Goal: Task Accomplishment & Management: Manage account settings

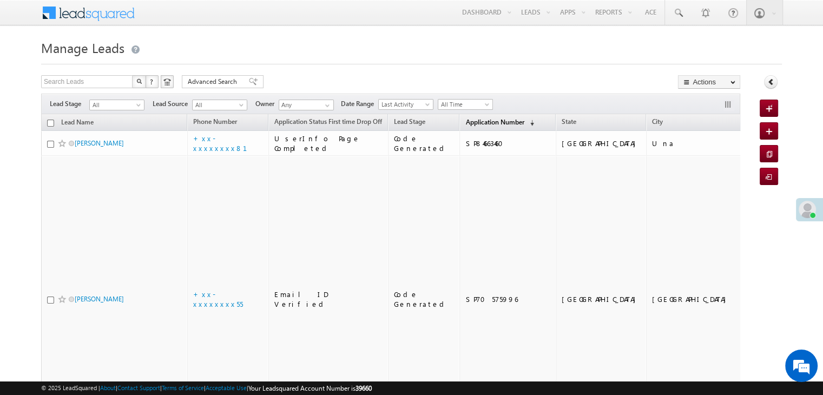
click at [465, 121] on span "Application Number" at bounding box center [494, 122] width 58 height 8
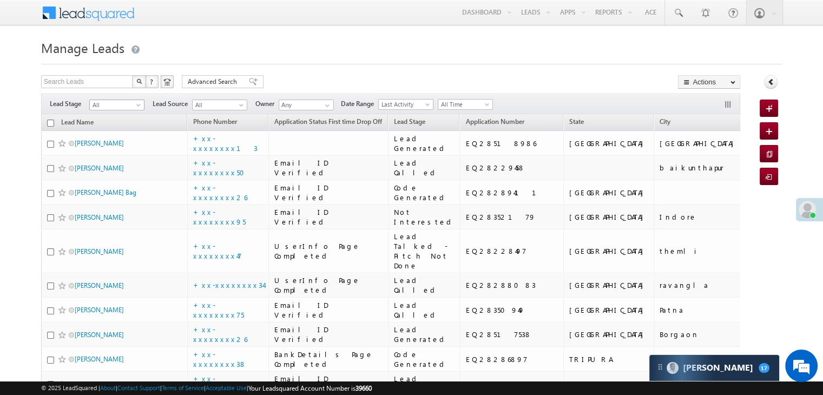
click at [143, 103] on span at bounding box center [139, 107] width 9 height 9
click at [104, 130] on link "Lead Generated" at bounding box center [117, 128] width 55 height 10
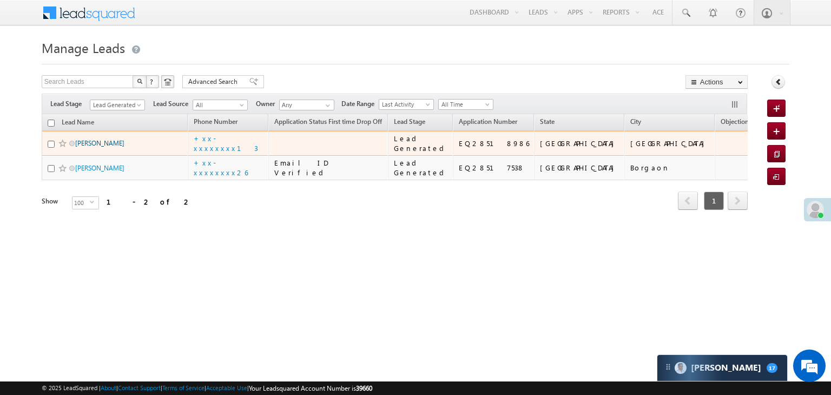
click at [84, 147] on link "Dhayan Singh" at bounding box center [99, 143] width 49 height 8
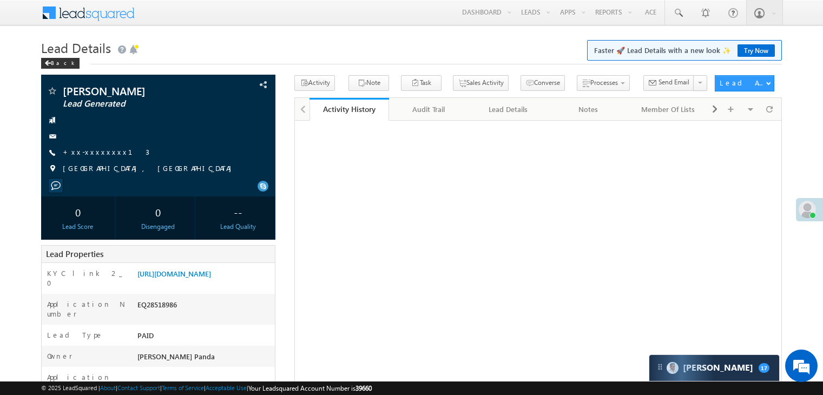
click at [106, 155] on link "+xx-xxxxxxxx13" at bounding box center [106, 151] width 87 height 9
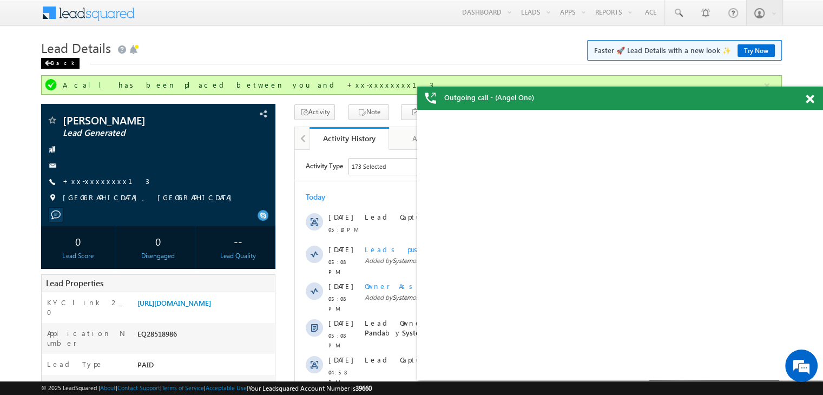
click at [48, 61] on span at bounding box center [47, 63] width 6 height 5
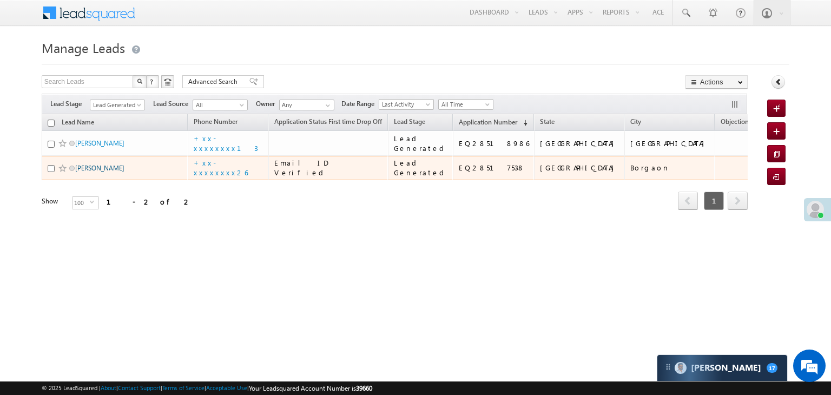
click at [113, 172] on link "Diksha Rathod" at bounding box center [99, 168] width 49 height 8
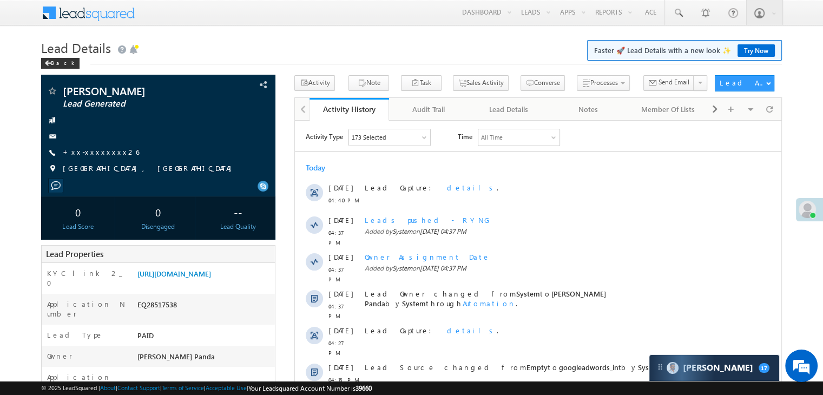
scroll to position [108, 0]
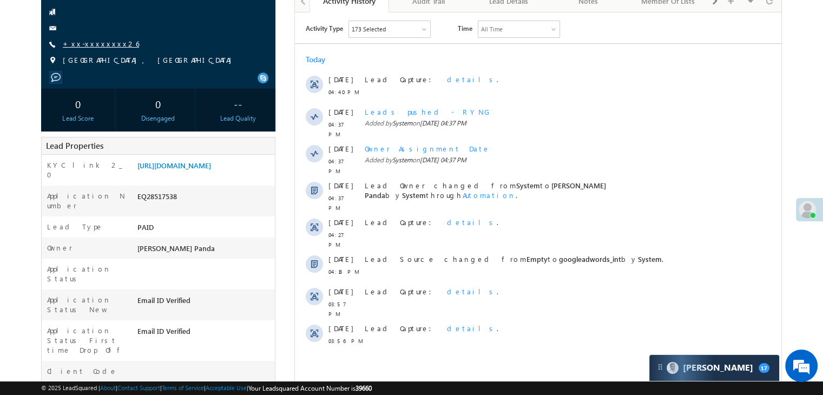
click at [102, 46] on link "+xx-xxxxxxxx26" at bounding box center [101, 43] width 76 height 9
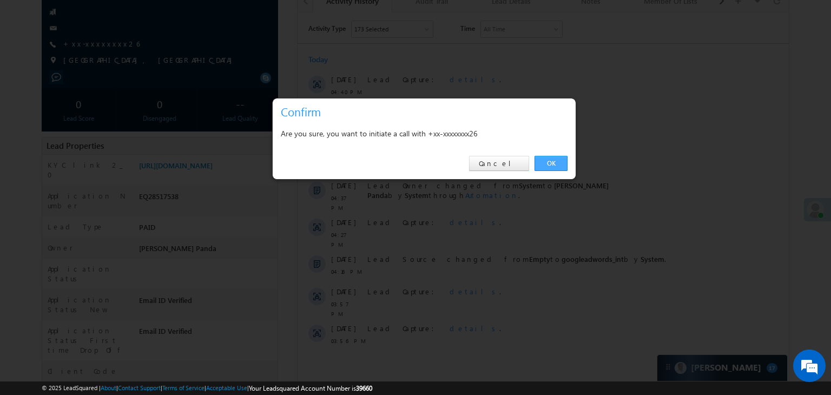
click at [558, 163] on link "OK" at bounding box center [550, 163] width 33 height 15
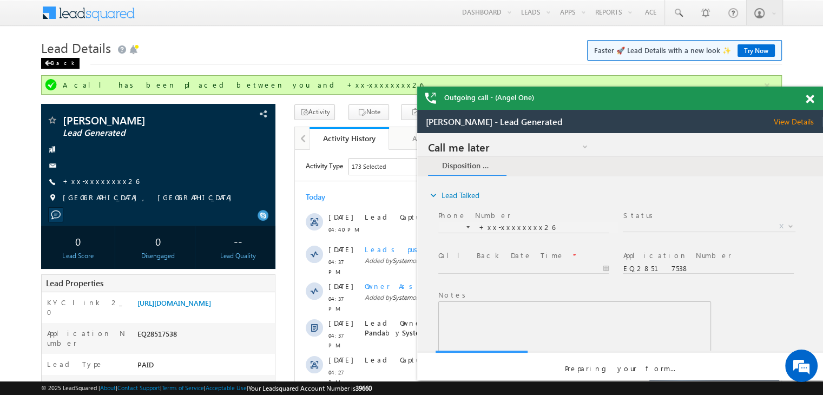
scroll to position [0, 0]
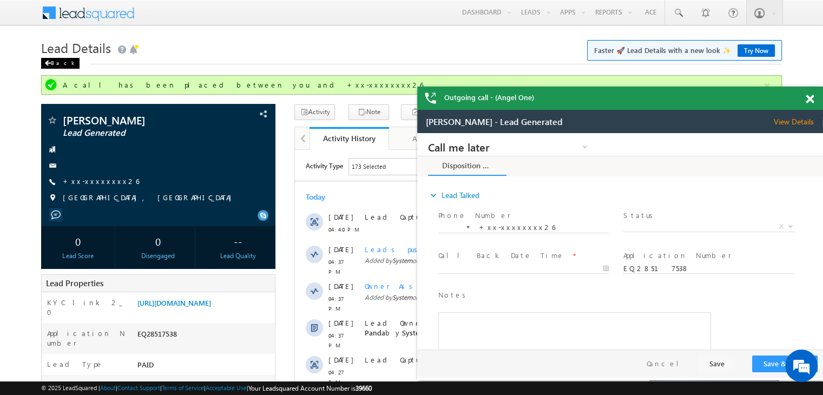
click at [0, 0] on span at bounding box center [0, 0] width 0 height 0
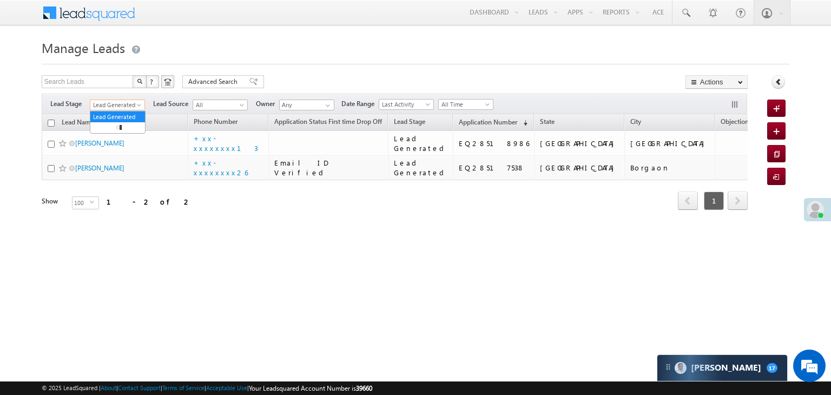
click at [141, 105] on span at bounding box center [140, 107] width 9 height 9
click at [117, 116] on link "All" at bounding box center [117, 117] width 55 height 10
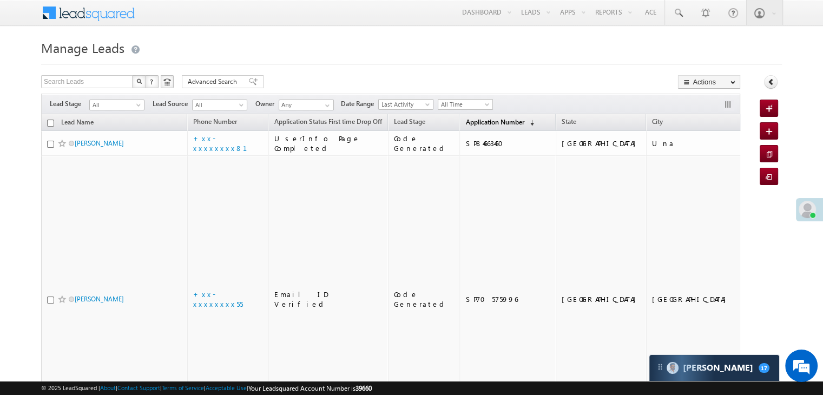
click at [465, 121] on span "Application Number" at bounding box center [494, 122] width 58 height 8
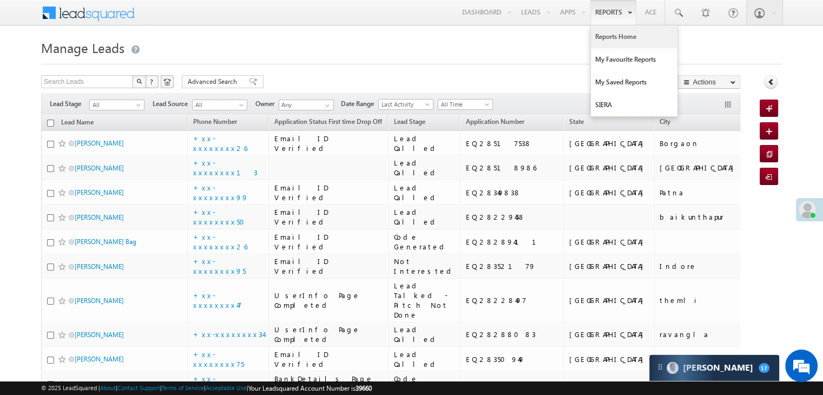
click at [610, 39] on link "Reports Home" at bounding box center [634, 36] width 87 height 23
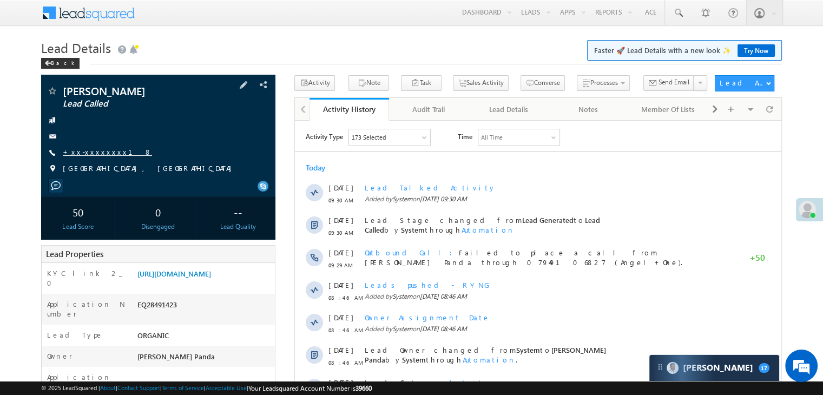
click at [89, 150] on link "+xx-xxxxxxxx18" at bounding box center [107, 151] width 89 height 9
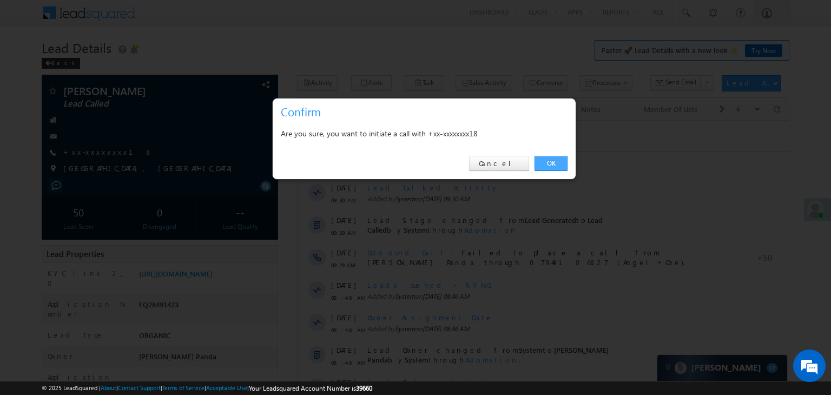
click at [553, 164] on link "OK" at bounding box center [550, 163] width 33 height 15
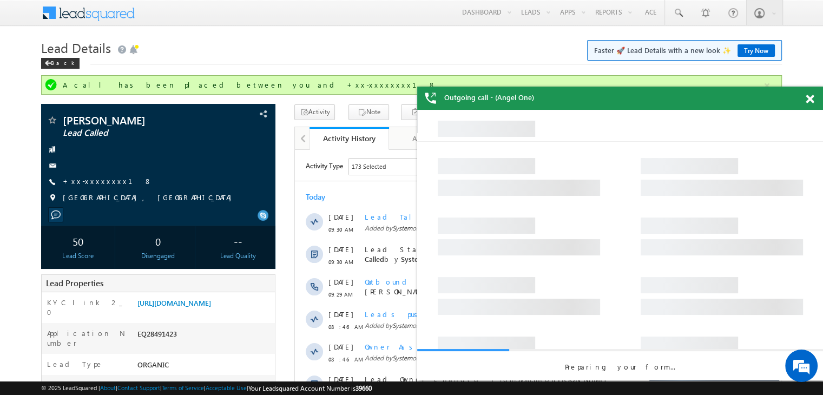
click at [807, 98] on span at bounding box center [809, 99] width 8 height 9
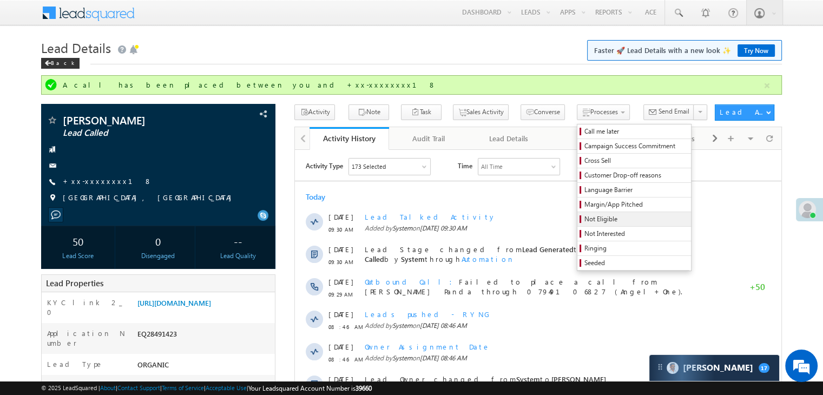
click at [586, 220] on span "Not Eligible" at bounding box center [635, 219] width 103 height 10
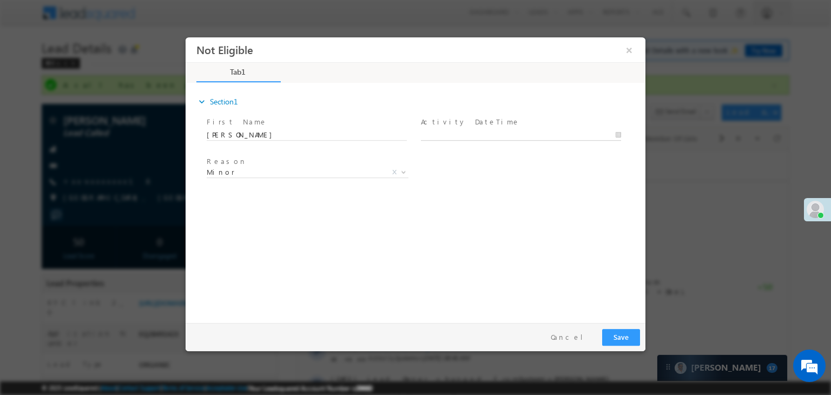
type input "09/07/25 5:23 PM"
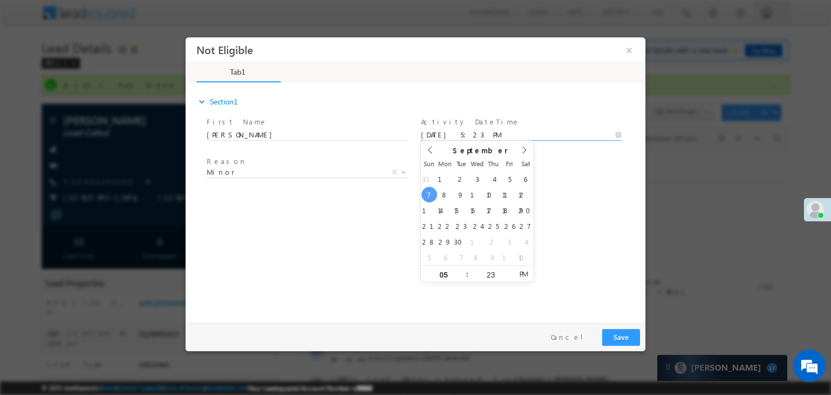
click at [485, 131] on input "09/07/25 5:23 PM" at bounding box center [521, 135] width 200 height 11
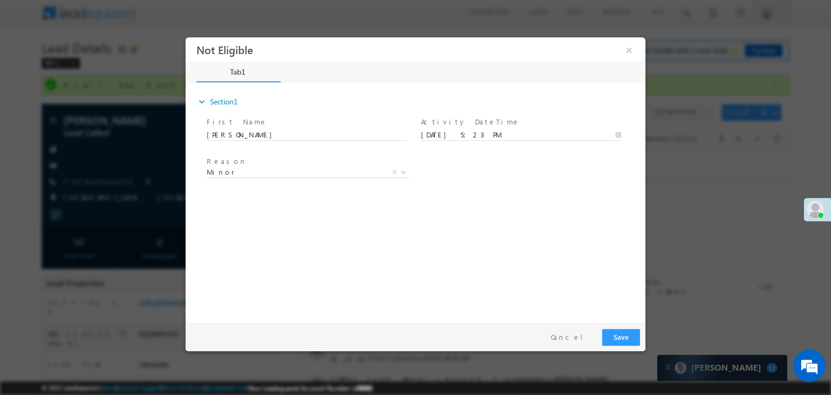
click at [578, 199] on div "expand_more Section1 First Name *" at bounding box center [418, 201] width 454 height 234
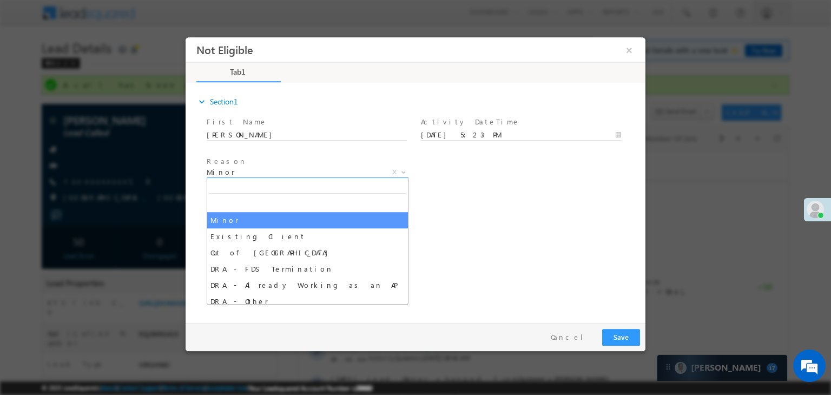
click at [330, 173] on span "Minor" at bounding box center [295, 172] width 176 height 10
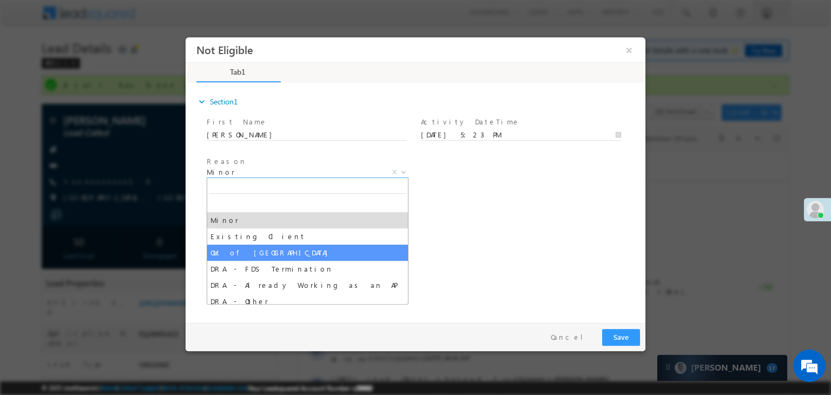
drag, startPoint x: 233, startPoint y: 253, endPoint x: 315, endPoint y: 279, distance: 86.7
select select "Out of India"
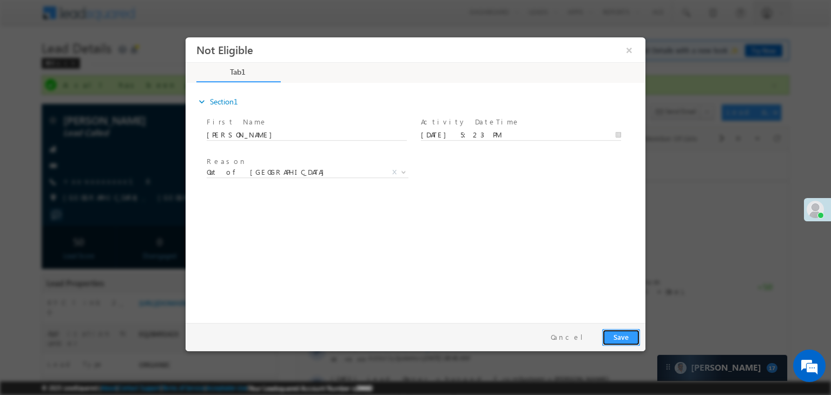
click at [614, 338] on button "Save" at bounding box center [621, 337] width 38 height 17
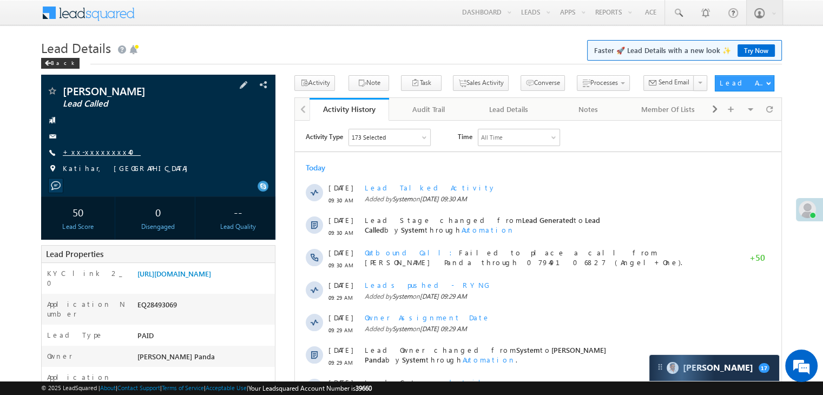
click at [85, 152] on link "+xx-xxxxxxxx40" at bounding box center [102, 151] width 78 height 9
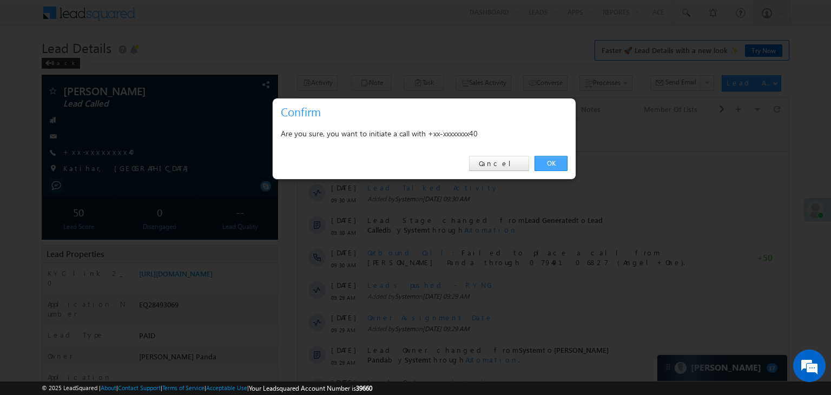
click at [541, 161] on link "OK" at bounding box center [550, 163] width 33 height 15
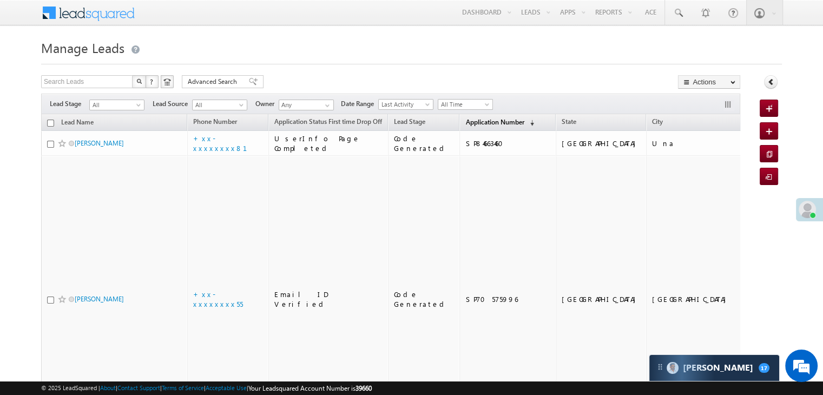
click at [474, 124] on span "Application Number" at bounding box center [494, 122] width 58 height 8
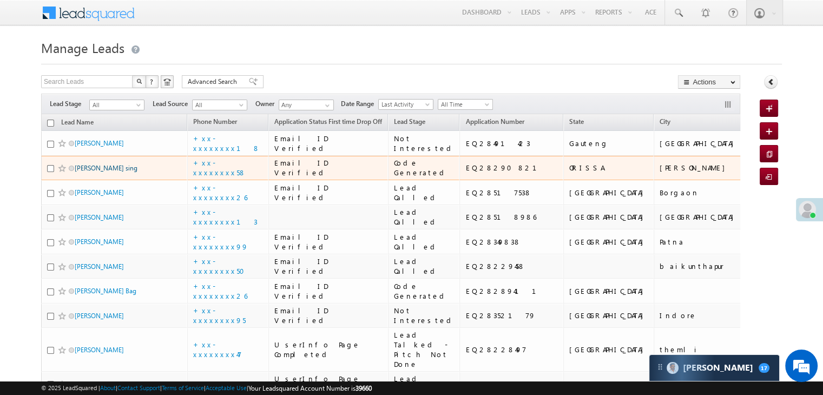
click at [95, 172] on link "[PERSON_NAME] sing" at bounding box center [106, 168] width 63 height 8
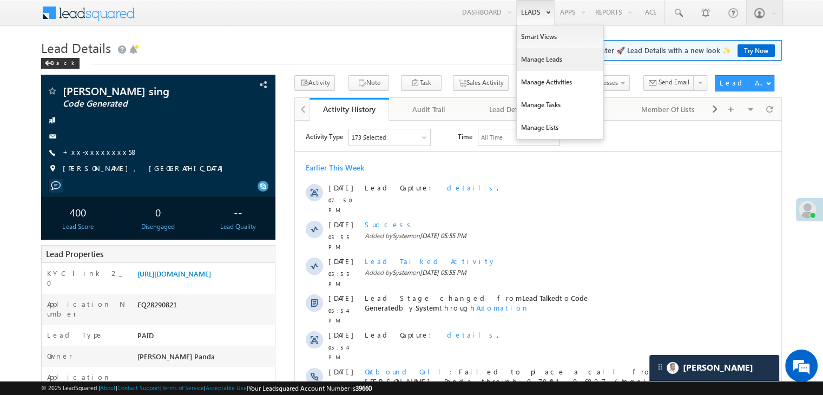
click at [532, 57] on link "Manage Leads" at bounding box center [560, 59] width 87 height 23
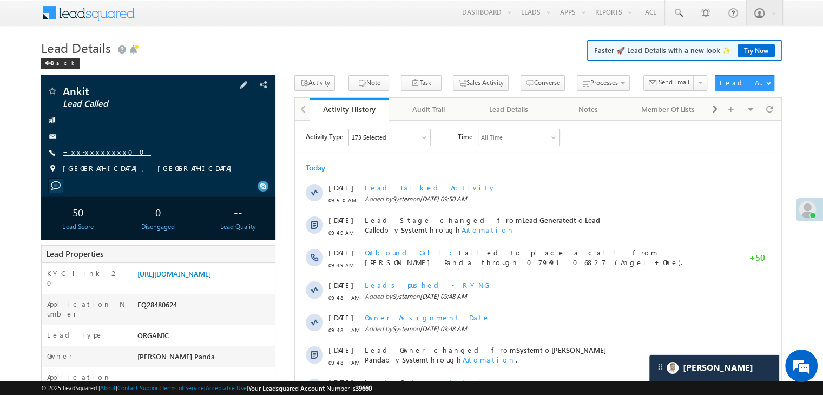
click at [89, 151] on link "+xx-xxxxxxxx00" at bounding box center [107, 151] width 88 height 9
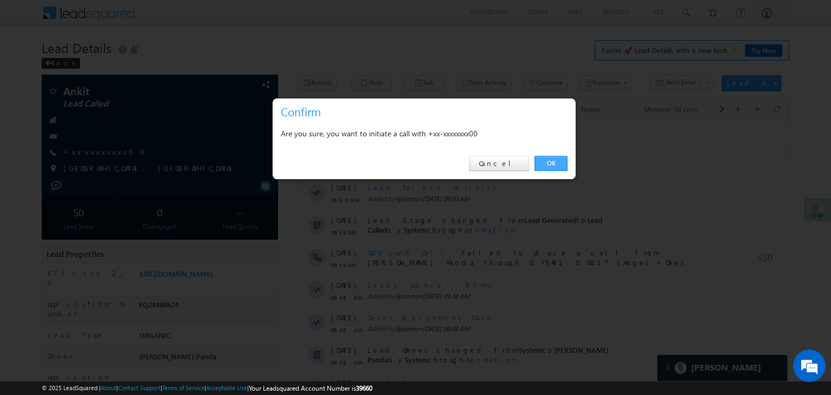
click at [552, 161] on link "OK" at bounding box center [550, 163] width 33 height 15
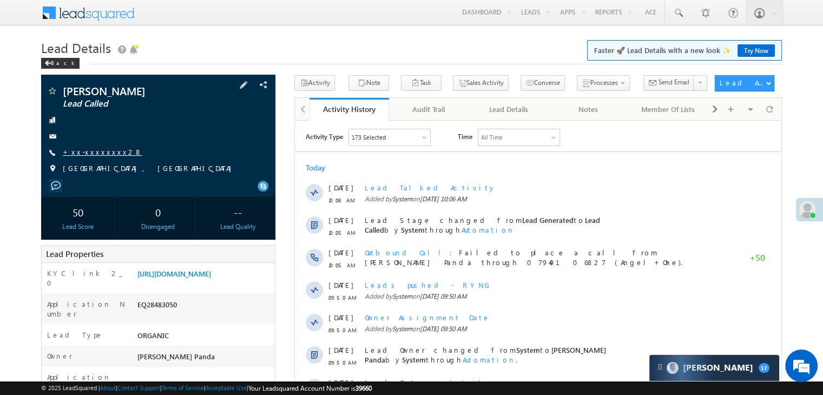
click at [97, 151] on link "+xx-xxxxxxxx28" at bounding box center [103, 151] width 80 height 9
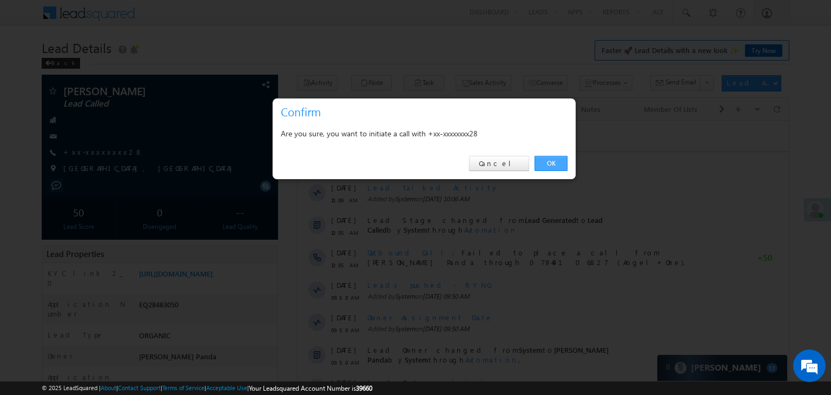
click at [545, 161] on link "OK" at bounding box center [550, 163] width 33 height 15
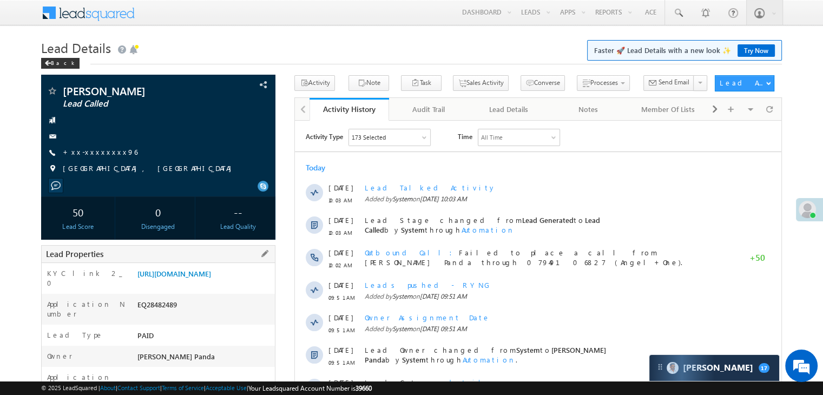
scroll to position [108, 0]
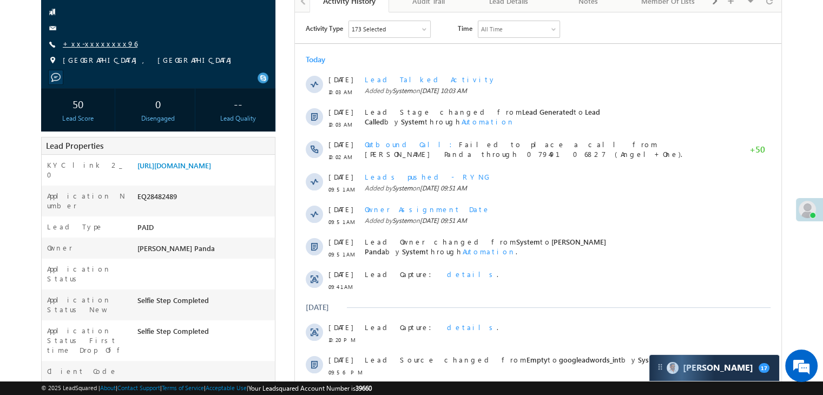
click at [92, 42] on link "+xx-xxxxxxxx96" at bounding box center [100, 43] width 75 height 9
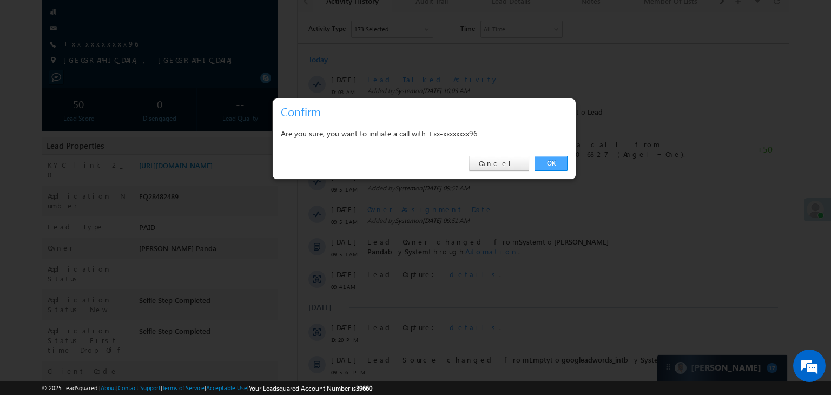
click at [551, 162] on link "OK" at bounding box center [550, 163] width 33 height 15
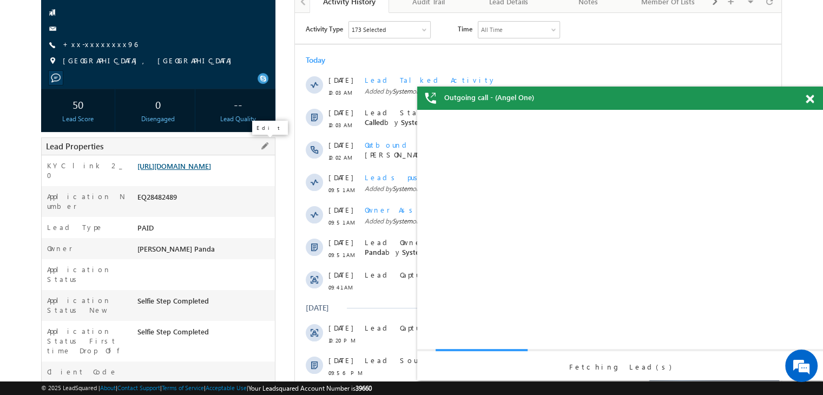
scroll to position [0, 0]
click at [211, 170] on link "[URL][DOMAIN_NAME]" at bounding box center [174, 165] width 74 height 9
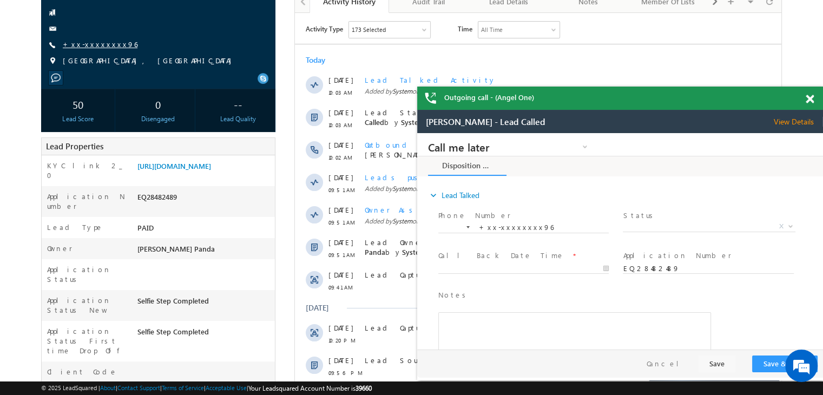
click at [0, 0] on link "+xx-xxxxxxxx96" at bounding box center [0, 0] width 0 height 0
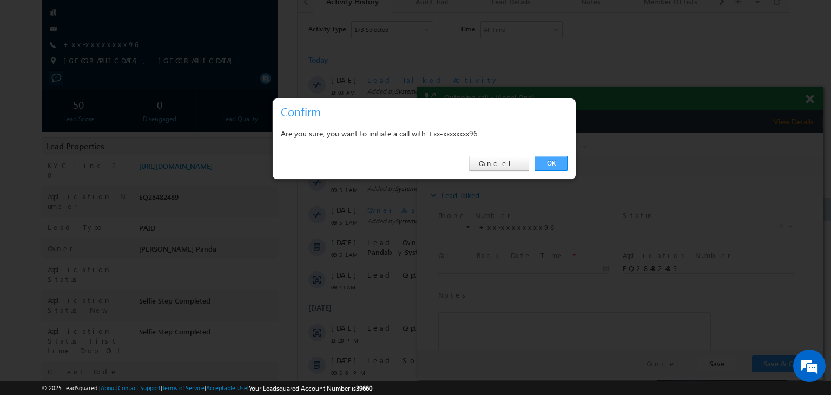
click at [550, 166] on link "OK" at bounding box center [550, 163] width 33 height 15
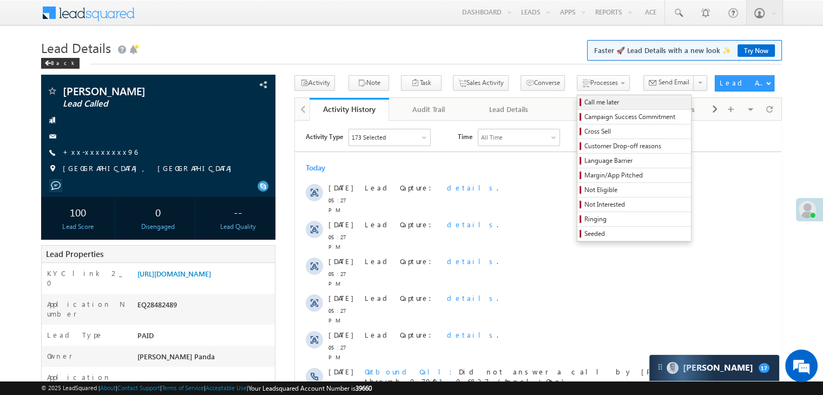
click at [578, 107] on link "Call me later" at bounding box center [634, 102] width 114 height 14
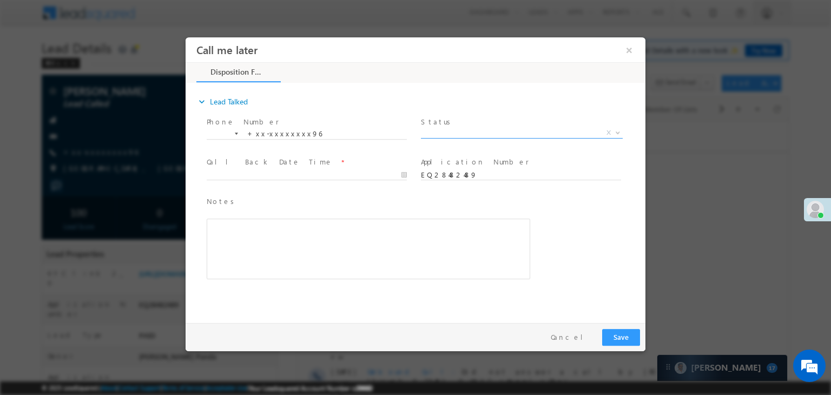
click at [524, 135] on span "X" at bounding box center [522, 133] width 202 height 11
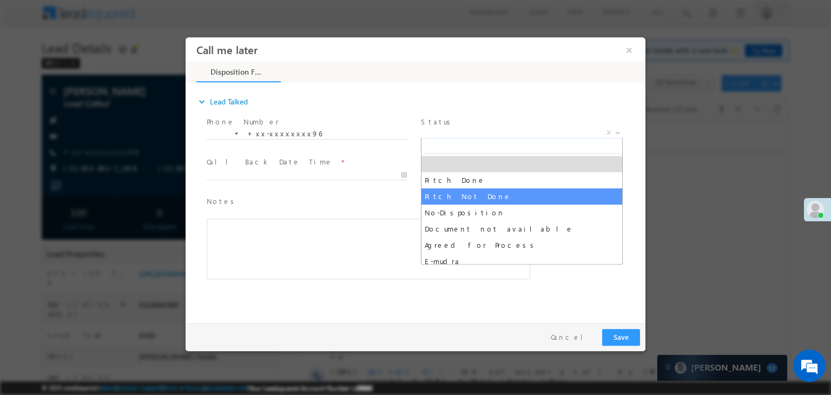
drag, startPoint x: 472, startPoint y: 199, endPoint x: 454, endPoint y: 190, distance: 19.8
select select "Pitch Not Done"
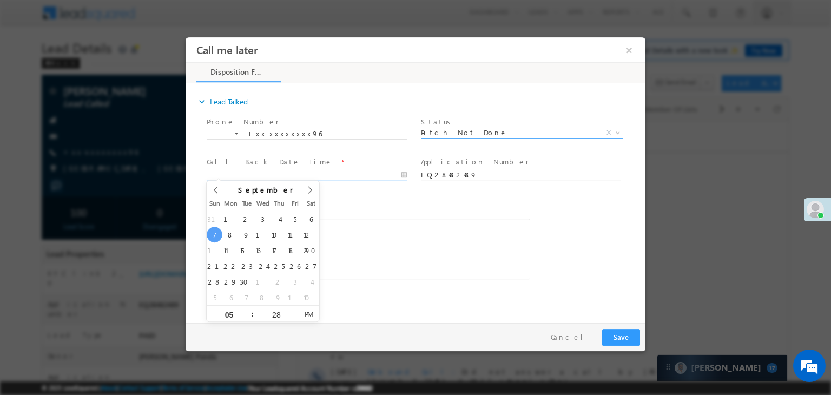
type input "09/07/25 5:28 PM"
click at [345, 175] on input "09/07/25 5:28 PM" at bounding box center [307, 175] width 200 height 11
click at [624, 336] on button "Save" at bounding box center [621, 337] width 38 height 17
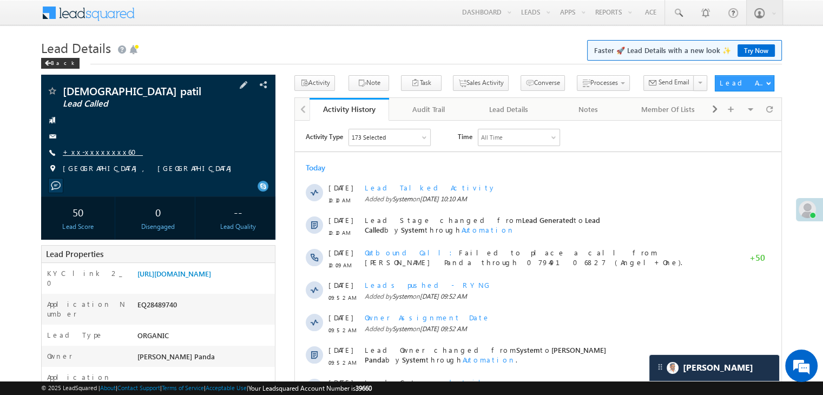
click at [99, 152] on link "+xx-xxxxxxxx60" at bounding box center [103, 151] width 80 height 9
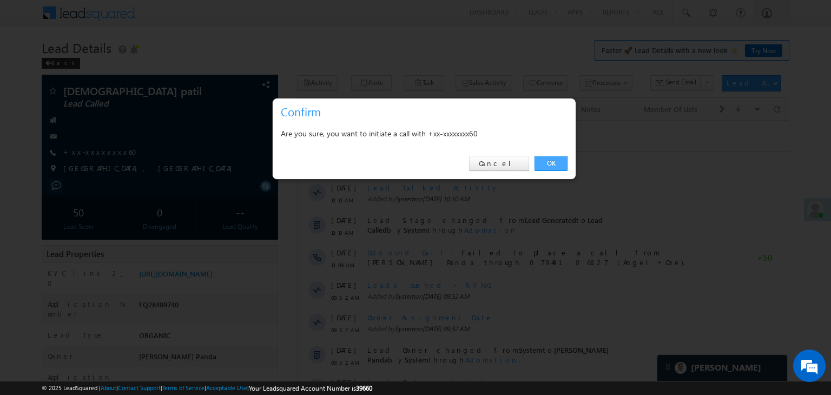
click at [550, 161] on link "OK" at bounding box center [550, 163] width 33 height 15
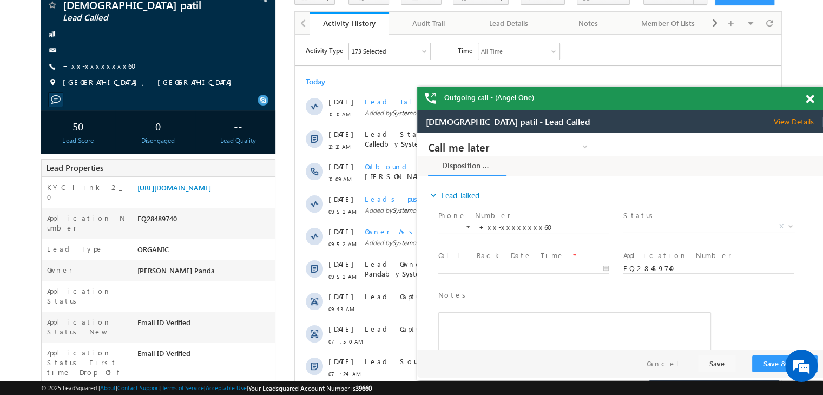
scroll to position [54, 0]
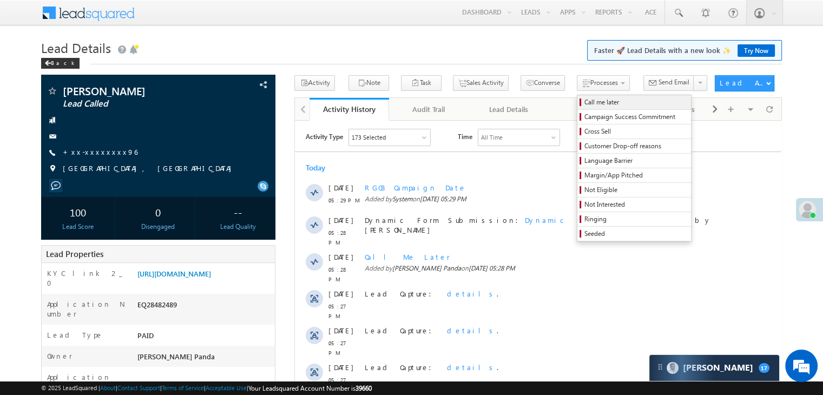
click at [584, 104] on span "Call me later" at bounding box center [635, 102] width 103 height 10
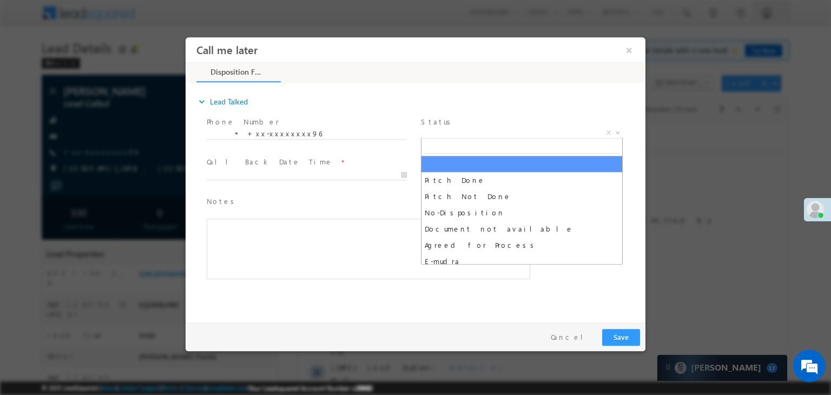
click at [537, 130] on span "X" at bounding box center [522, 133] width 202 height 11
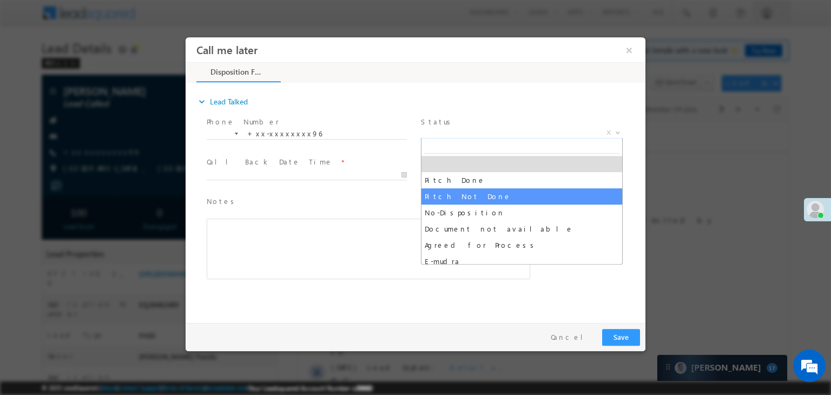
drag, startPoint x: 459, startPoint y: 195, endPoint x: 418, endPoint y: 190, distance: 41.4
select select "Pitch Not Done"
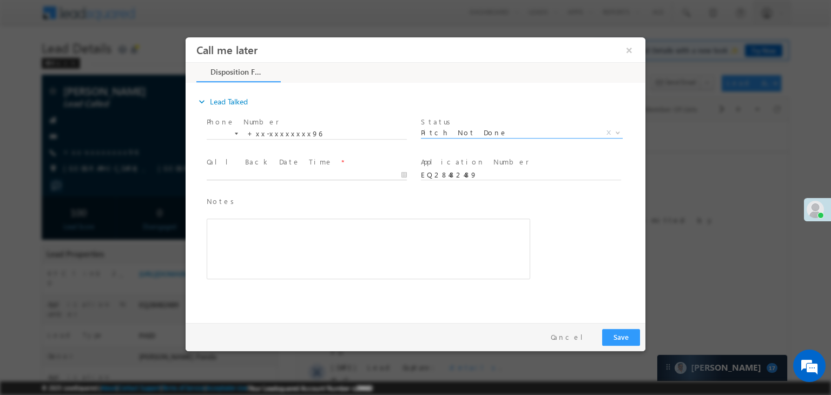
type input "09/07/25 5:29 PM"
click at [373, 179] on input "09/07/25 5:29 PM" at bounding box center [307, 175] width 200 height 11
click at [628, 337] on button "Save" at bounding box center [621, 337] width 38 height 17
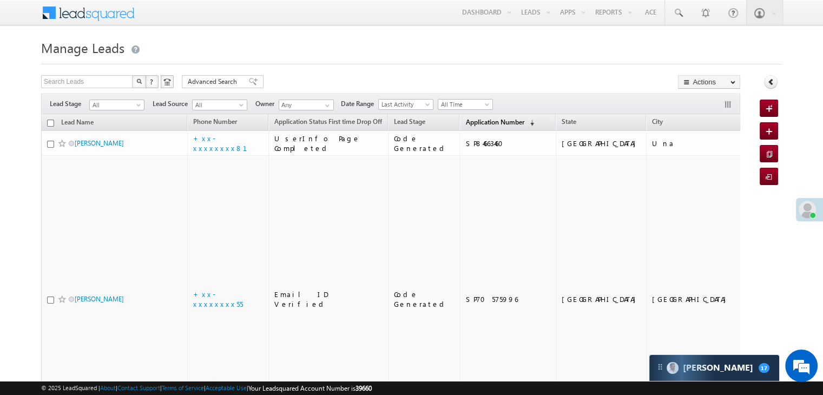
click at [472, 119] on span "Application Number" at bounding box center [494, 122] width 58 height 8
click at [465, 122] on span "Application Number" at bounding box center [494, 122] width 58 height 8
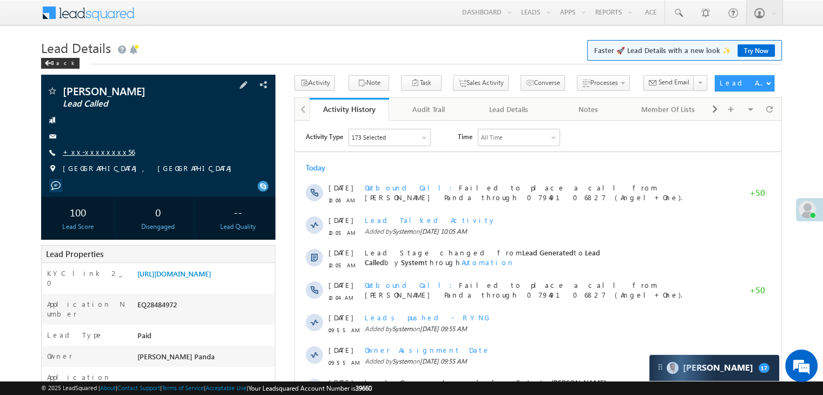
click at [99, 156] on link "+xx-xxxxxxxx56" at bounding box center [99, 151] width 72 height 9
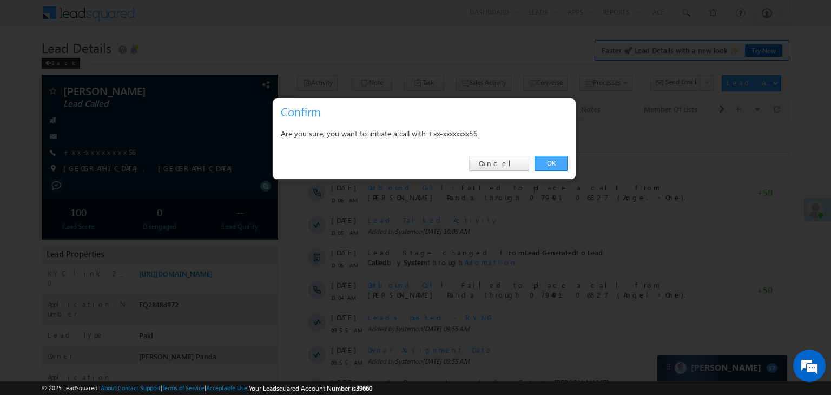
click at [550, 162] on link "OK" at bounding box center [550, 163] width 33 height 15
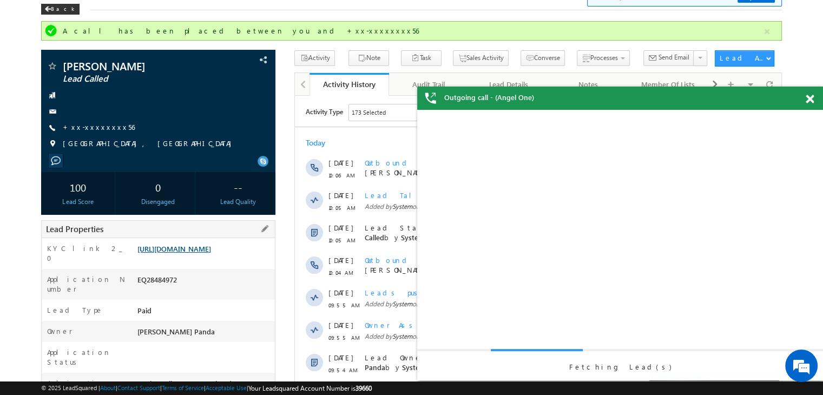
click at [208, 253] on link "[URL][DOMAIN_NAME]" at bounding box center [174, 248] width 74 height 9
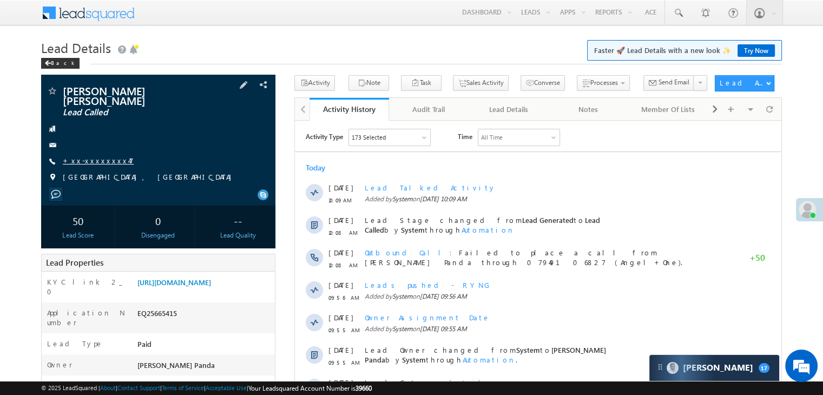
click at [91, 156] on link "+xx-xxxxxxxx47" at bounding box center [98, 160] width 71 height 9
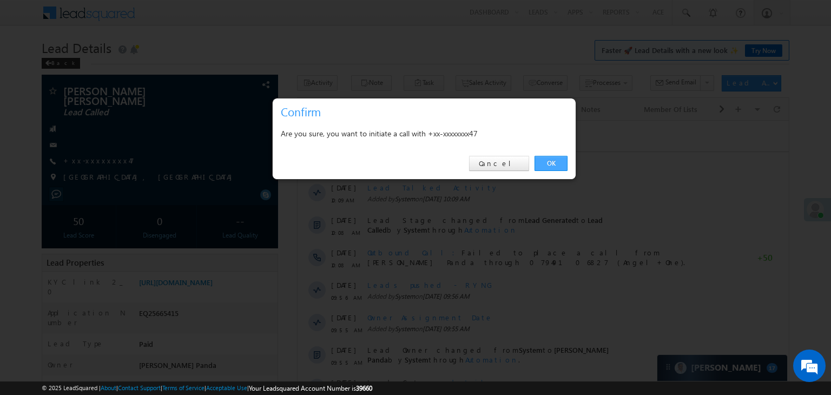
click at [550, 159] on link "OK" at bounding box center [550, 163] width 33 height 15
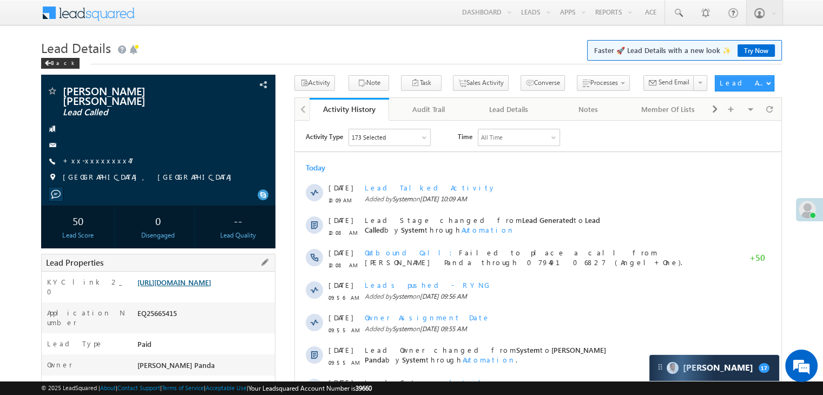
click at [184, 281] on link "[URL][DOMAIN_NAME]" at bounding box center [174, 281] width 74 height 9
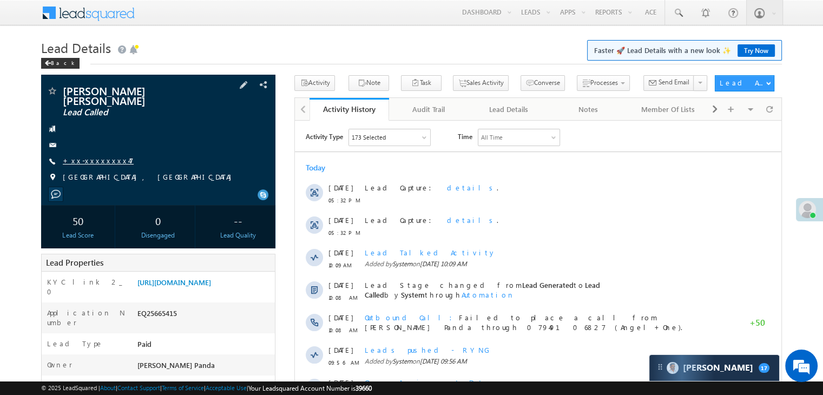
click at [90, 156] on link "+xx-xxxxxxxx47" at bounding box center [98, 160] width 71 height 9
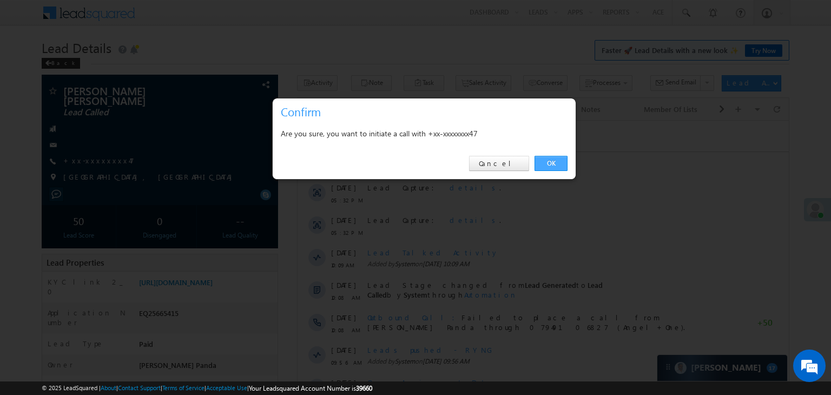
click at [553, 158] on link "OK" at bounding box center [550, 163] width 33 height 15
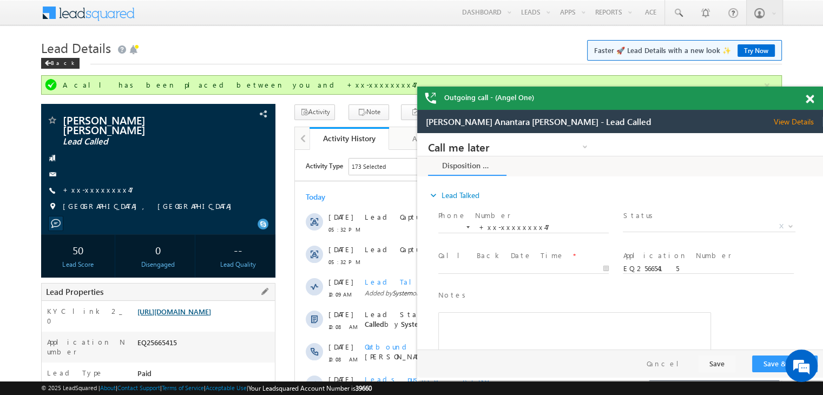
click at [0, 0] on link "[URL][DOMAIN_NAME]" at bounding box center [0, 0] width 0 height 0
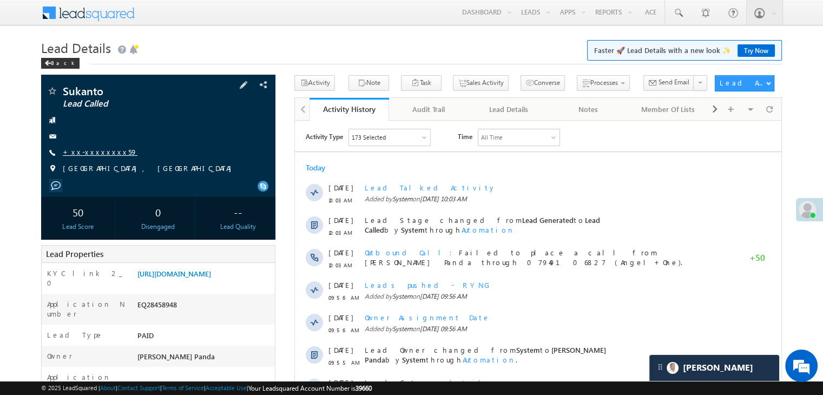
click at [92, 150] on link "+xx-xxxxxxxx59" at bounding box center [100, 151] width 75 height 9
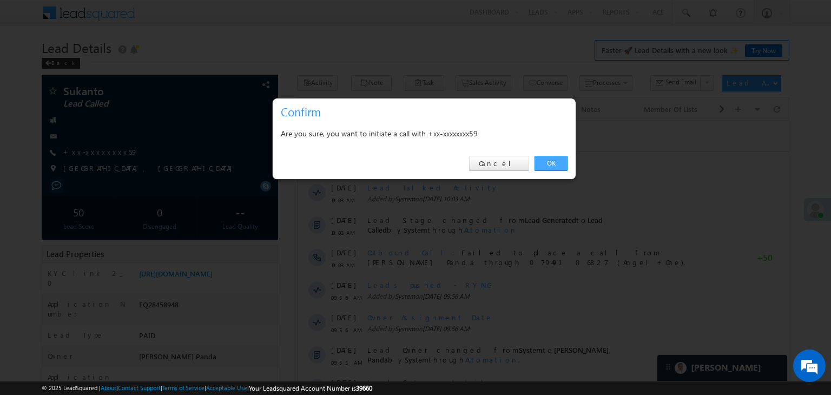
click at [554, 168] on link "OK" at bounding box center [550, 163] width 33 height 15
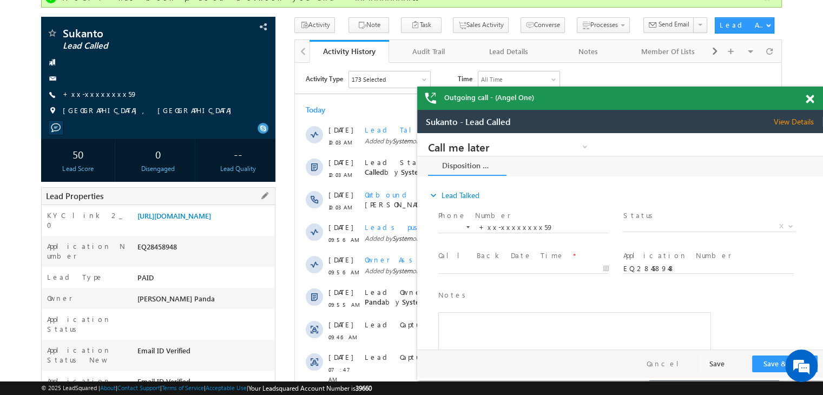
scroll to position [83, 0]
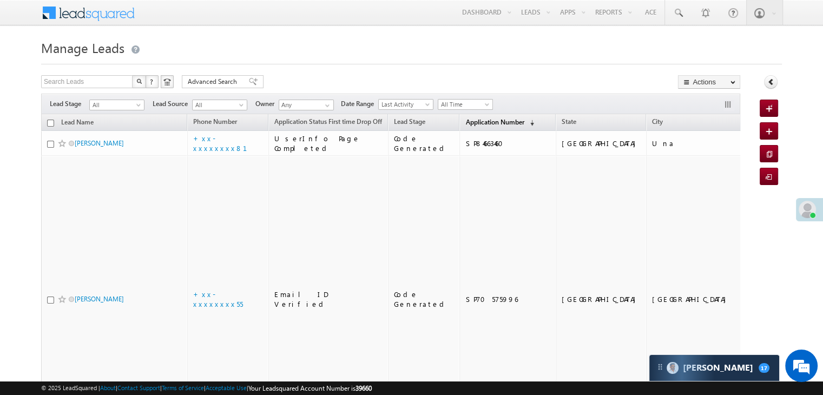
click at [473, 121] on span "Application Number" at bounding box center [494, 122] width 58 height 8
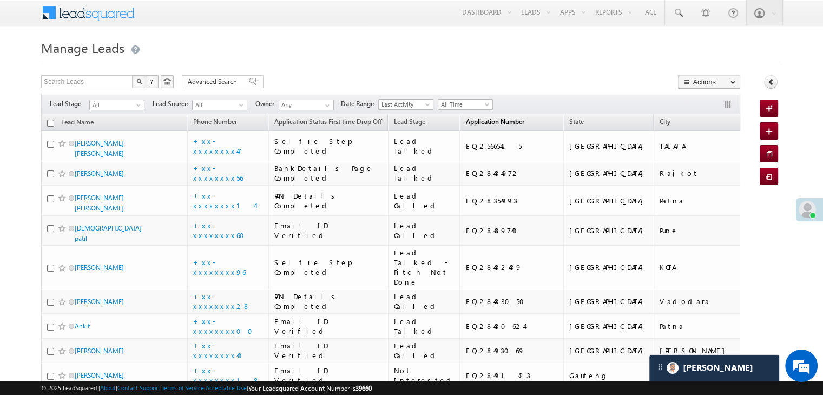
click at [465, 125] on span "Application Number" at bounding box center [494, 121] width 58 height 8
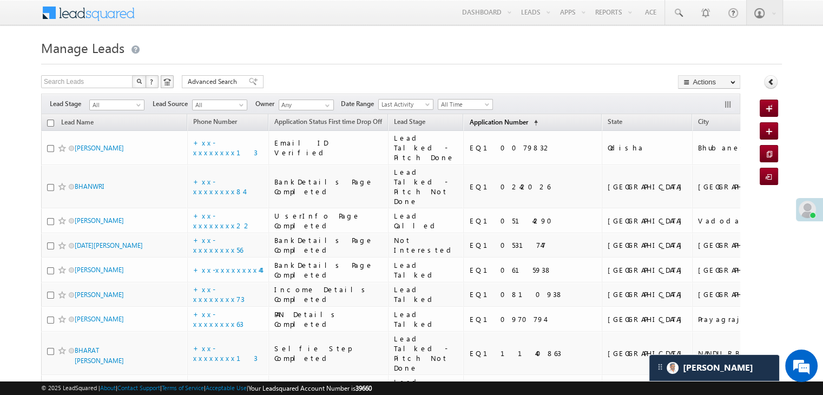
click at [472, 119] on span "Application Number" at bounding box center [498, 122] width 58 height 8
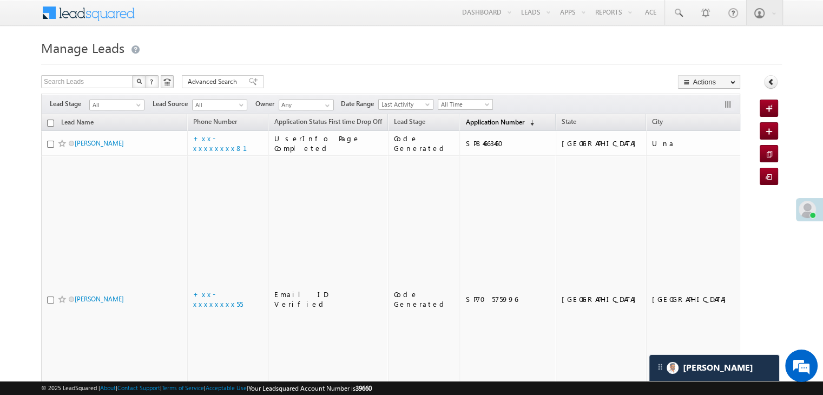
click at [473, 121] on span "Application Number" at bounding box center [494, 122] width 58 height 8
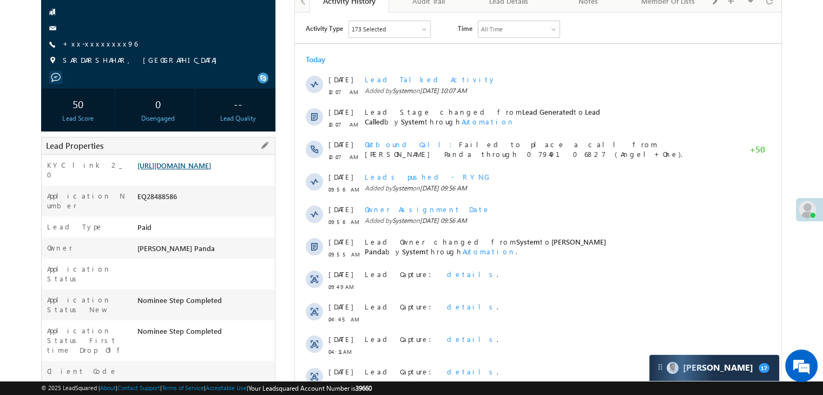
click at [211, 170] on link "[URL][DOMAIN_NAME]" at bounding box center [174, 165] width 74 height 9
click at [94, 42] on link "+xx-xxxxxxxx96" at bounding box center [100, 43] width 75 height 9
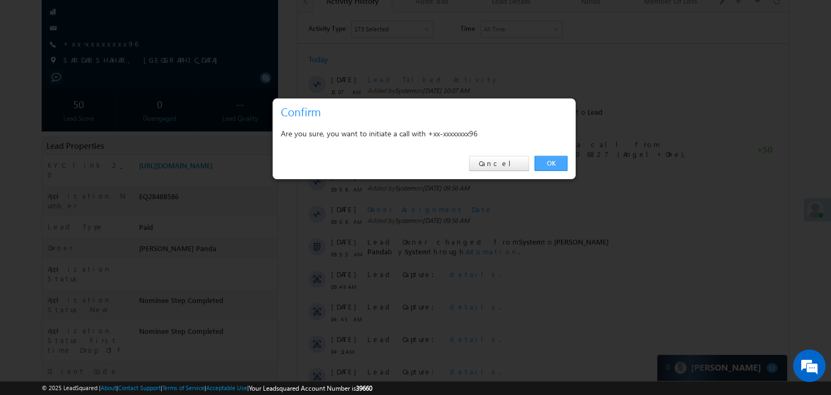
click at [549, 160] on link "OK" at bounding box center [550, 163] width 33 height 15
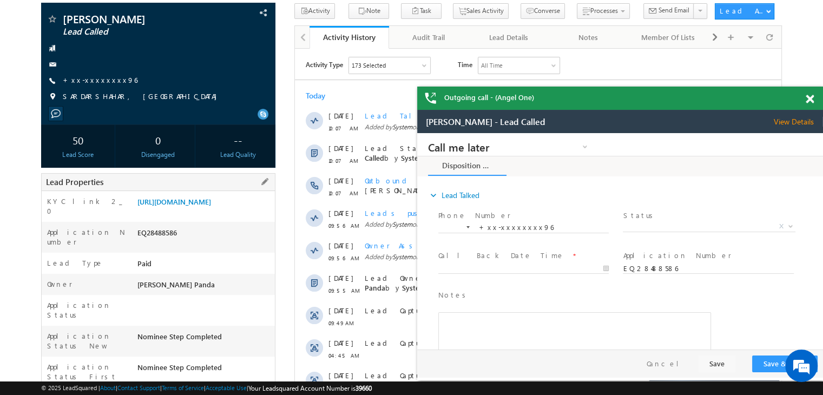
scroll to position [29, 0]
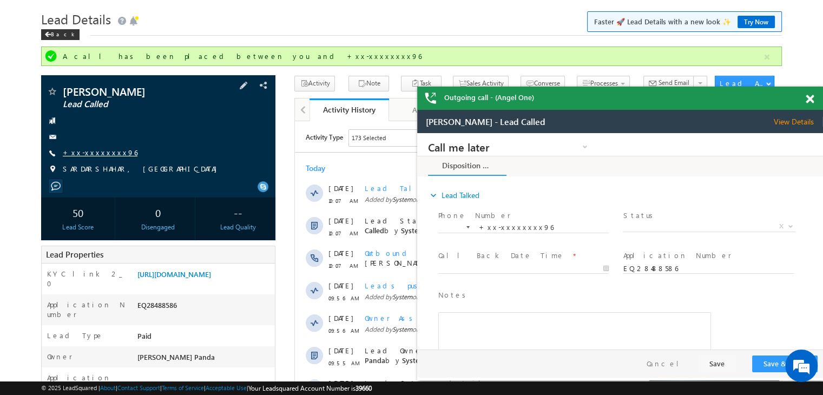
click at [0, 0] on link "+xx-xxxxxxxx96" at bounding box center [0, 0] width 0 height 0
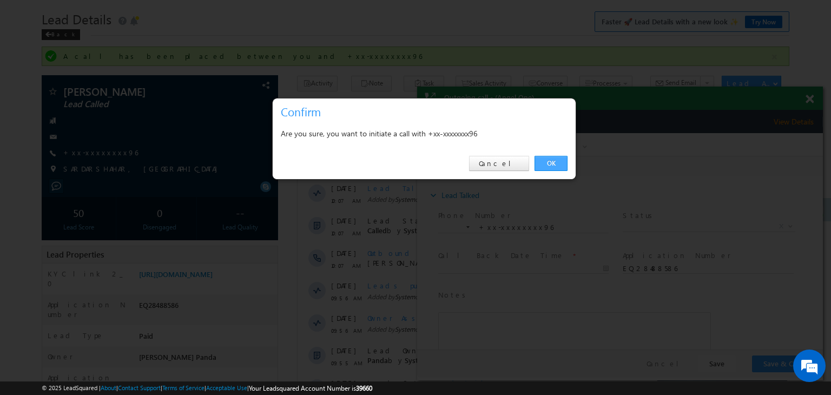
click at [549, 159] on link "OK" at bounding box center [550, 163] width 33 height 15
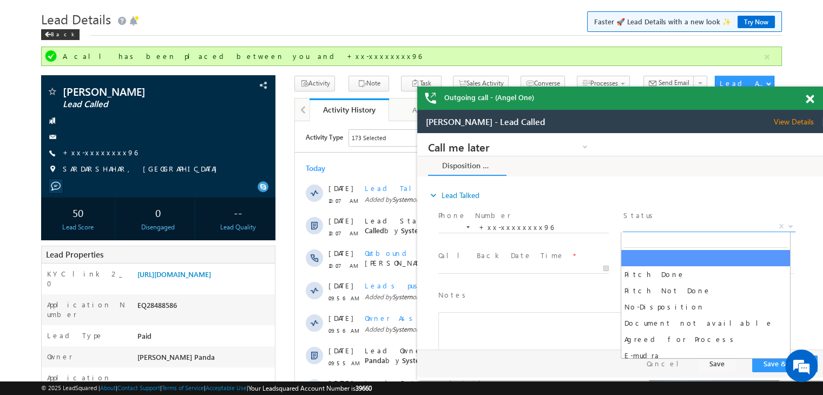
click at [699, 221] on span "X" at bounding box center [709, 226] width 172 height 11
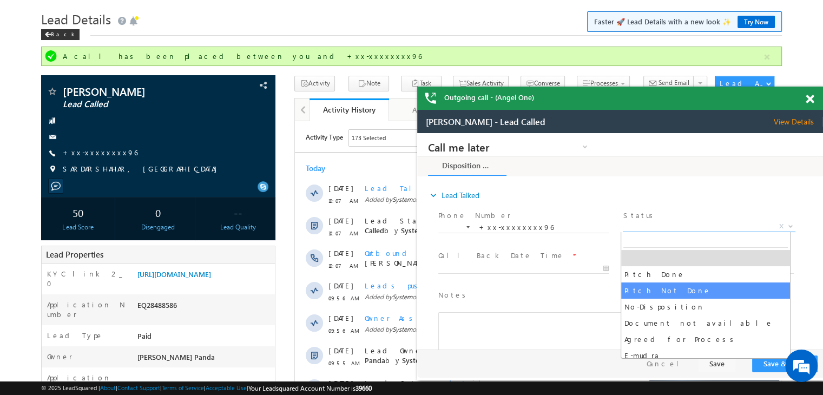
select select "Pitch Not Done"
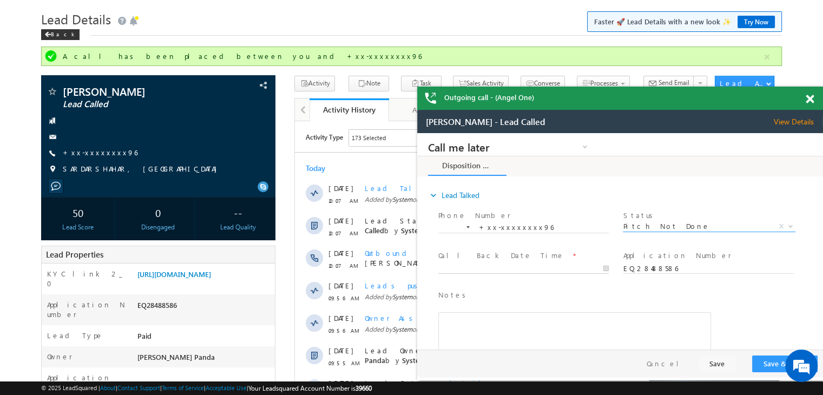
type input "[DATE] 5:40 PM"
click at [558, 270] on input "[DATE] 5:40 PM" at bounding box center [523, 268] width 170 height 11
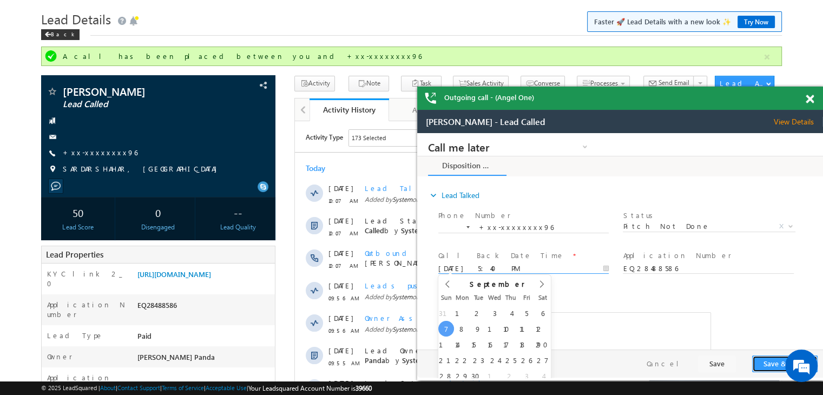
scroll to position [0, 0]
click at [766, 364] on button "Save & Close" at bounding box center [784, 363] width 65 height 17
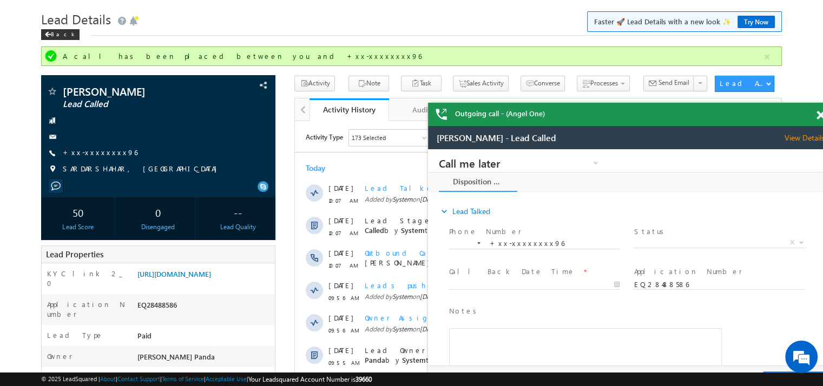
click at [820, 118] on span at bounding box center [820, 115] width 8 height 9
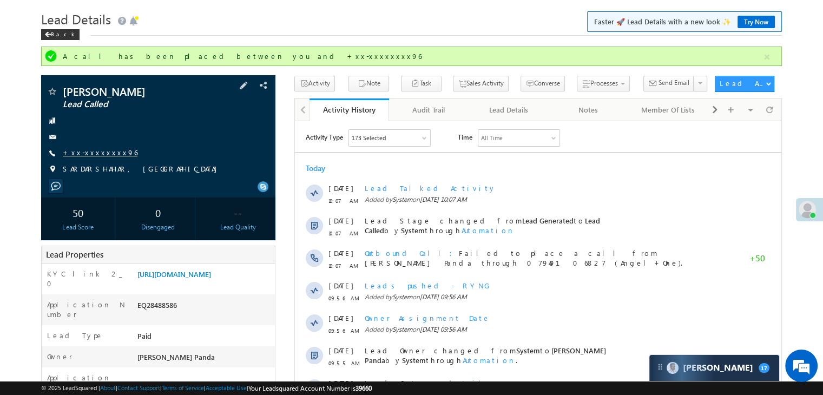
click at [90, 151] on link "+xx-xxxxxxxx96" at bounding box center [100, 152] width 75 height 9
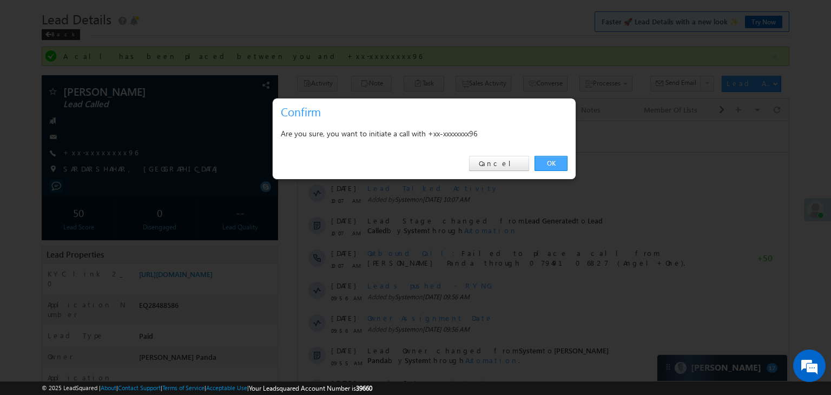
click at [549, 163] on link "OK" at bounding box center [550, 163] width 33 height 15
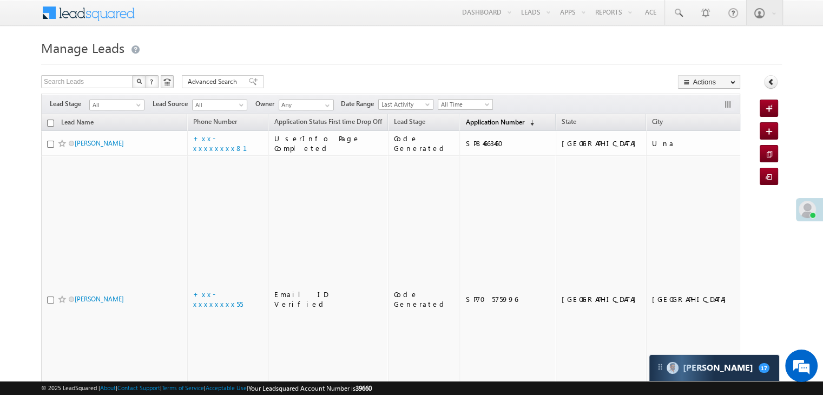
click at [465, 121] on span "Application Number" at bounding box center [494, 122] width 58 height 8
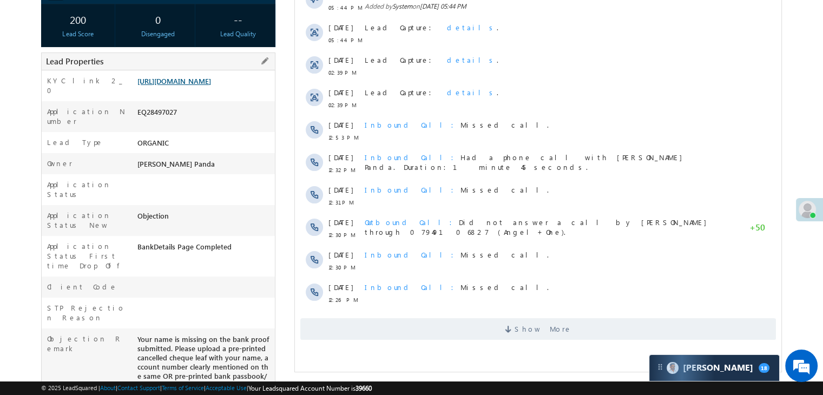
scroll to position [191, 0]
click at [193, 82] on link "[URL][DOMAIN_NAME]" at bounding box center [174, 82] width 74 height 9
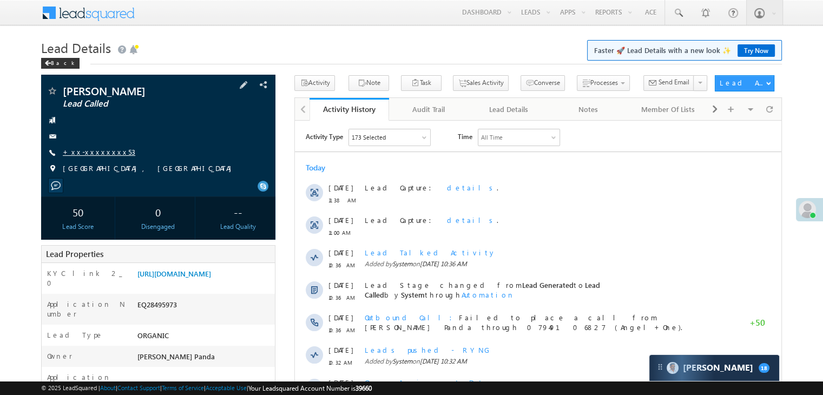
click at [80, 152] on link "+xx-xxxxxxxx53" at bounding box center [99, 151] width 72 height 9
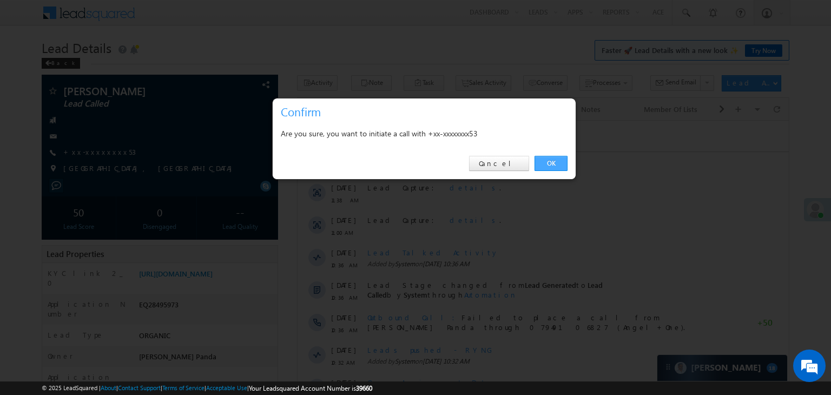
click at [549, 163] on link "OK" at bounding box center [550, 163] width 33 height 15
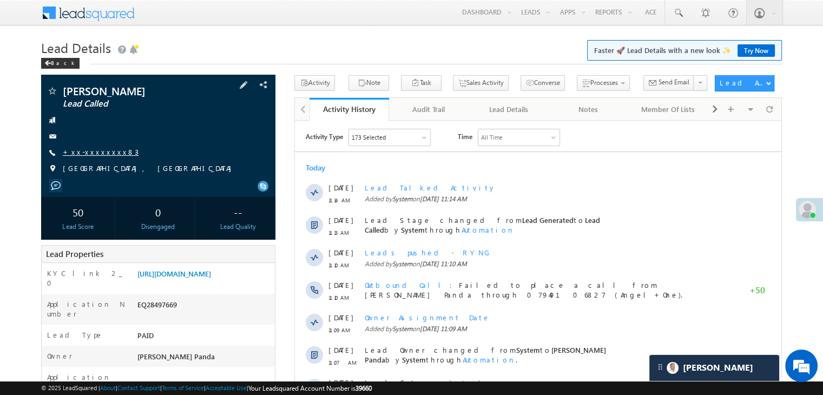
click at [95, 154] on link "+xx-xxxxxxxx83" at bounding box center [101, 151] width 76 height 9
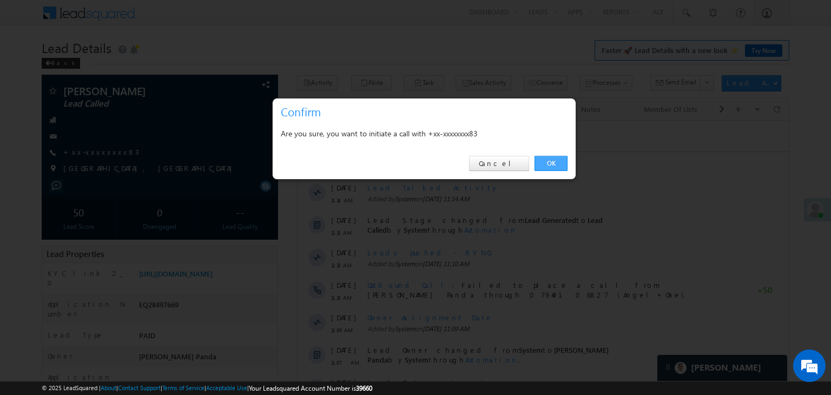
click at [548, 163] on link "OK" at bounding box center [550, 163] width 33 height 15
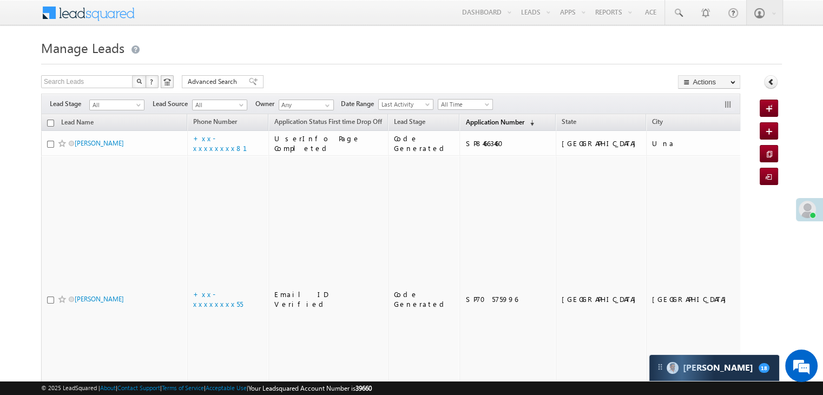
click at [471, 122] on span "Application Number" at bounding box center [494, 122] width 58 height 8
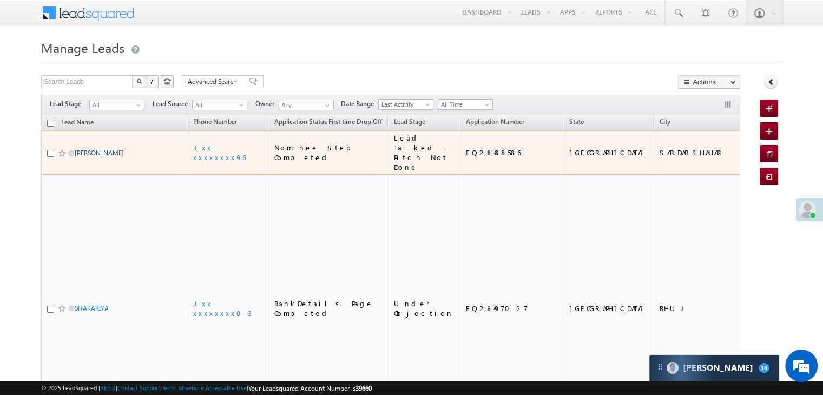
click at [84, 157] on link "[PERSON_NAME]" at bounding box center [99, 153] width 49 height 8
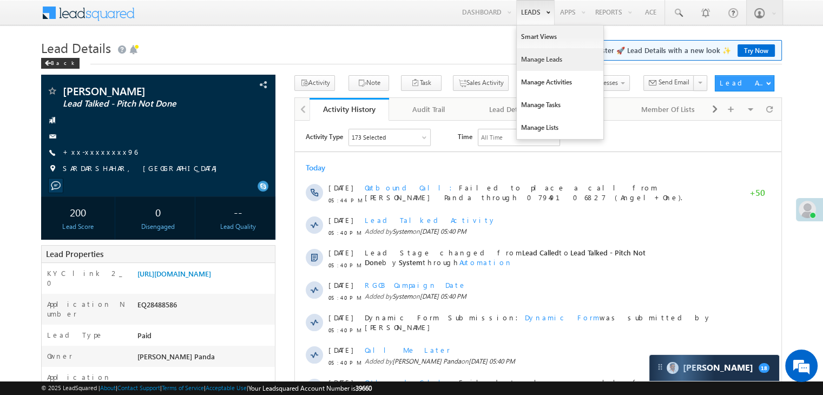
click at [531, 56] on link "Manage Leads" at bounding box center [560, 59] width 87 height 23
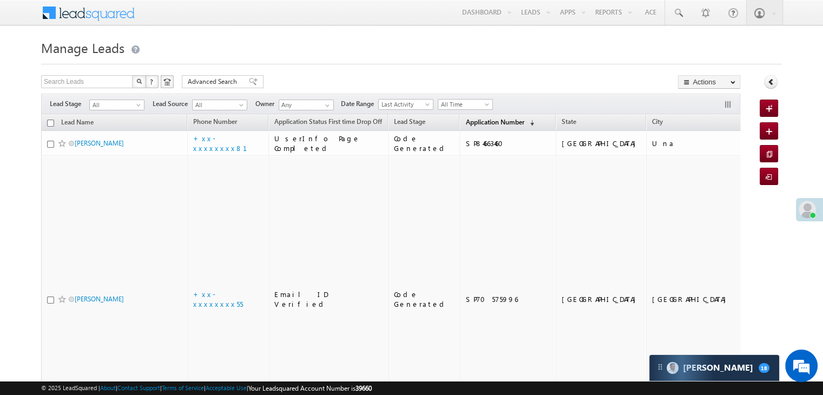
click at [488, 121] on span "Application Number" at bounding box center [494, 122] width 58 height 8
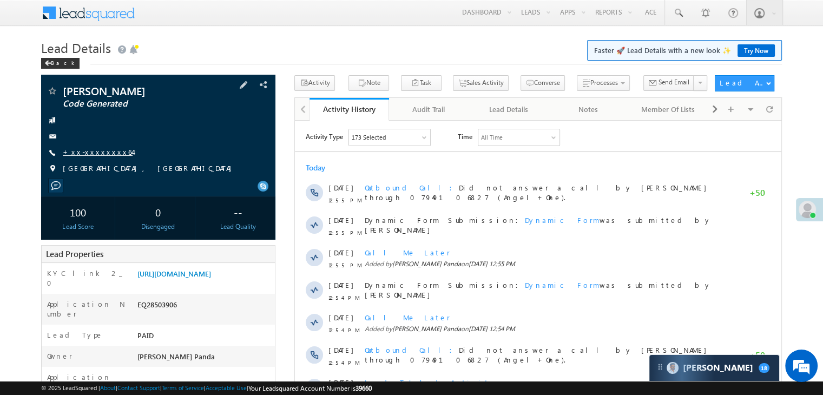
click at [90, 152] on link "+xx-xxxxxxxx64" at bounding box center [98, 151] width 70 height 9
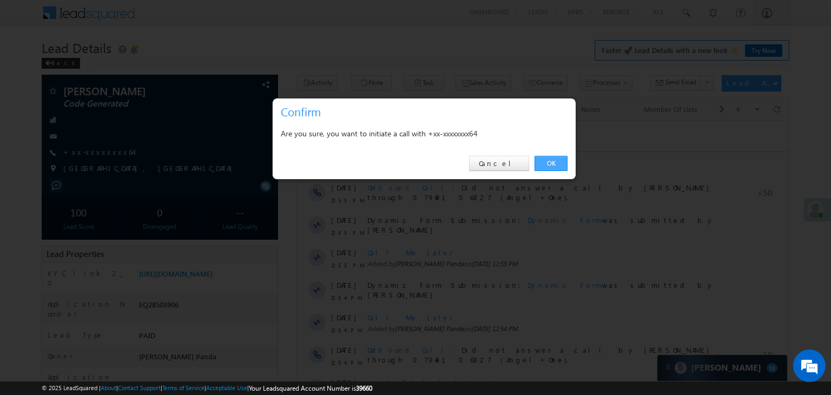
click at [555, 165] on link "OK" at bounding box center [550, 163] width 33 height 15
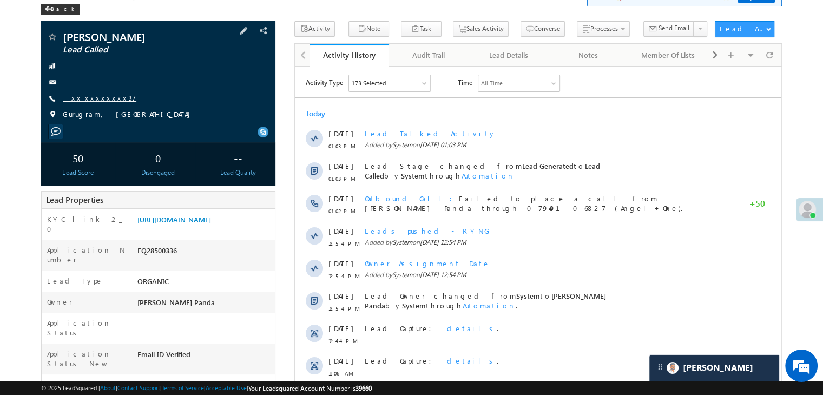
click at [82, 96] on link "+xx-xxxxxxxx37" at bounding box center [100, 97] width 74 height 9
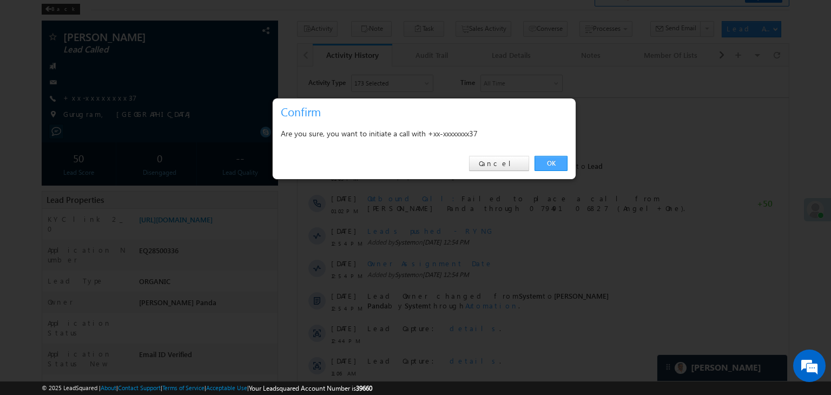
click at [554, 163] on link "OK" at bounding box center [550, 163] width 33 height 15
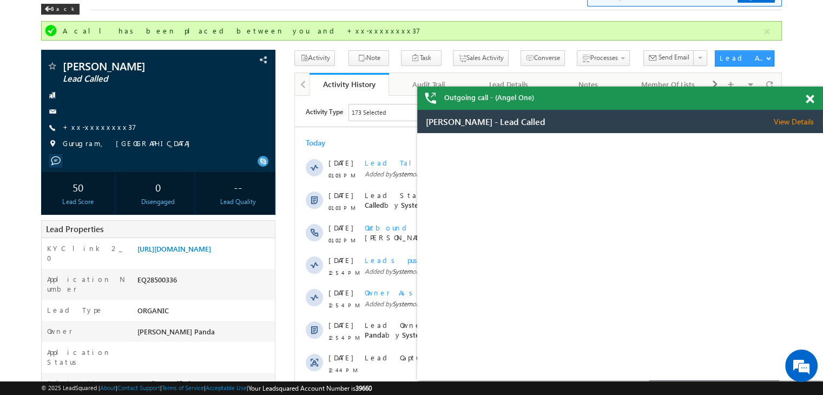
click at [808, 98] on span at bounding box center [809, 99] width 8 height 9
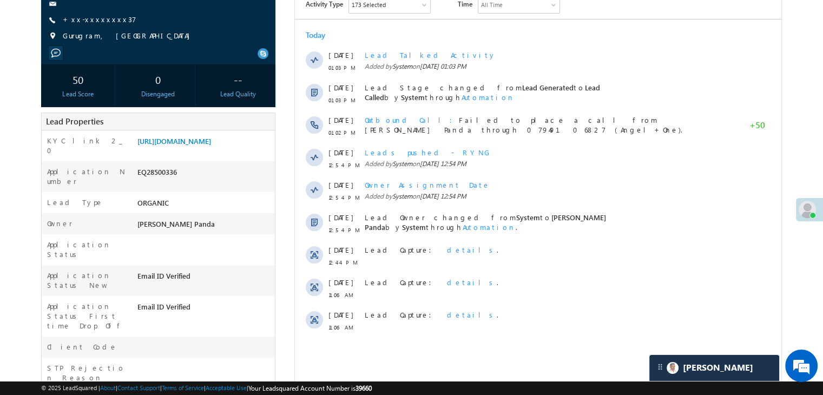
scroll to position [162, 0]
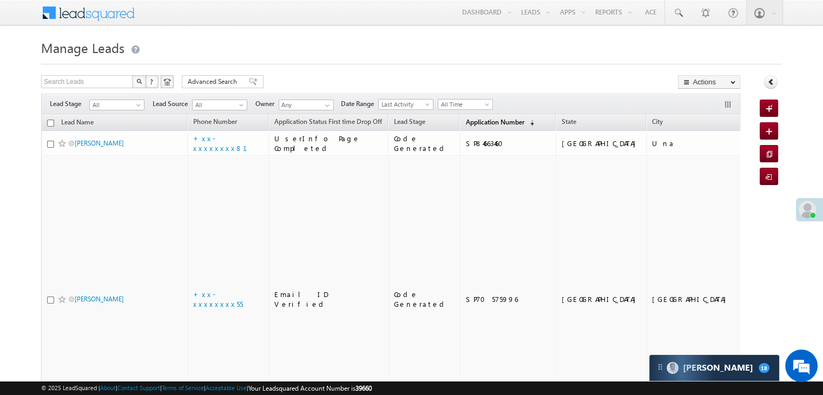
click at [465, 118] on span "Application Number" at bounding box center [494, 122] width 58 height 8
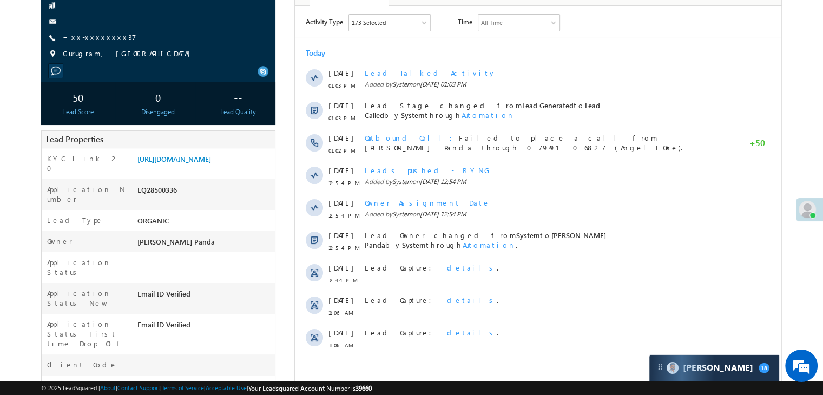
scroll to position [108, 0]
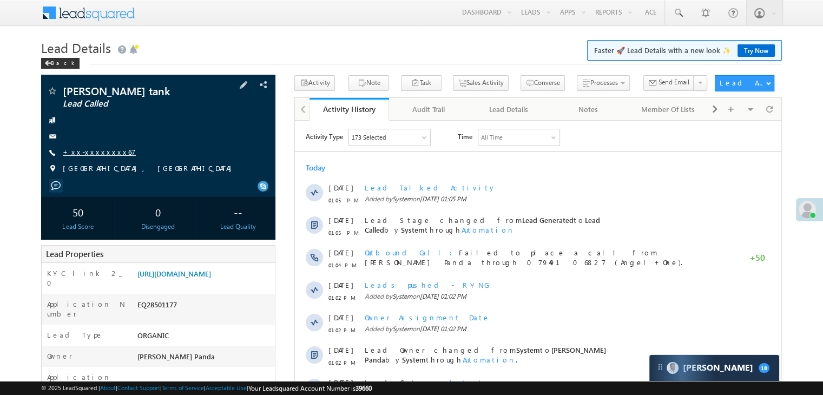
click at [89, 150] on link "+xx-xxxxxxxx67" at bounding box center [99, 151] width 73 height 9
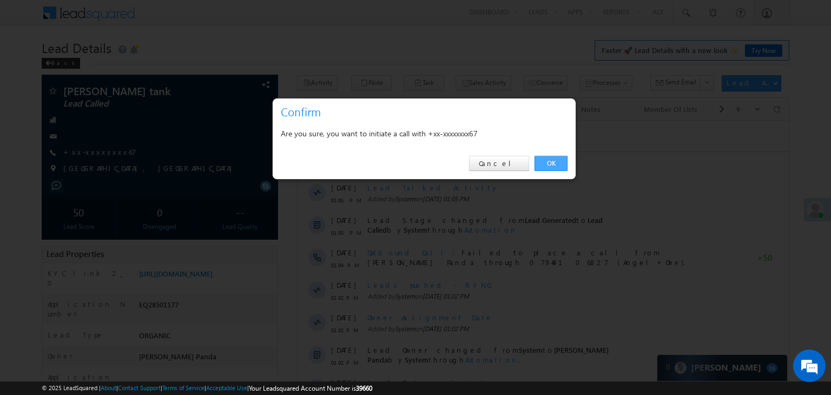
click at [551, 165] on link "OK" at bounding box center [550, 163] width 33 height 15
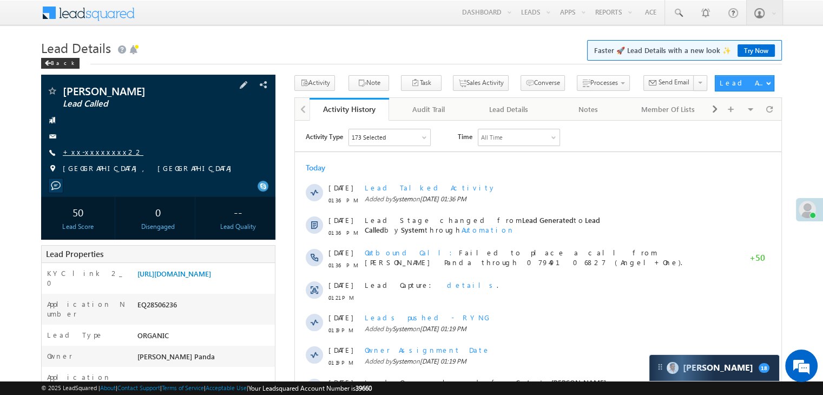
click at [99, 152] on link "+xx-xxxxxxxx22" at bounding box center [103, 151] width 81 height 9
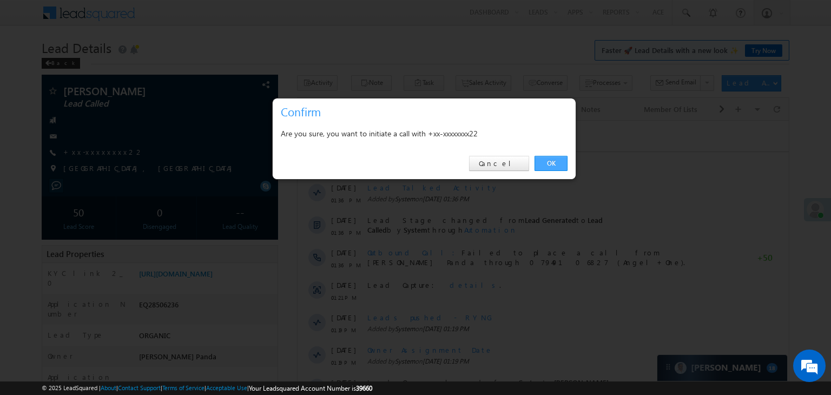
click at [554, 162] on link "OK" at bounding box center [550, 163] width 33 height 15
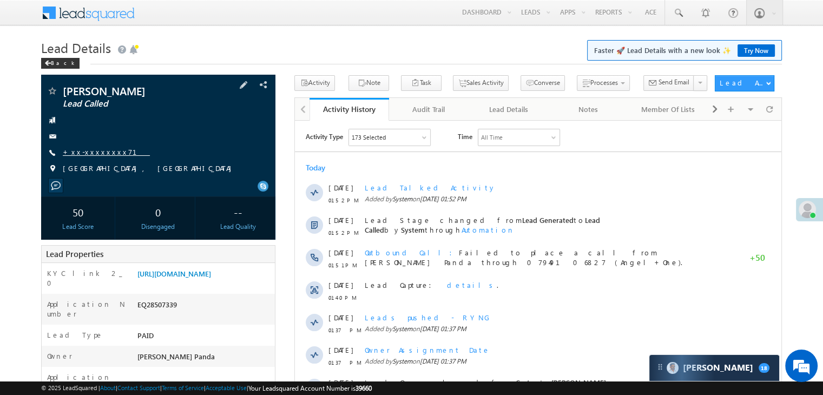
click at [101, 154] on link "+xx-xxxxxxxx71" at bounding box center [106, 151] width 87 height 9
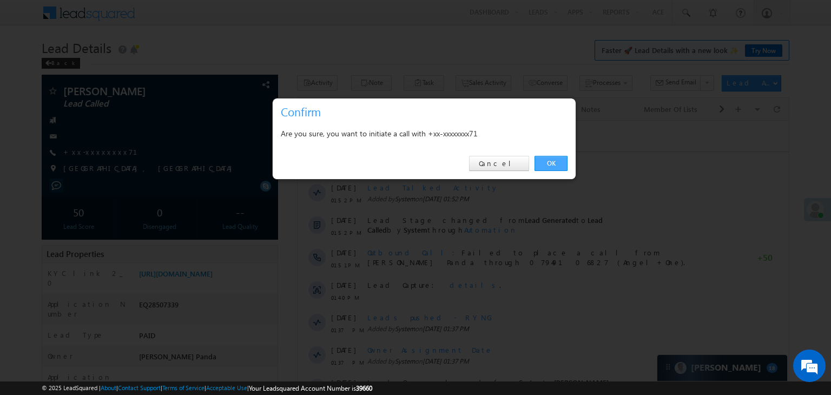
click at [551, 164] on link "OK" at bounding box center [550, 163] width 33 height 15
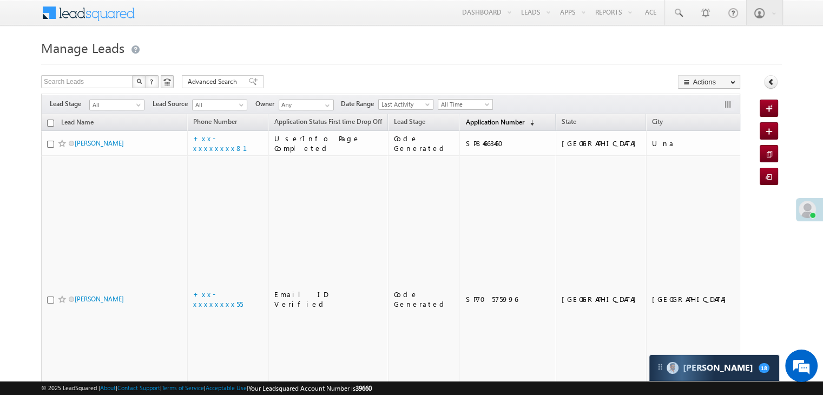
click at [482, 116] on link "Application Number (sorted descending)" at bounding box center [500, 123] width 80 height 14
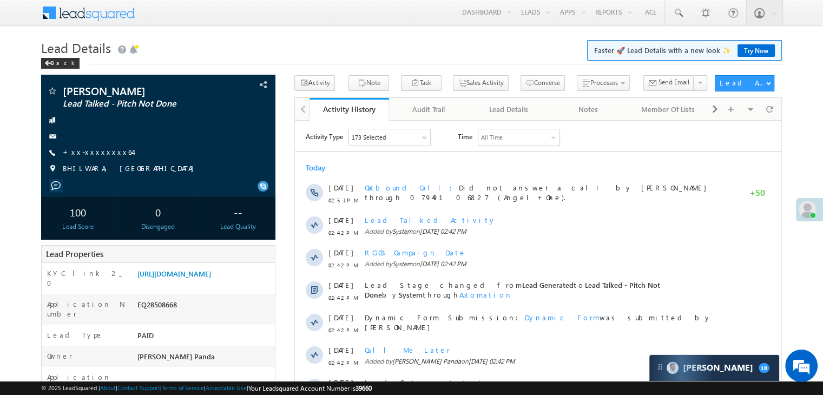
click at [95, 154] on link "+xx-xxxxxxxx64" at bounding box center [98, 151] width 70 height 9
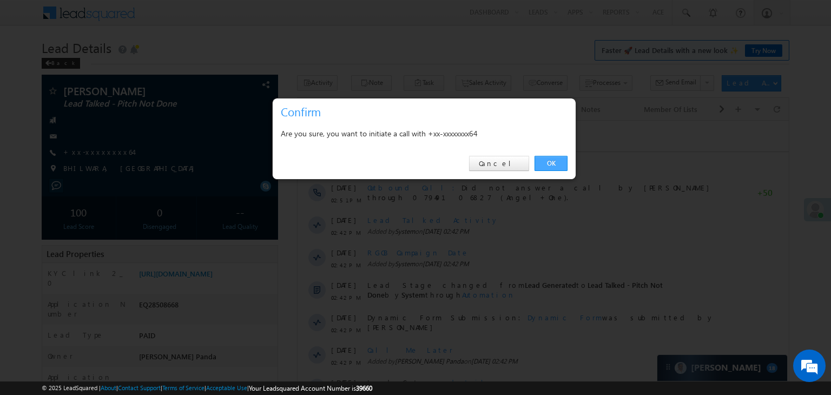
click at [549, 163] on link "OK" at bounding box center [550, 163] width 33 height 15
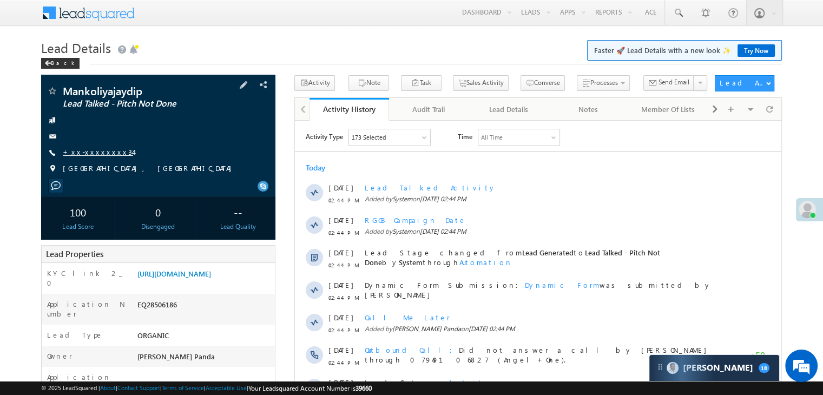
click at [82, 155] on link "+xx-xxxxxxxx34" at bounding box center [98, 151] width 70 height 9
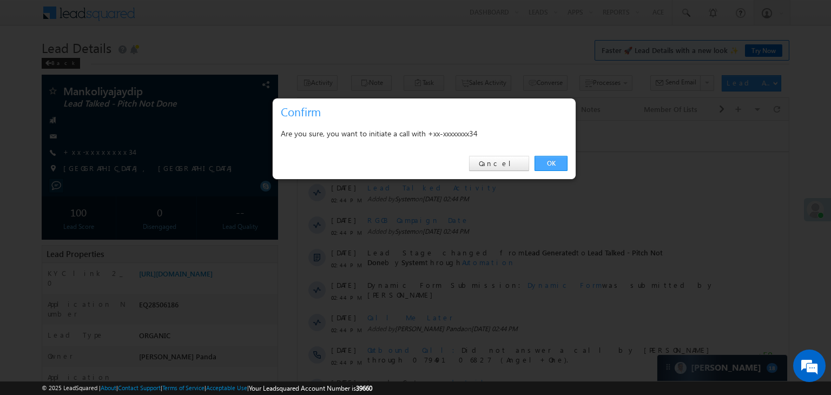
click at [554, 164] on link "OK" at bounding box center [550, 163] width 33 height 15
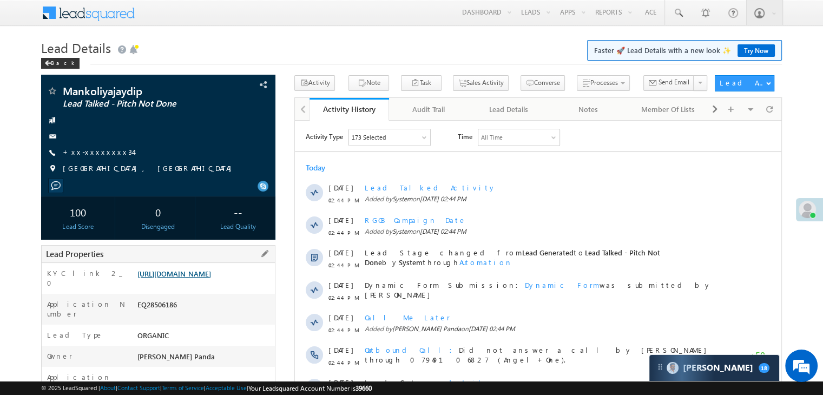
click at [196, 278] on link "[URL][DOMAIN_NAME]" at bounding box center [174, 273] width 74 height 9
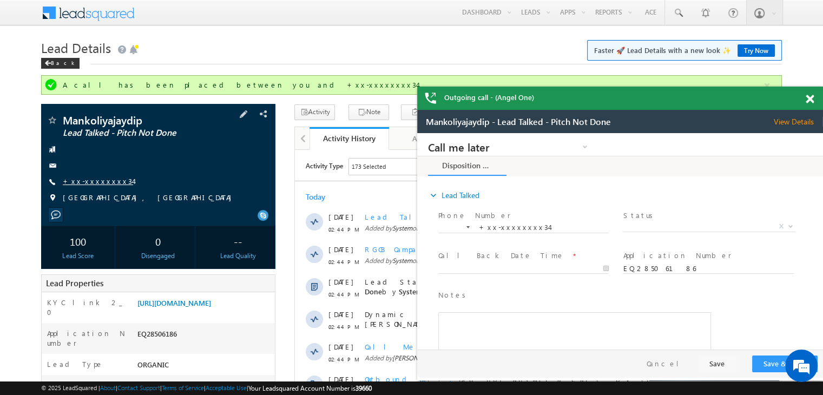
click at [0, 0] on link "+xx-xxxxxxxx34" at bounding box center [0, 0] width 0 height 0
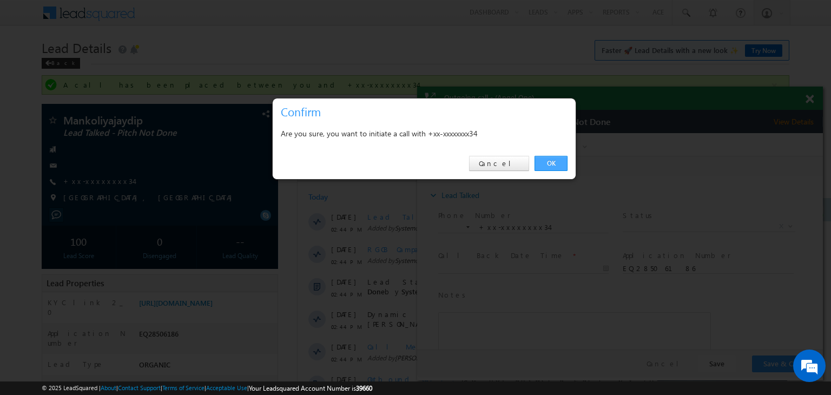
click at [550, 157] on link "OK" at bounding box center [550, 163] width 33 height 15
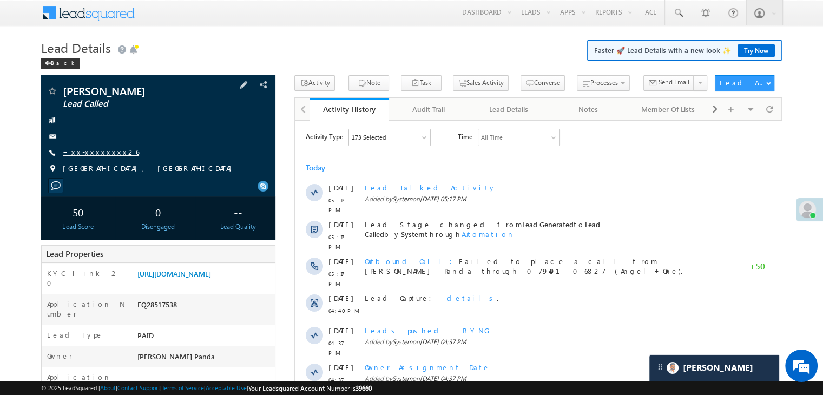
click at [91, 151] on link "+xx-xxxxxxxx26" at bounding box center [101, 151] width 76 height 9
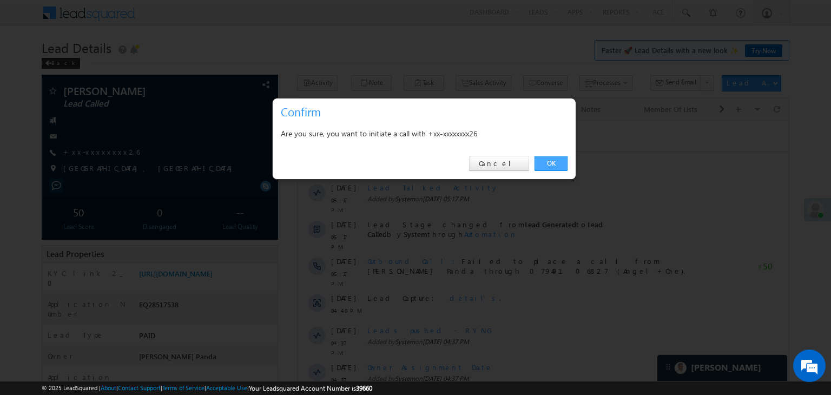
click at [549, 159] on link "OK" at bounding box center [550, 163] width 33 height 15
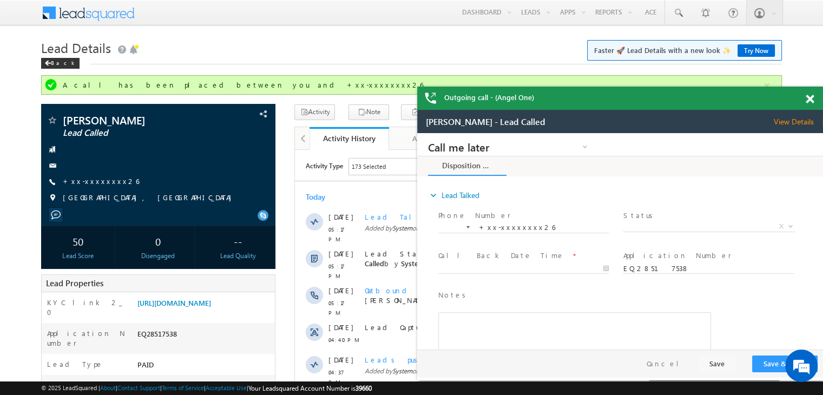
click at [809, 100] on span at bounding box center [809, 99] width 8 height 9
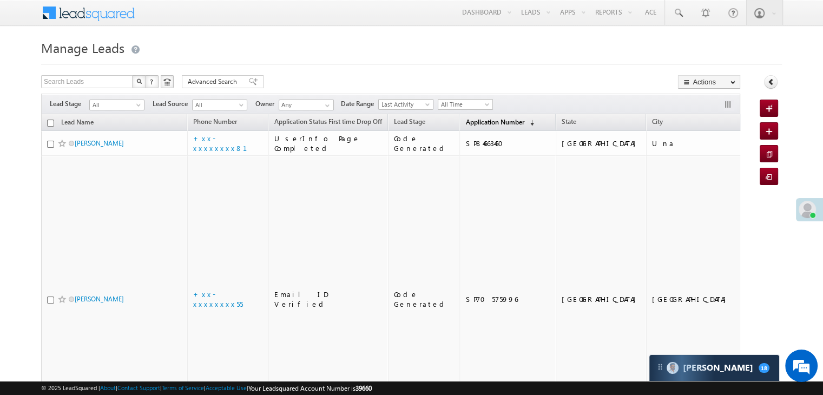
click at [486, 122] on span "Application Number" at bounding box center [494, 122] width 58 height 8
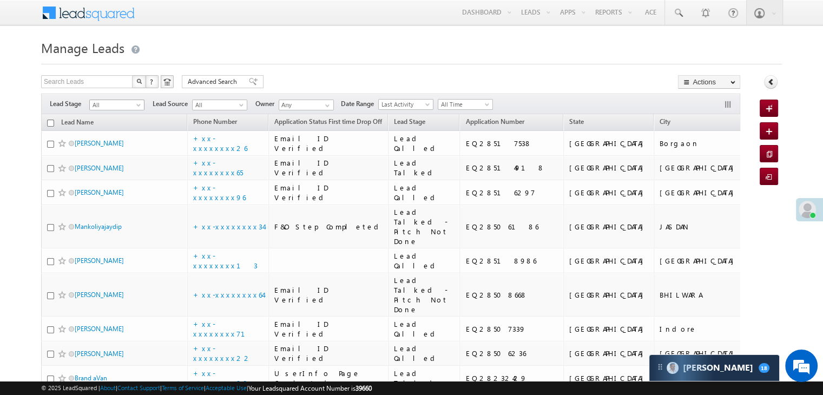
click at [135, 108] on span at bounding box center [139, 107] width 9 height 9
click at [121, 125] on link "Lead Generated" at bounding box center [117, 128] width 55 height 10
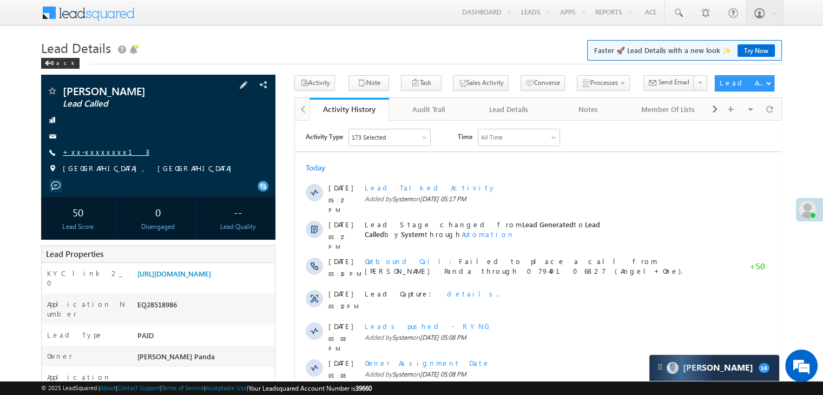
click at [94, 153] on link "+xx-xxxxxxxx13" at bounding box center [106, 151] width 87 height 9
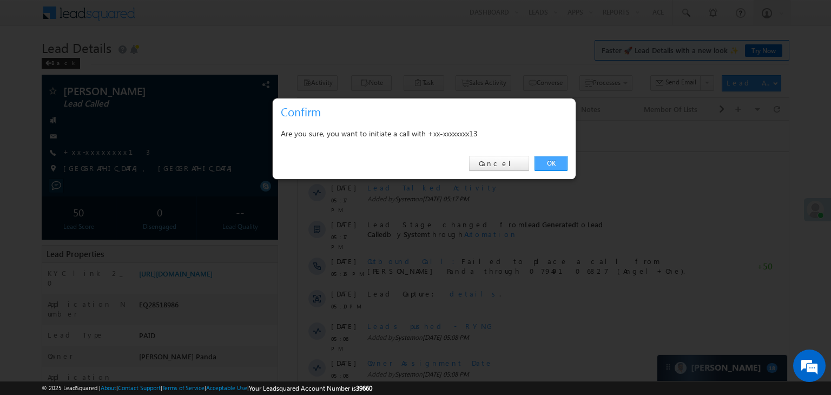
click at [547, 165] on link "OK" at bounding box center [550, 163] width 33 height 15
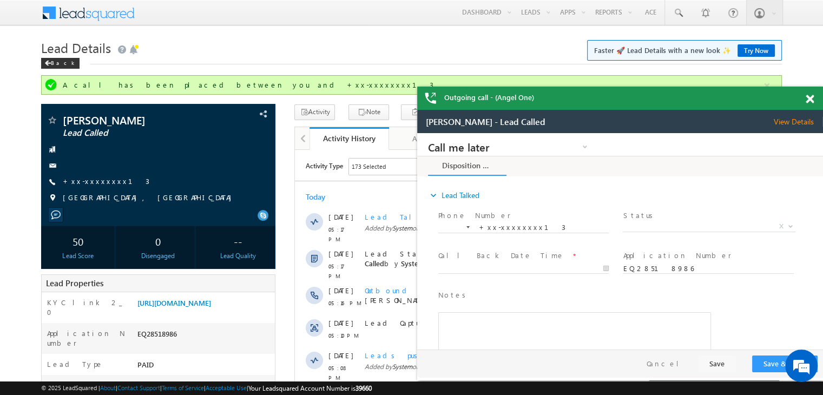
click at [807, 99] on span at bounding box center [809, 99] width 8 height 9
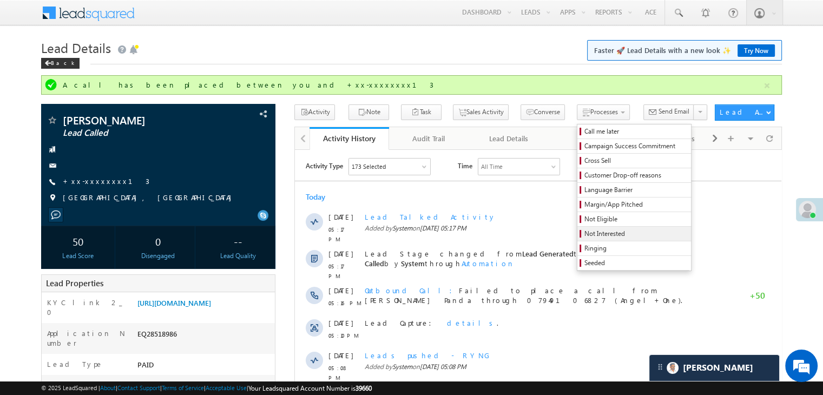
click at [590, 236] on span "Not Interested" at bounding box center [635, 234] width 103 height 10
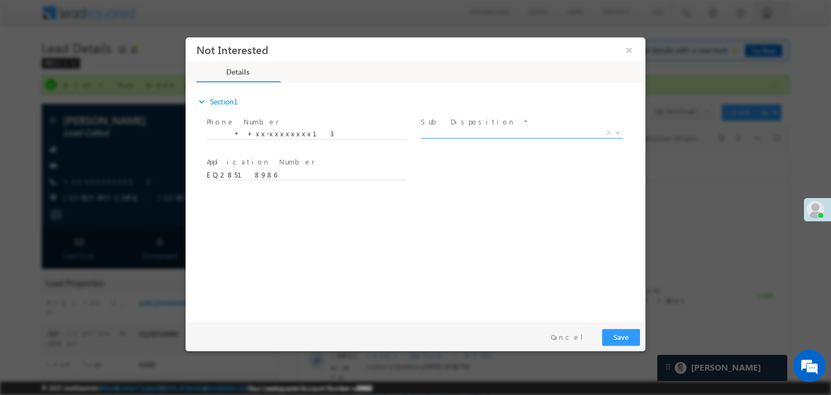
click at [517, 132] on span "X" at bounding box center [522, 133] width 202 height 11
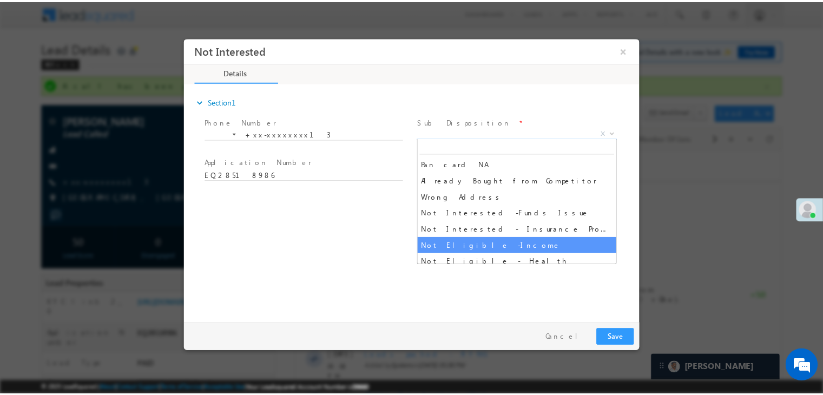
scroll to position [216, 0]
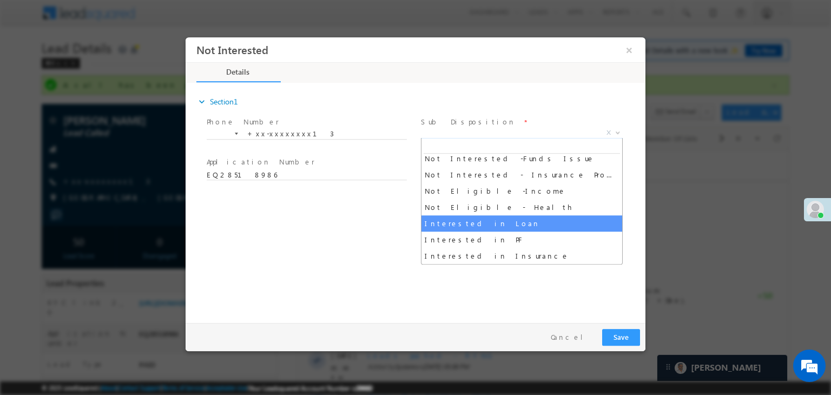
select select "Interested in Loan"
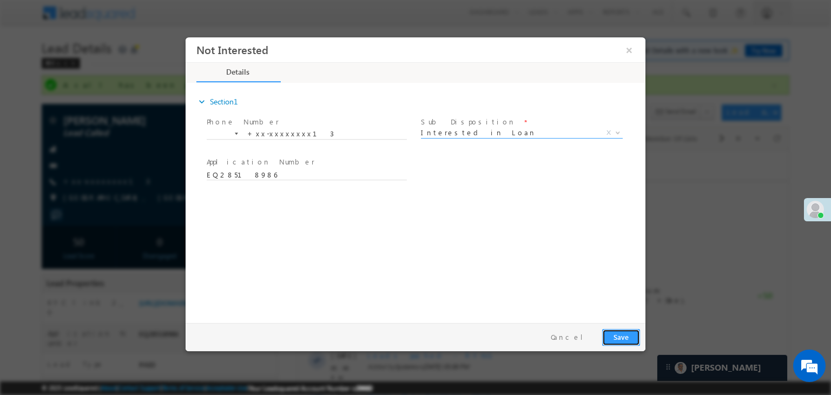
click at [624, 340] on button "Save" at bounding box center [621, 337] width 38 height 17
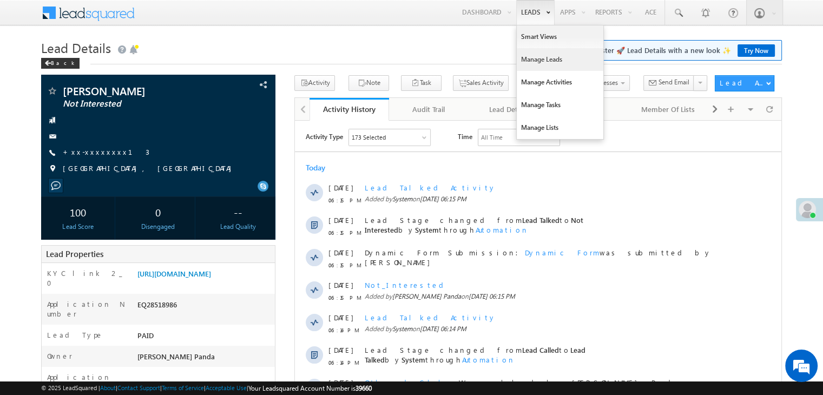
click at [531, 59] on link "Manage Leads" at bounding box center [560, 59] width 87 height 23
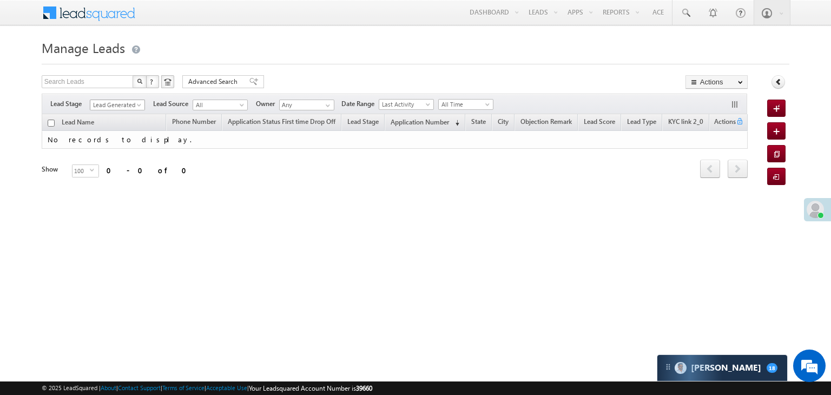
click at [138, 105] on span at bounding box center [140, 107] width 9 height 9
click at [115, 115] on link "All" at bounding box center [117, 117] width 55 height 10
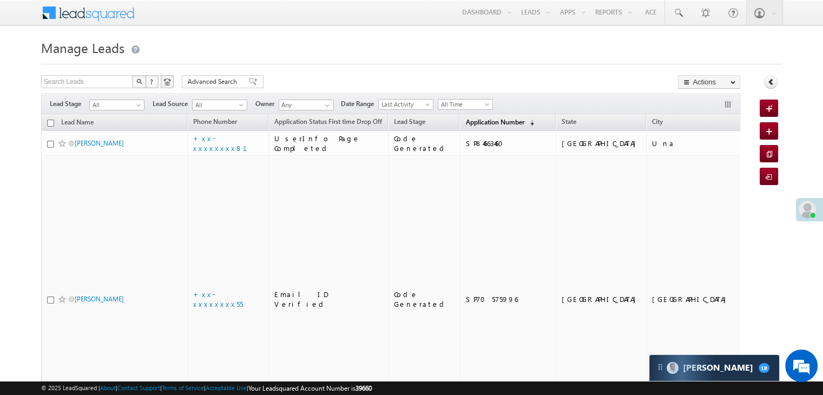
click at [465, 124] on span "Application Number" at bounding box center [494, 122] width 58 height 8
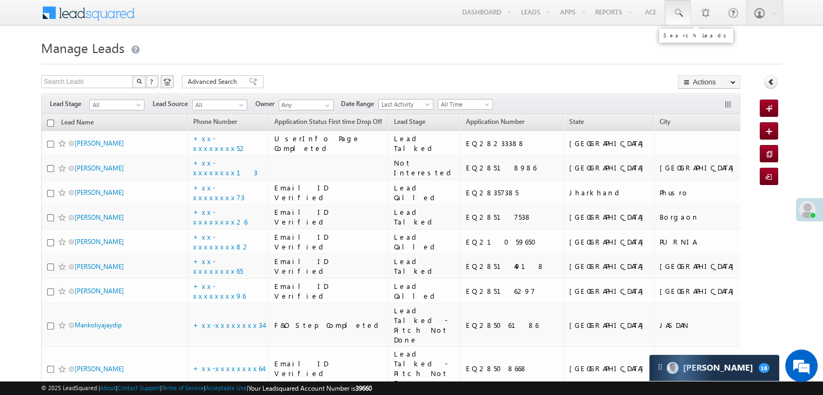
click at [674, 15] on span at bounding box center [677, 13] width 11 height 11
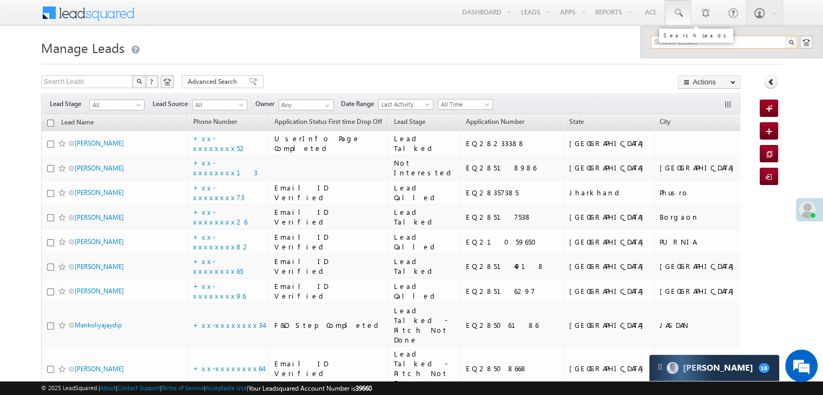
paste input "9316286069"
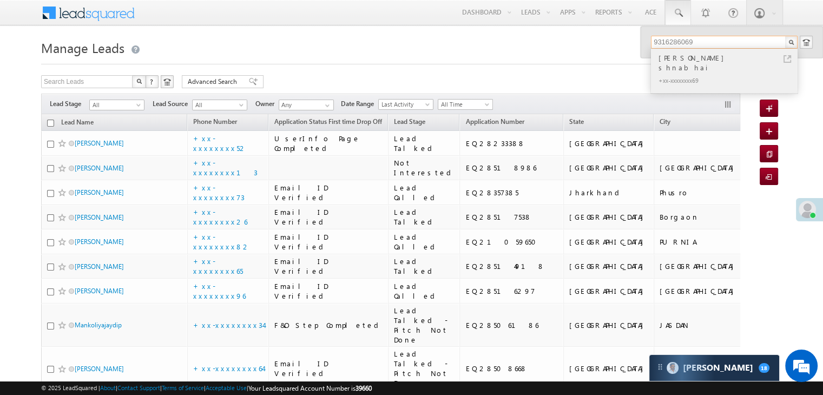
type input "9316286069"
click at [671, 56] on div "Damor Hiteshbhai shnabhai" at bounding box center [728, 63] width 145 height 22
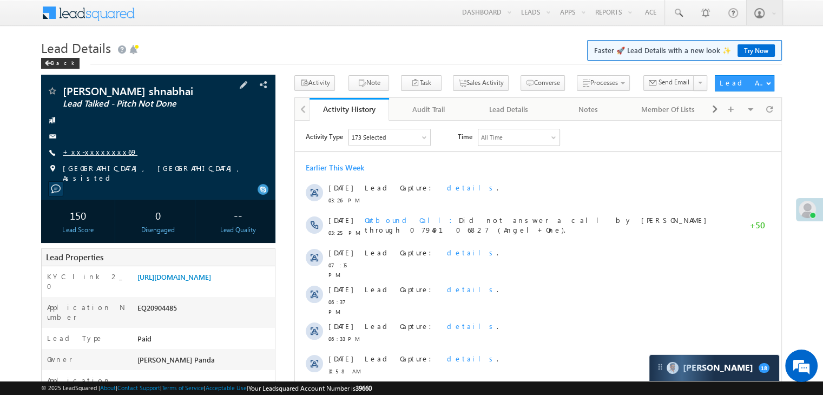
click at [78, 154] on link "+xx-xxxxxxxx69" at bounding box center [100, 151] width 75 height 9
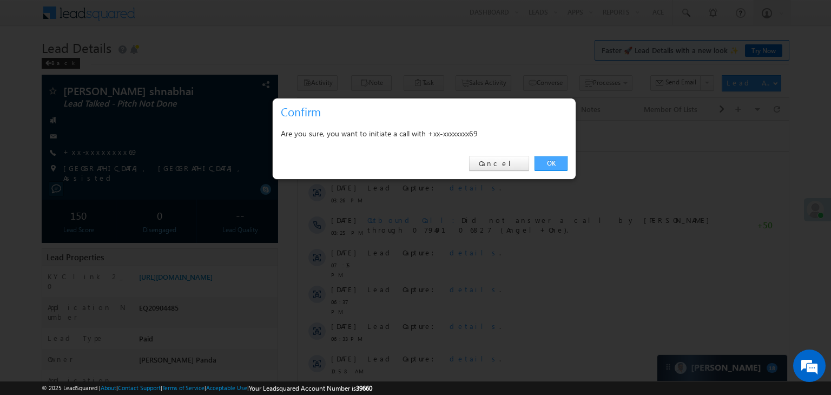
click at [550, 165] on link "OK" at bounding box center [550, 163] width 33 height 15
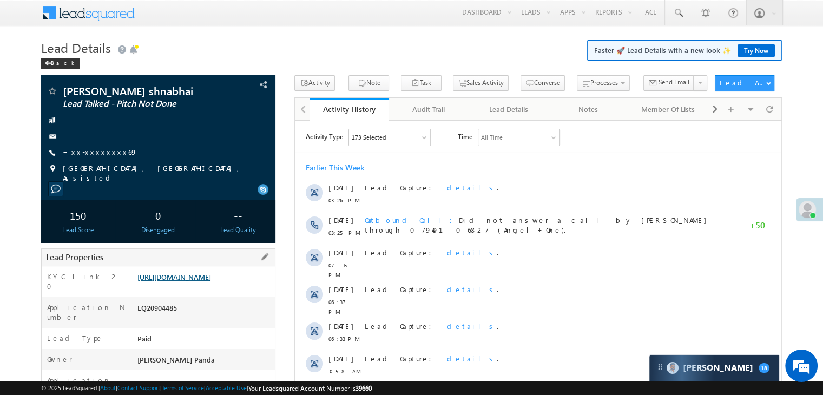
click at [189, 281] on link "[URL][DOMAIN_NAME]" at bounding box center [174, 276] width 74 height 9
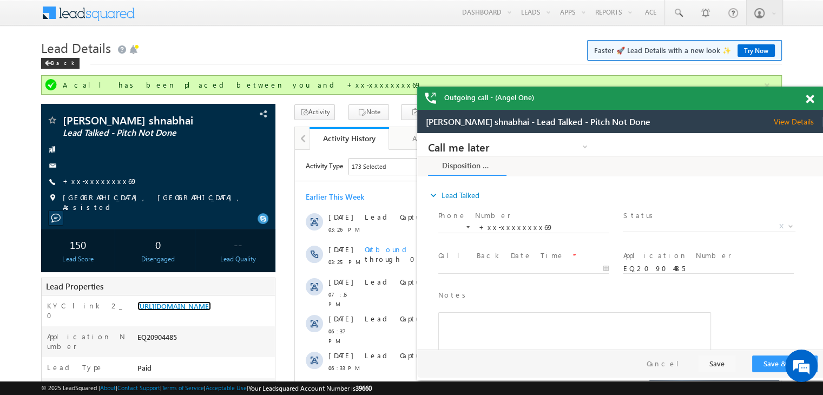
click at [809, 99] on span at bounding box center [809, 99] width 8 height 9
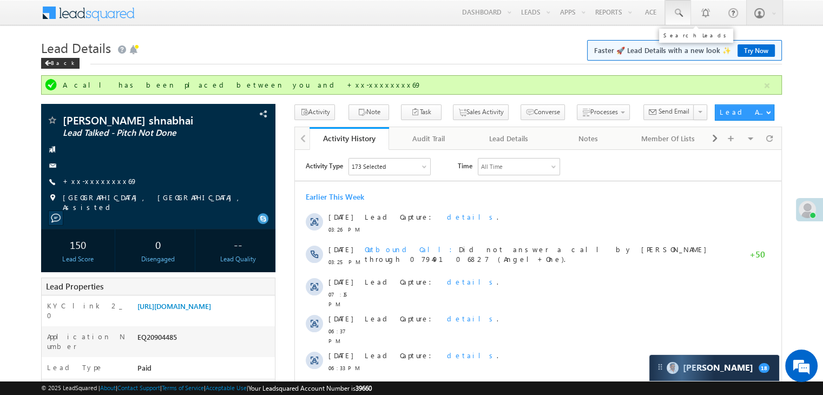
click at [682, 11] on span at bounding box center [677, 13] width 11 height 11
paste input "EQ28316021"
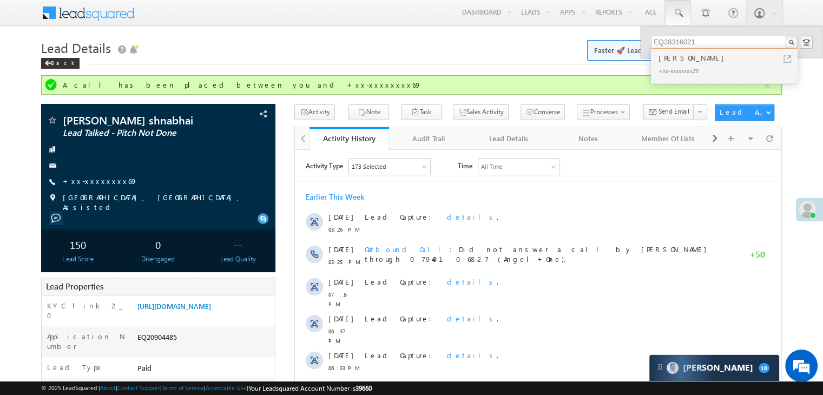
type input "EQ28316021"
click at [673, 57] on div "[PERSON_NAME]" at bounding box center [728, 58] width 145 height 12
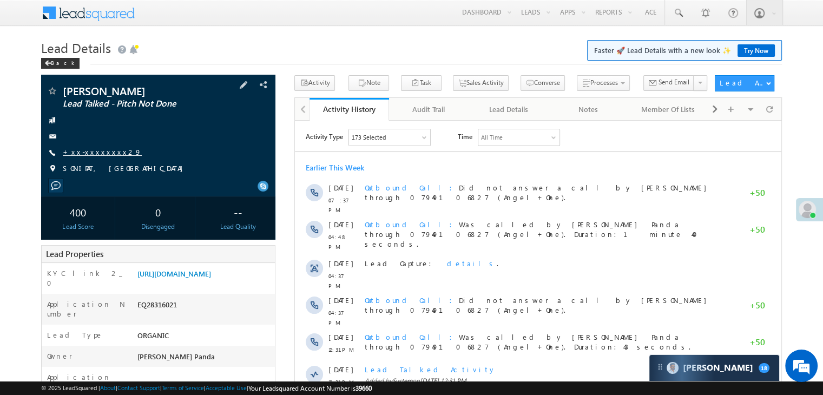
click at [90, 150] on link "+xx-xxxxxxxx29" at bounding box center [102, 151] width 79 height 9
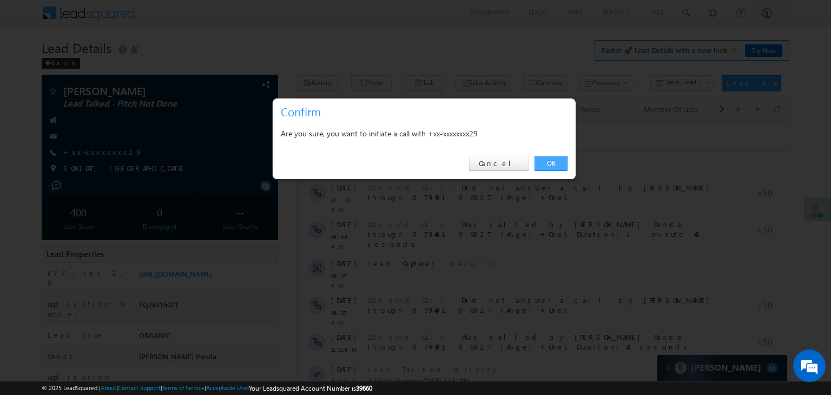
drag, startPoint x: 547, startPoint y: 162, endPoint x: 184, endPoint y: 14, distance: 392.1
click at [547, 162] on link "OK" at bounding box center [550, 163] width 33 height 15
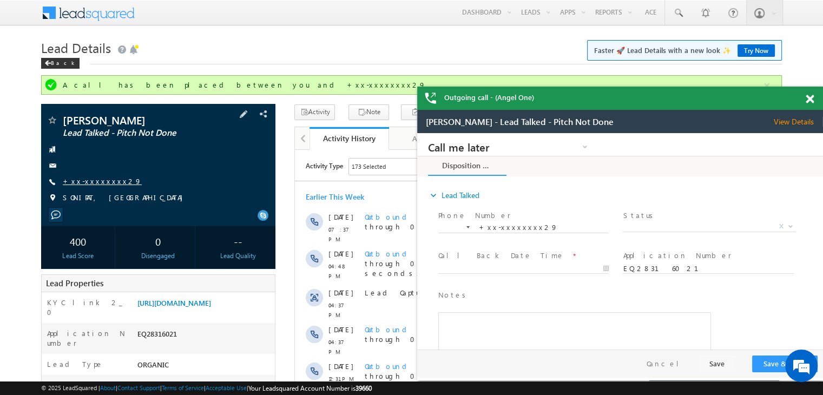
click at [95, 179] on link "+xx-xxxxxxxx29" at bounding box center [102, 180] width 79 height 9
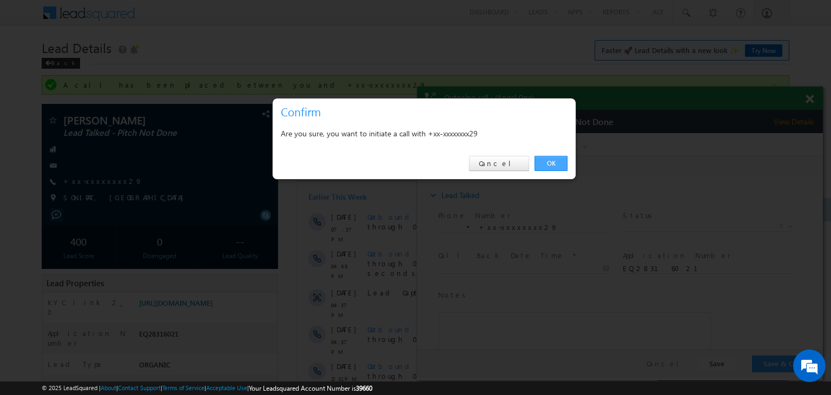
click at [549, 164] on link "OK" at bounding box center [550, 163] width 33 height 15
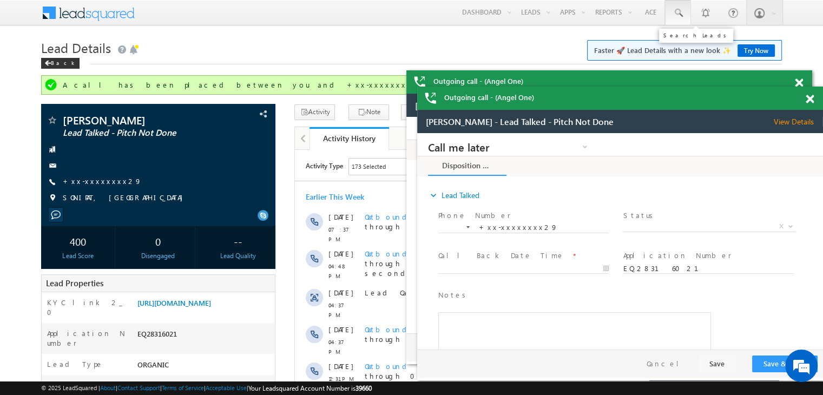
click at [193, 141] on span at bounding box center [193, 141] width 0 height 0
paste input "EQ28307145"
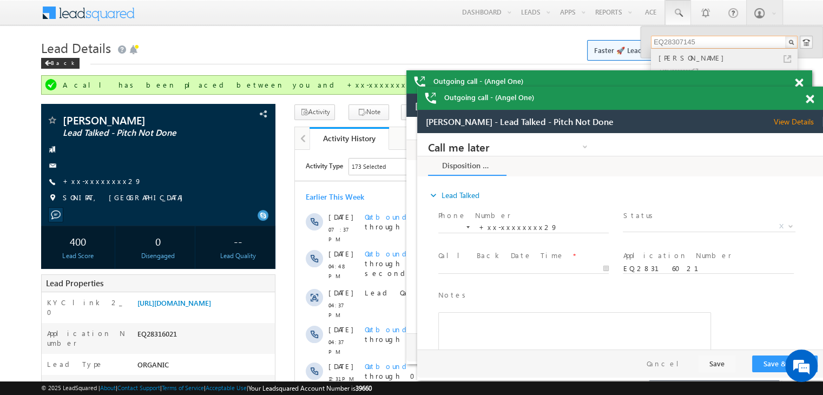
type input "EQ28307145"
click at [666, 61] on div "[PERSON_NAME]" at bounding box center [728, 58] width 145 height 12
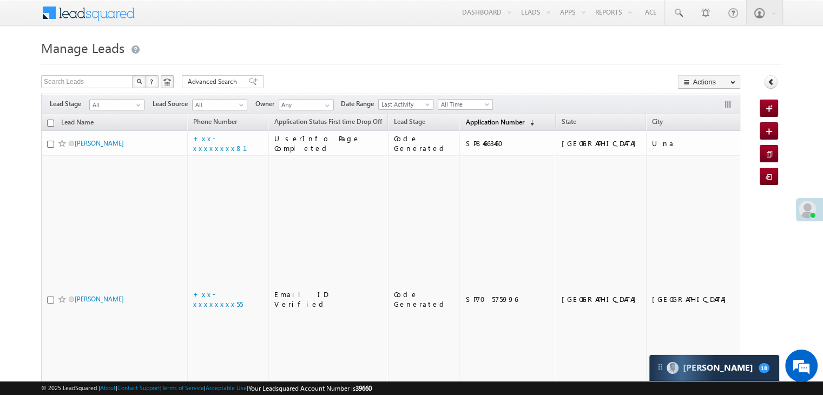
click at [470, 122] on span "Application Number" at bounding box center [494, 122] width 58 height 8
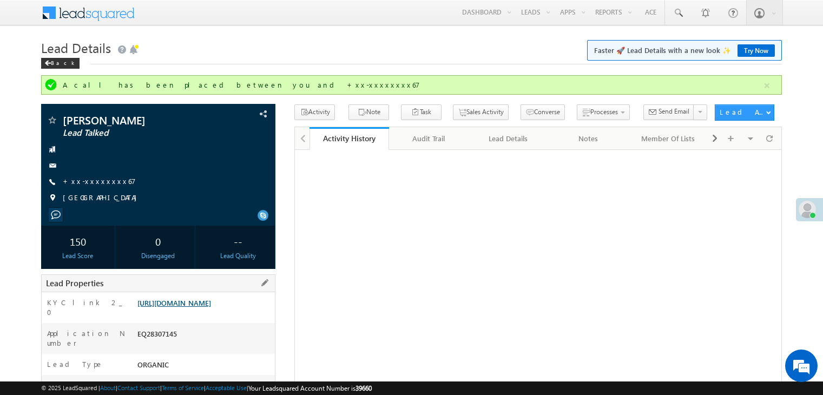
click at [200, 307] on link "[URL][DOMAIN_NAME]" at bounding box center [174, 302] width 74 height 9
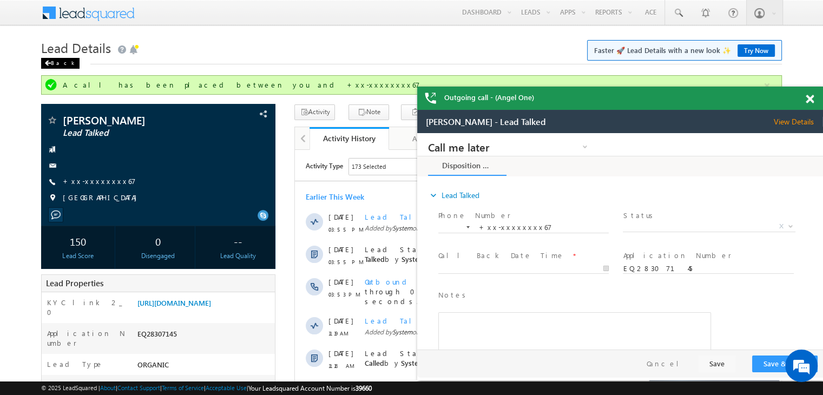
click at [49, 63] on span at bounding box center [47, 63] width 6 height 5
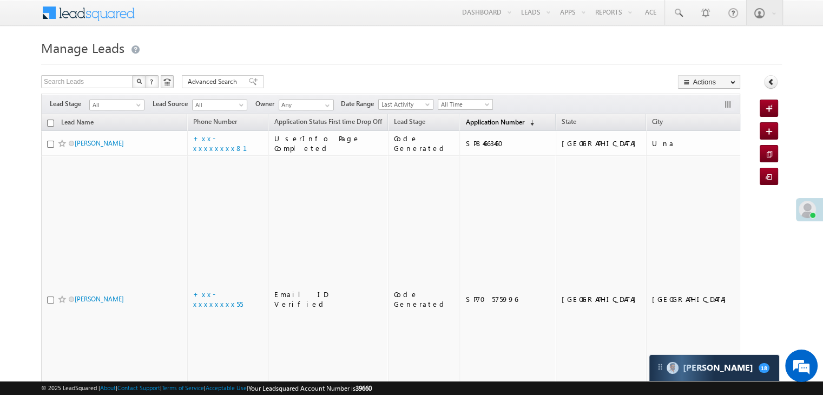
click at [478, 123] on span "Application Number" at bounding box center [494, 122] width 58 height 8
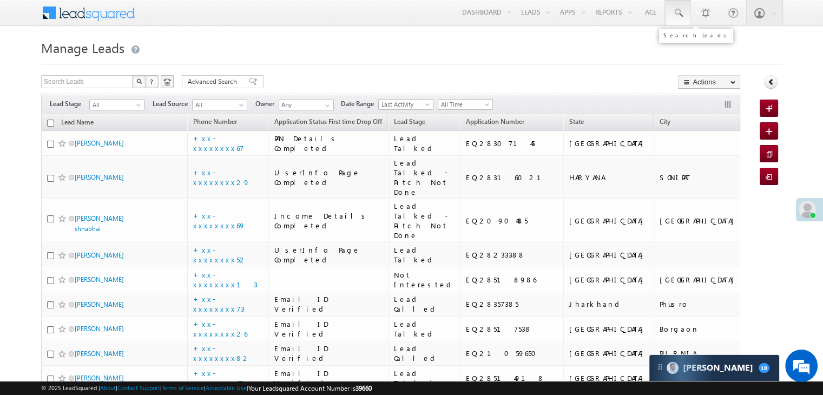
click at [675, 11] on span at bounding box center [677, 13] width 11 height 11
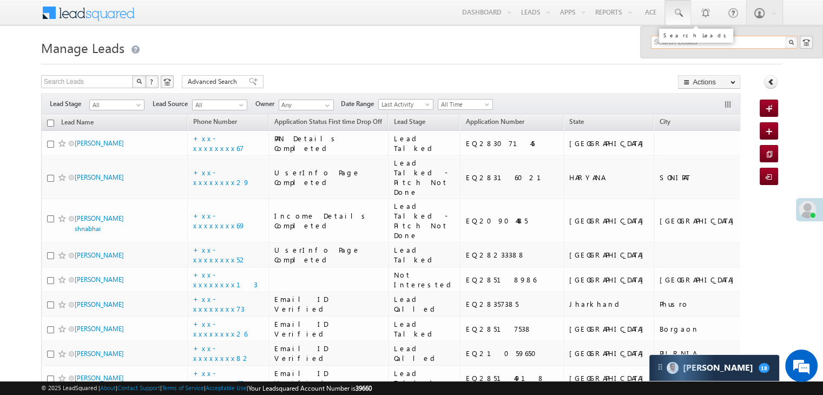
paste input "EQ28394771"
type input "EQ28394771"
click at [671, 60] on div "Muazzam Ali" at bounding box center [728, 58] width 145 height 12
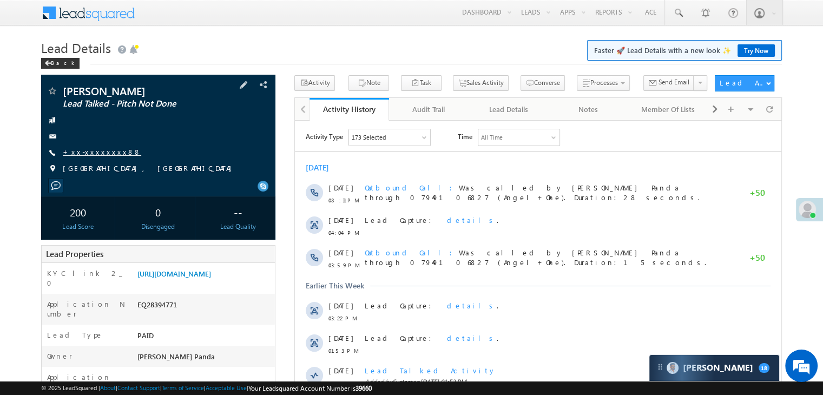
click at [102, 151] on link "+xx-xxxxxxxx88" at bounding box center [102, 151] width 78 height 9
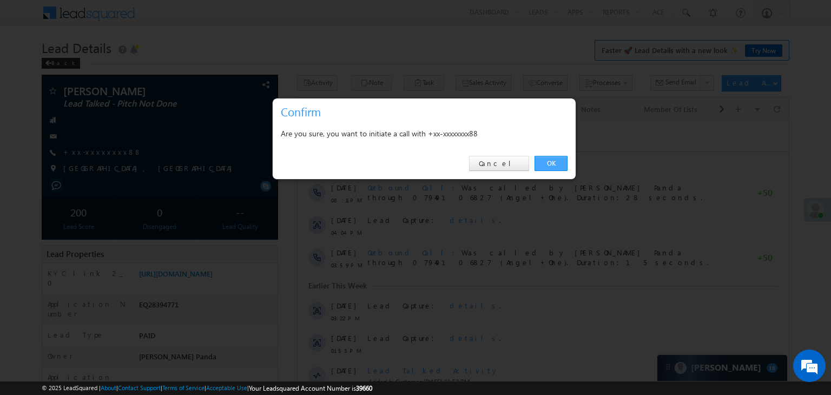
click at [544, 162] on link "OK" at bounding box center [550, 163] width 33 height 15
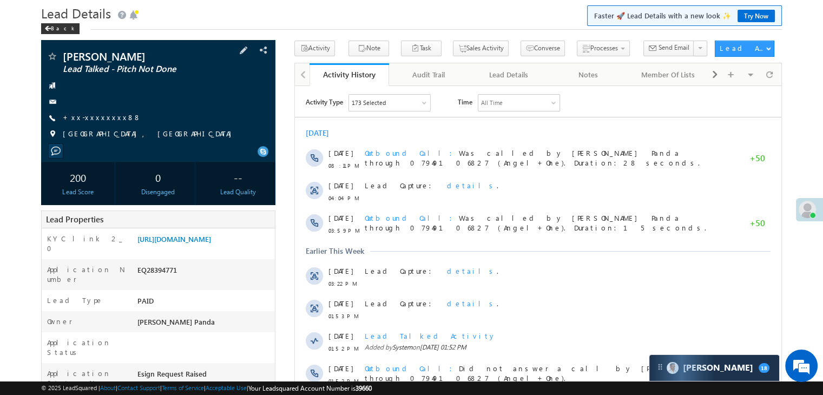
scroll to position [54, 0]
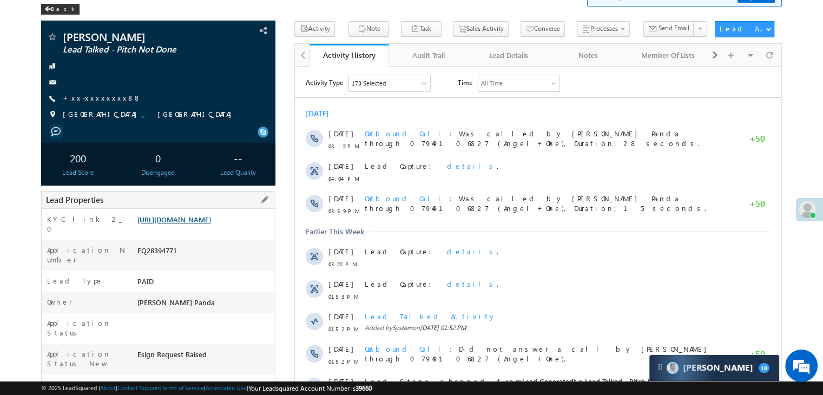
click at [200, 224] on link "[URL][DOMAIN_NAME]" at bounding box center [174, 219] width 74 height 9
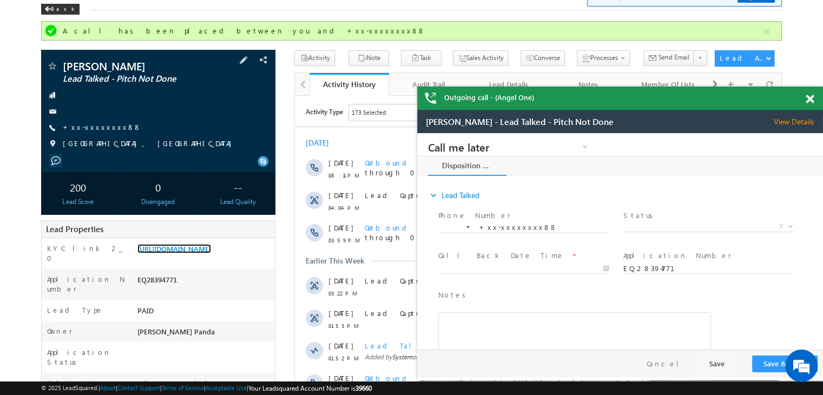
scroll to position [0, 0]
click at [809, 102] on span at bounding box center [809, 99] width 8 height 9
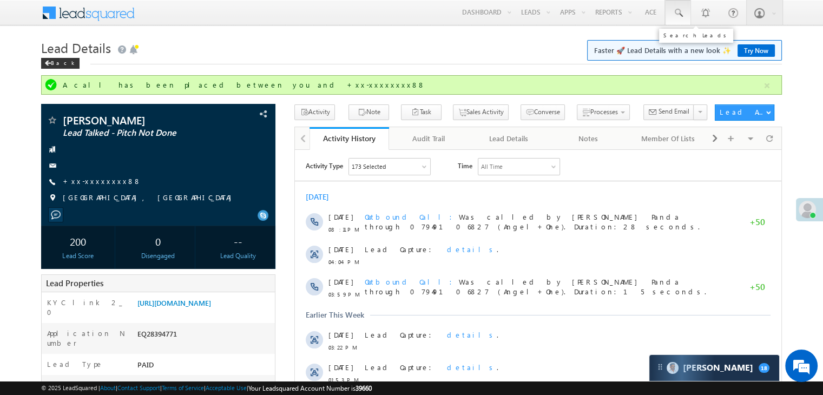
click at [677, 9] on span at bounding box center [677, 13] width 11 height 11
paste input "EQ28409086"
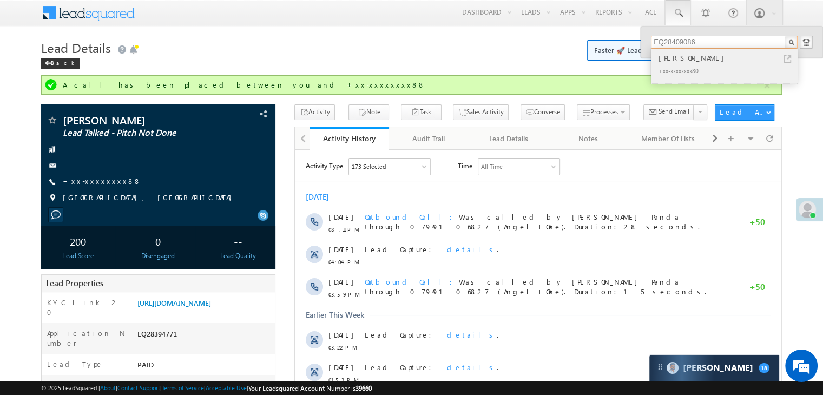
type input "EQ28409086"
click at [662, 57] on div "[PERSON_NAME]" at bounding box center [728, 58] width 145 height 12
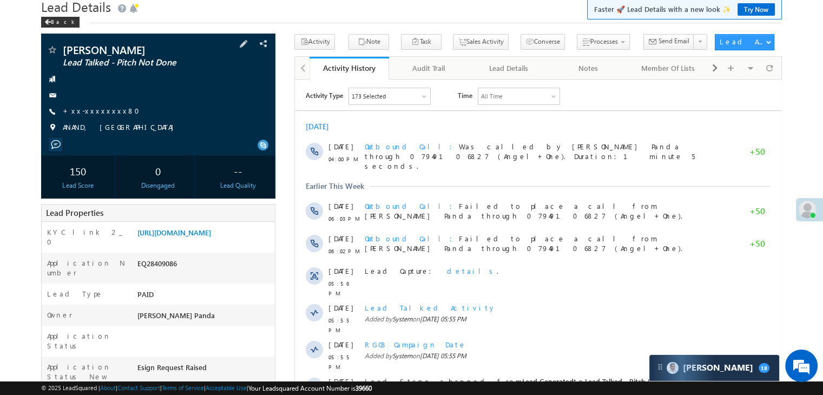
scroll to position [108, 0]
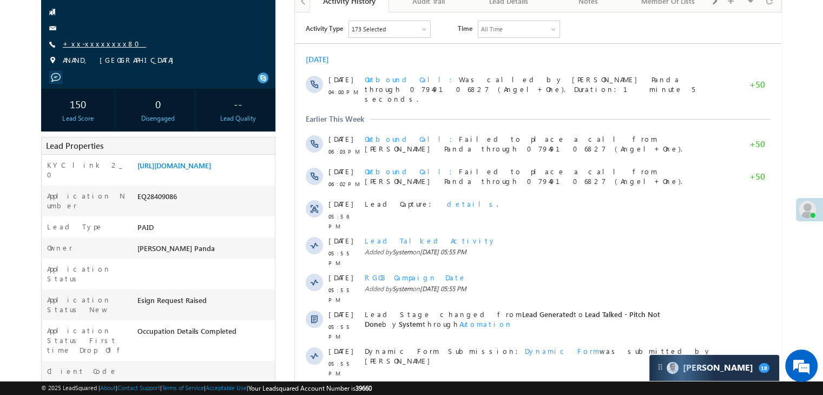
click at [100, 44] on link "+xx-xxxxxxxx80" at bounding box center [104, 43] width 83 height 9
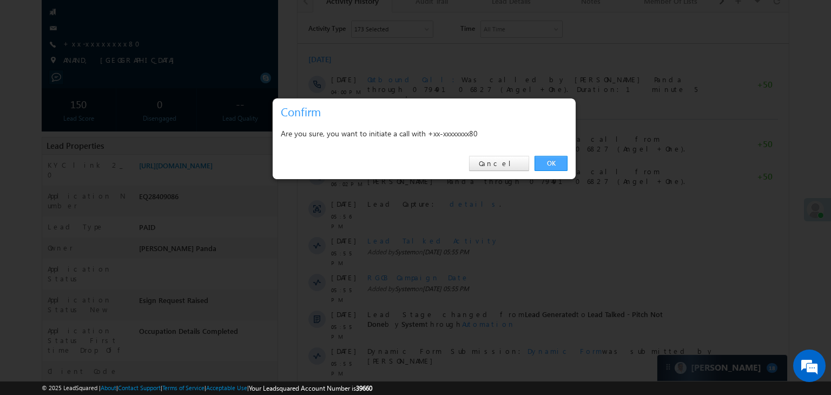
click at [552, 160] on link "OK" at bounding box center [550, 163] width 33 height 15
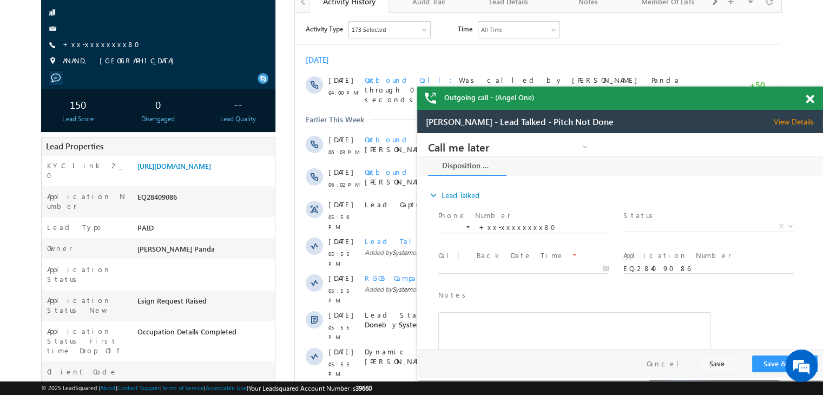
scroll to position [0, 0]
click at [0, 0] on link "[URL][DOMAIN_NAME]" at bounding box center [0, 0] width 0 height 0
click at [0, 0] on div "[PERSON_NAME] Lead Talked - Pitch Not Done +xx-xxxxxxxx80" at bounding box center [0, 0] width 0 height 0
click at [0, 0] on link "+xx-xxxxxxxx80" at bounding box center [0, 0] width 0 height 0
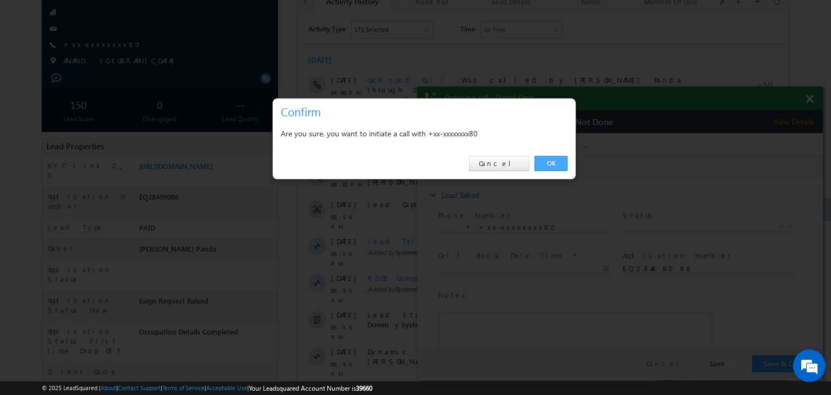
click at [549, 163] on link "OK" at bounding box center [550, 163] width 33 height 15
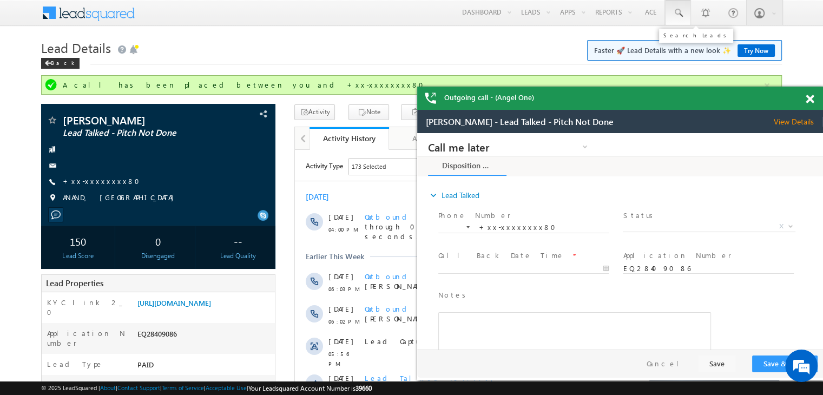
click at [680, 10] on span at bounding box center [677, 13] width 11 height 11
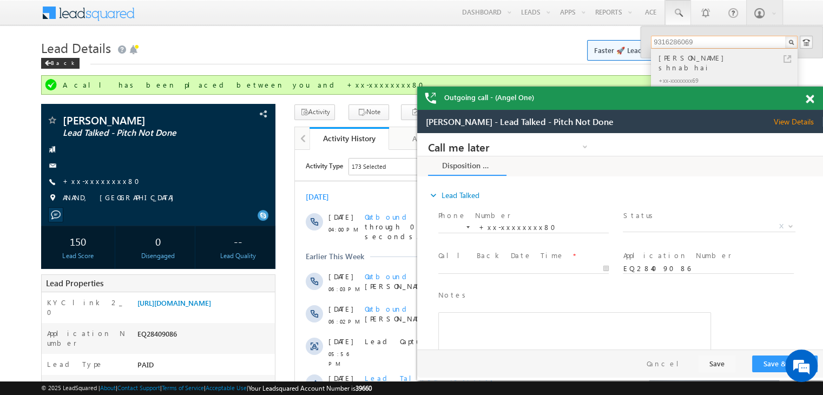
type input "9316286069"
click at [701, 58] on div "[PERSON_NAME] shnabhai" at bounding box center [728, 63] width 145 height 22
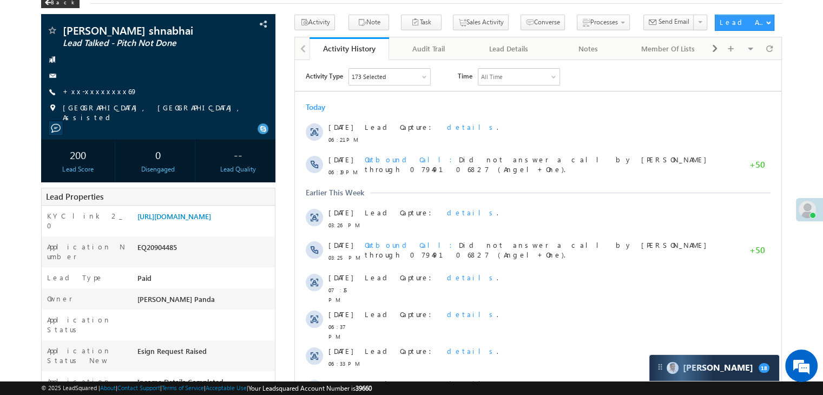
scroll to position [54, 0]
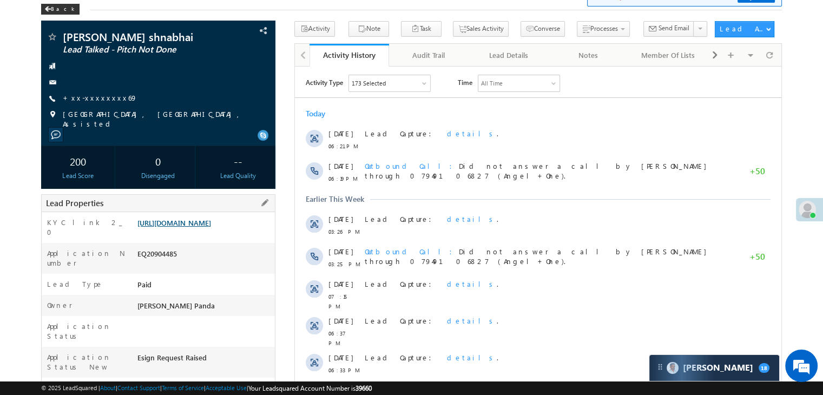
click at [192, 227] on link "[URL][DOMAIN_NAME]" at bounding box center [174, 222] width 74 height 9
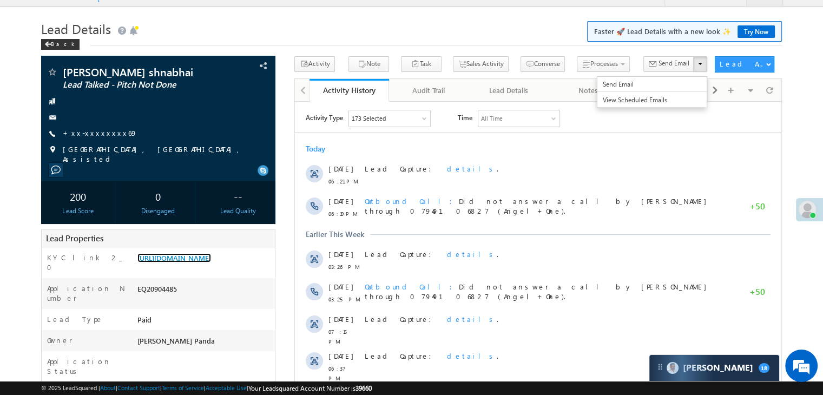
scroll to position [0, 0]
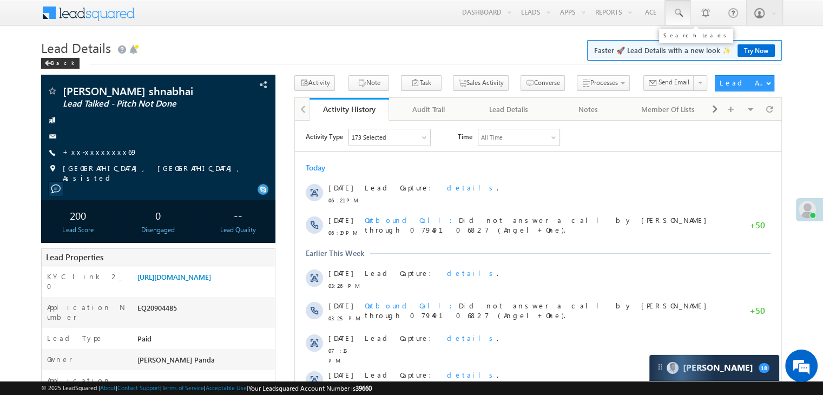
click at [679, 11] on span at bounding box center [677, 13] width 11 height 11
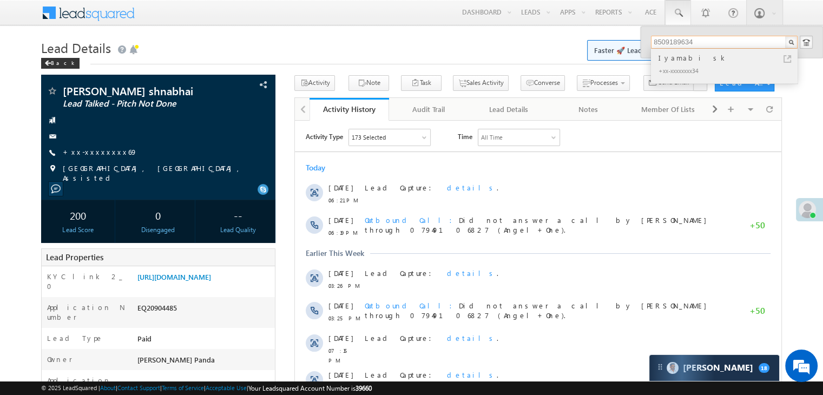
type input "8509189634"
click at [675, 61] on div "Iyamabi sk" at bounding box center [728, 58] width 145 height 12
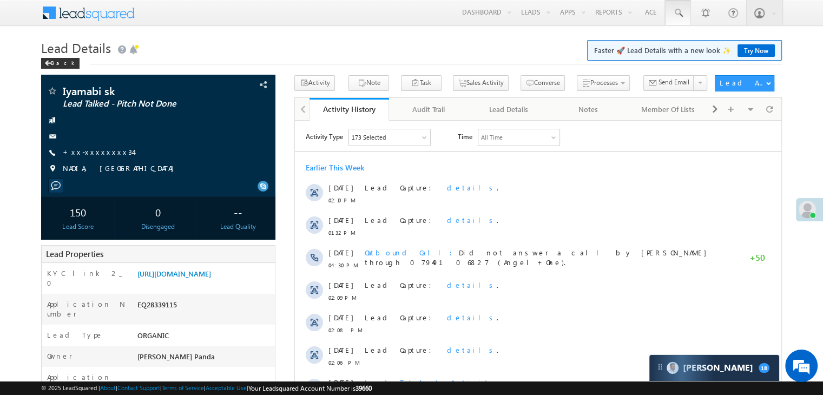
drag, startPoint x: 0, startPoint y: 0, endPoint x: 677, endPoint y: 11, distance: 676.8
click at [677, 11] on span at bounding box center [677, 13] width 11 height 11
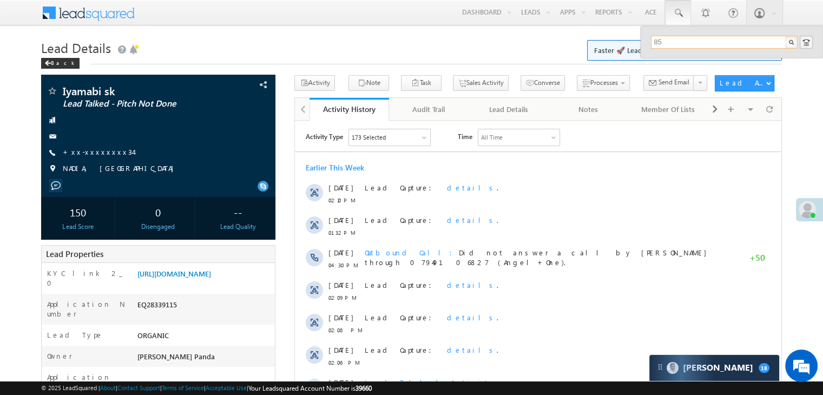
type input "8"
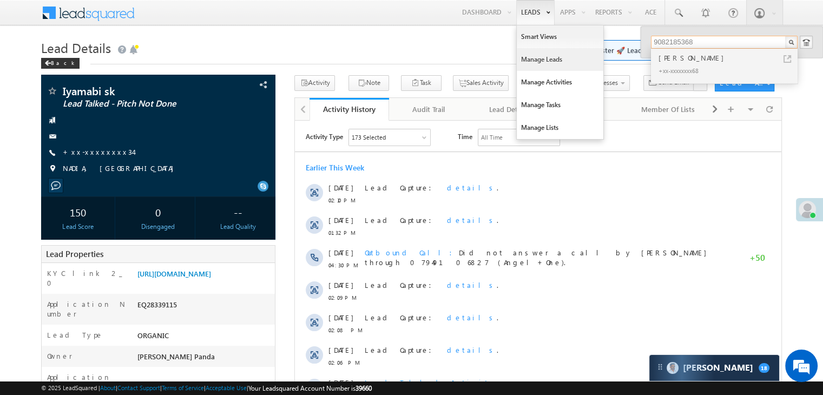
type input "9082185368"
click at [533, 58] on link "Manage Leads" at bounding box center [560, 59] width 87 height 23
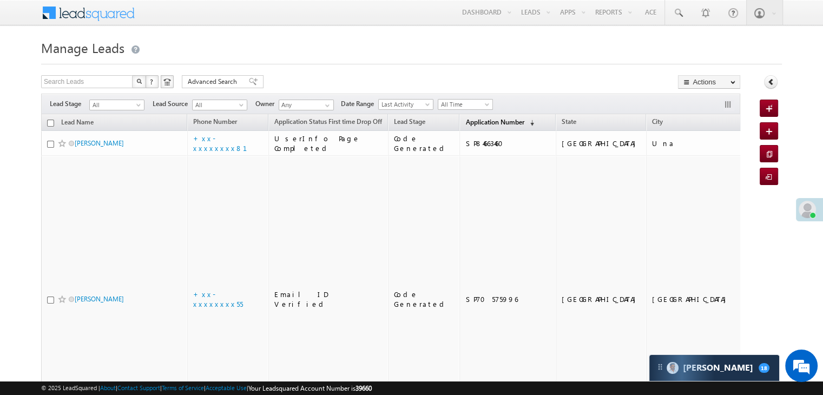
click at [474, 124] on span "Application Number" at bounding box center [494, 122] width 58 height 8
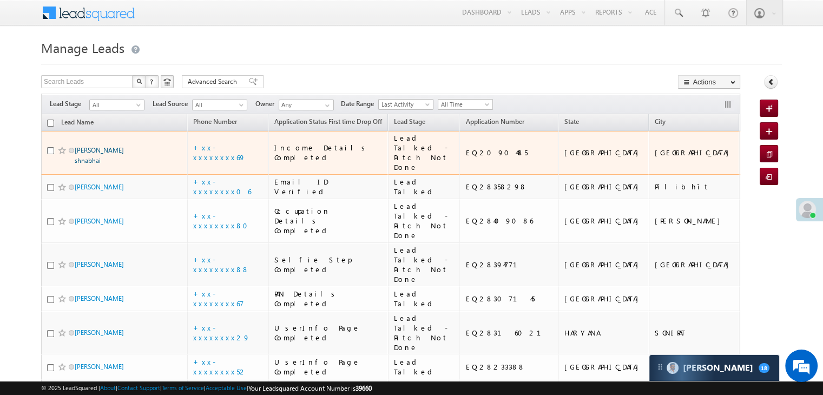
click at [113, 158] on link "[PERSON_NAME] shnabhai" at bounding box center [99, 155] width 49 height 18
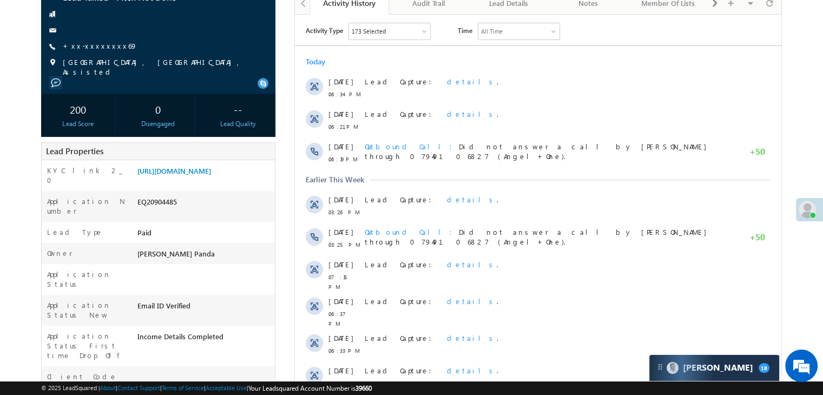
scroll to position [108, 0]
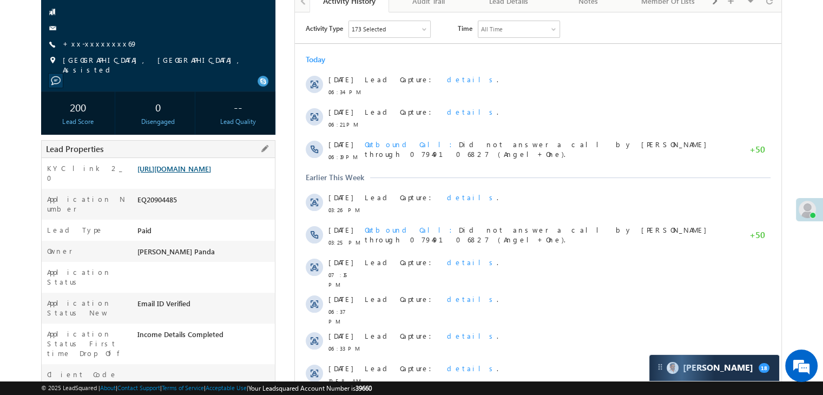
click at [189, 171] on link "[URL][DOMAIN_NAME]" at bounding box center [174, 168] width 74 height 9
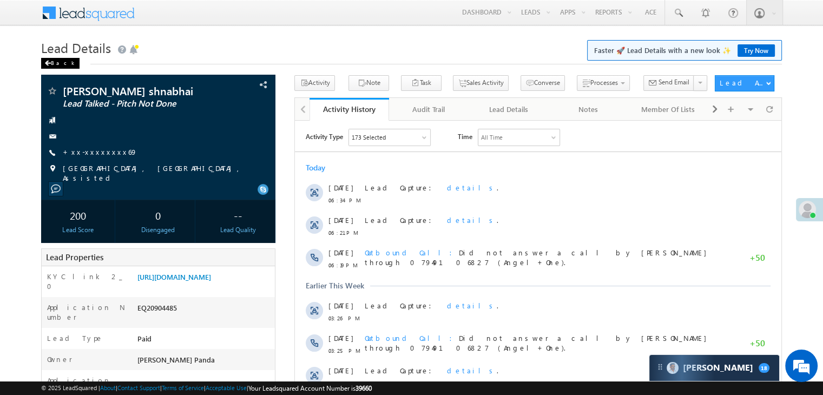
click at [49, 63] on span at bounding box center [47, 63] width 6 height 5
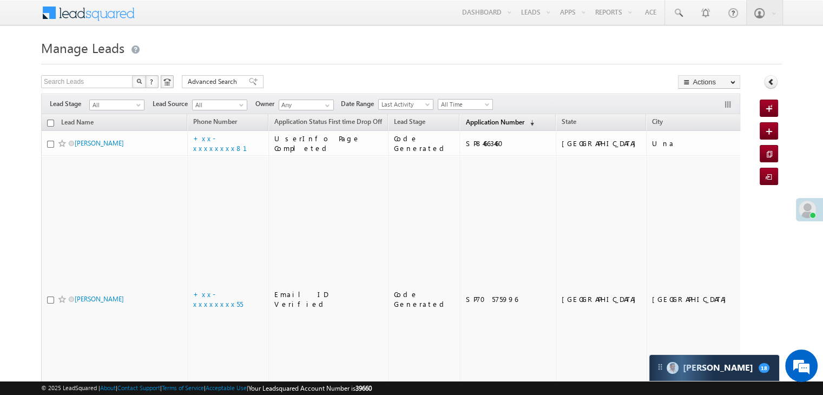
click at [465, 124] on span "Application Number" at bounding box center [494, 122] width 58 height 8
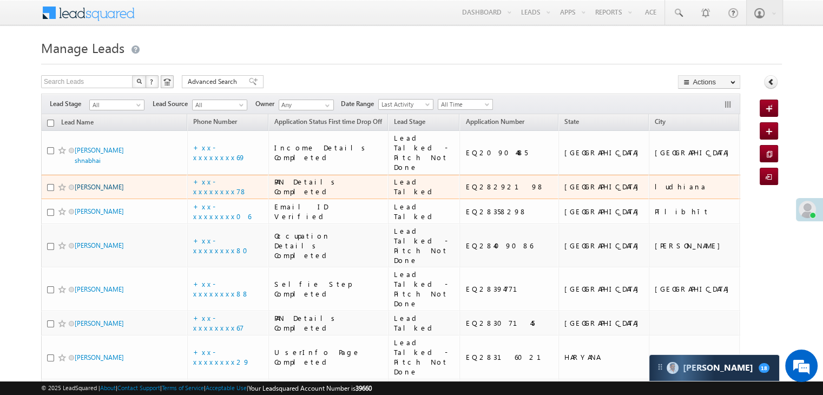
click at [100, 191] on link "[PERSON_NAME]" at bounding box center [99, 187] width 49 height 8
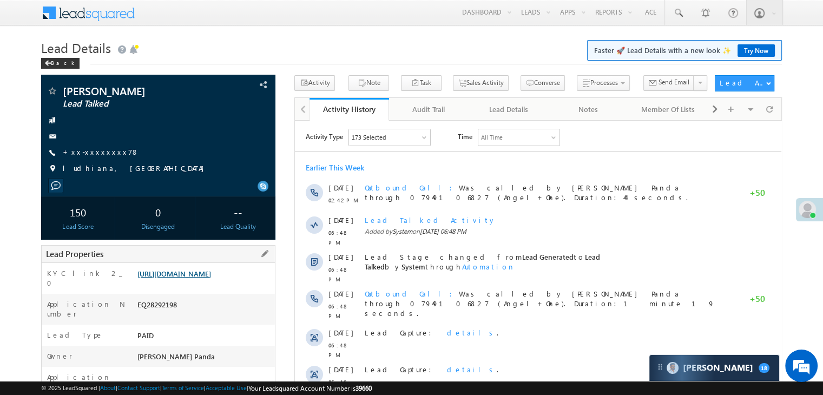
click at [210, 278] on link "[URL][DOMAIN_NAME]" at bounding box center [174, 273] width 74 height 9
click at [58, 63] on div "Back" at bounding box center [60, 63] width 38 height 11
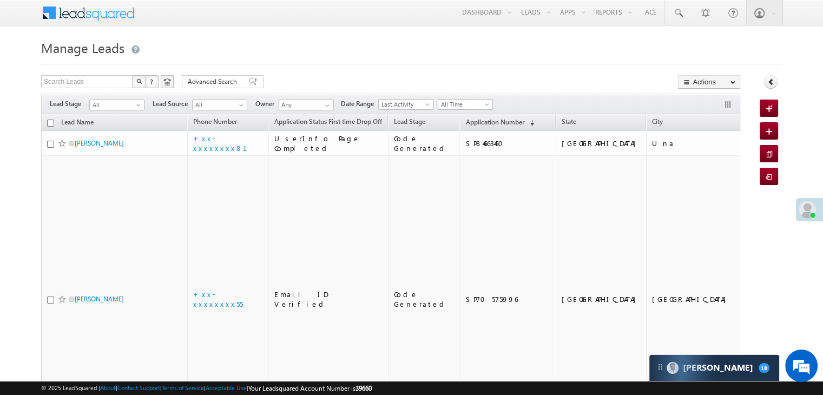
click at [629, 45] on h1 "Manage Leads" at bounding box center [411, 46] width 741 height 21
click at [465, 122] on span "Application Number" at bounding box center [494, 122] width 58 height 8
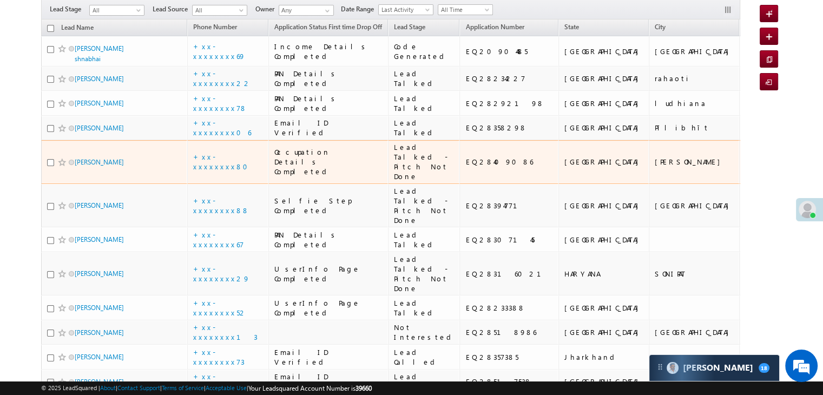
scroll to position [108, 0]
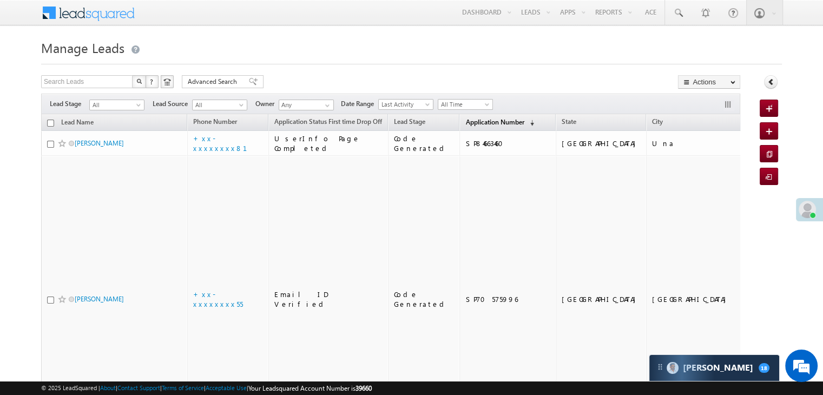
click at [465, 118] on span "Application Number" at bounding box center [494, 122] width 58 height 8
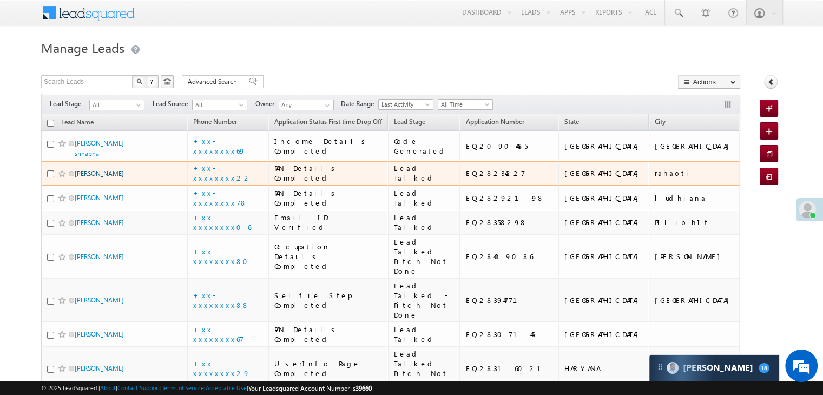
click at [86, 177] on link "[PERSON_NAME]" at bounding box center [99, 173] width 49 height 8
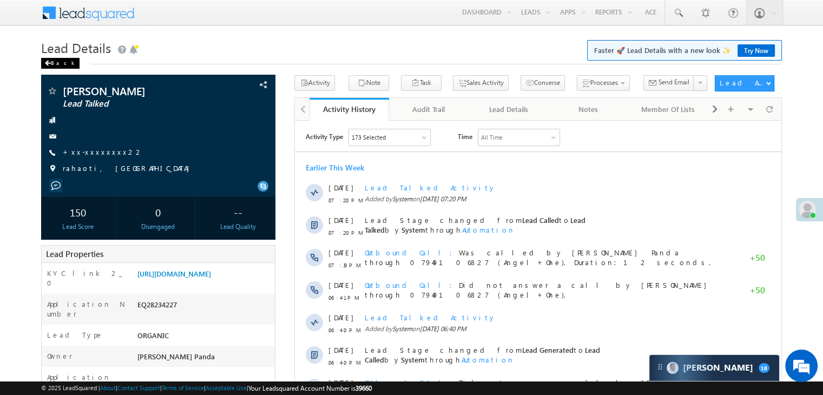
click at [52, 63] on div "Back" at bounding box center [60, 63] width 38 height 11
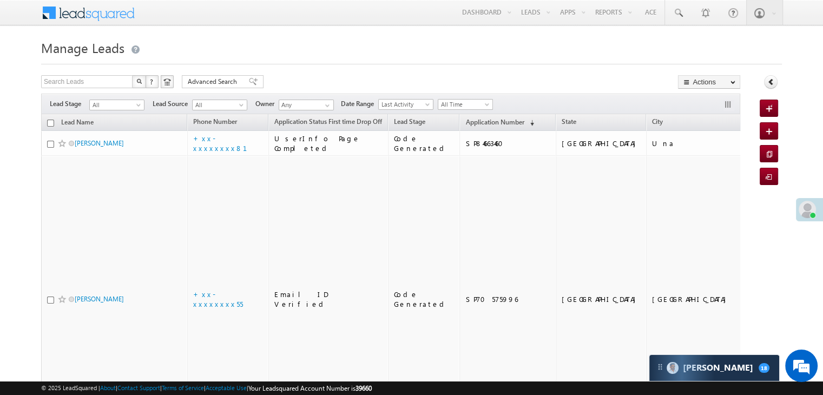
click at [469, 115] on th "Application Number (sorted descending)" at bounding box center [507, 122] width 96 height 17
click at [468, 121] on span "Application Number" at bounding box center [494, 122] width 58 height 8
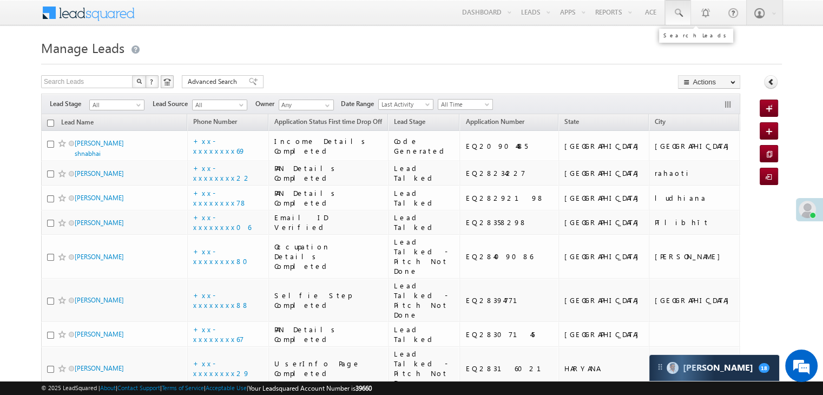
click at [677, 14] on span at bounding box center [677, 13] width 11 height 11
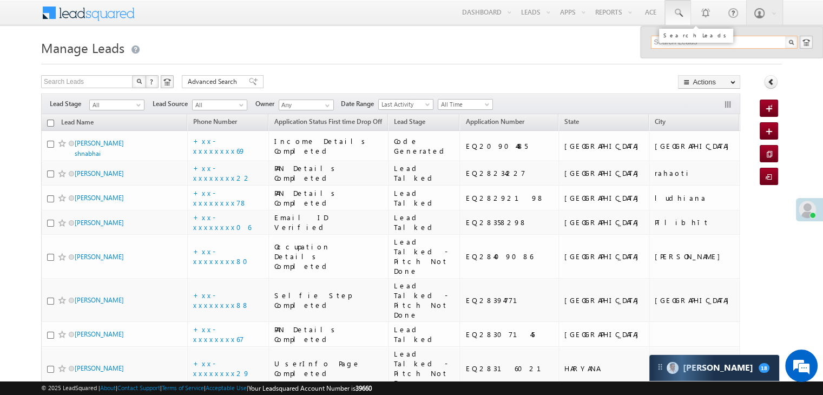
paste input "EQ28426171"
type input "EQ28426171"
click at [665, 60] on div "[PERSON_NAME]" at bounding box center [728, 58] width 145 height 12
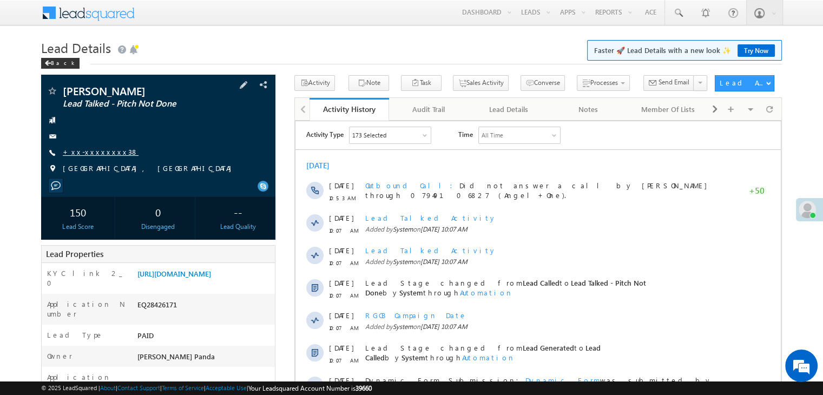
click at [96, 154] on link "+xx-xxxxxxxx38" at bounding box center [101, 151] width 76 height 9
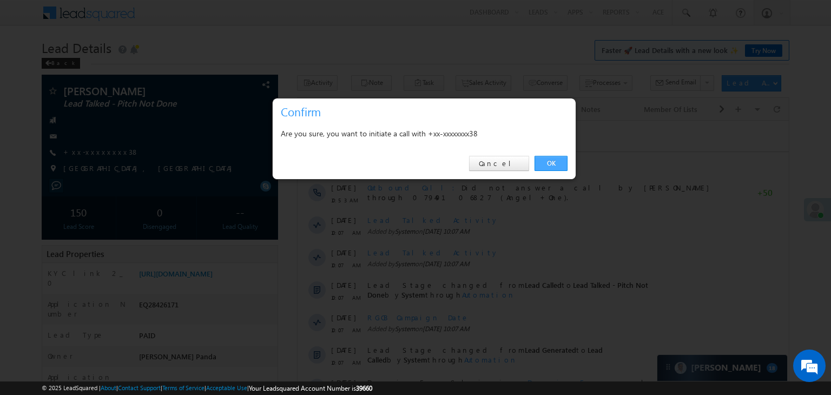
drag, startPoint x: 553, startPoint y: 162, endPoint x: 232, endPoint y: 47, distance: 341.9
click at [553, 162] on link "OK" at bounding box center [550, 163] width 33 height 15
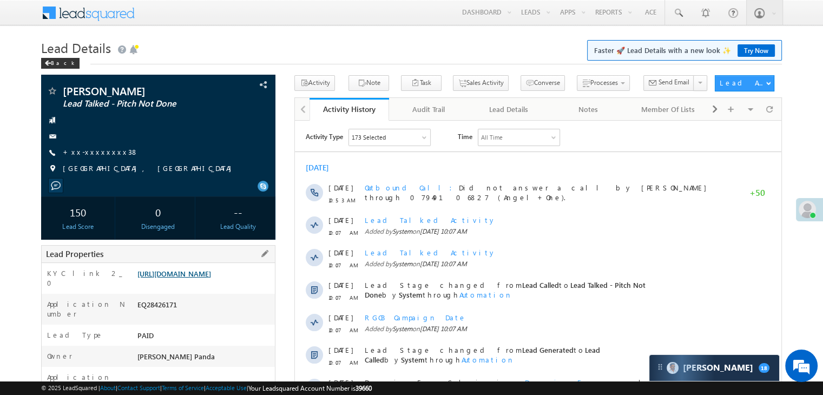
click at [201, 278] on link "[URL][DOMAIN_NAME]" at bounding box center [174, 273] width 74 height 9
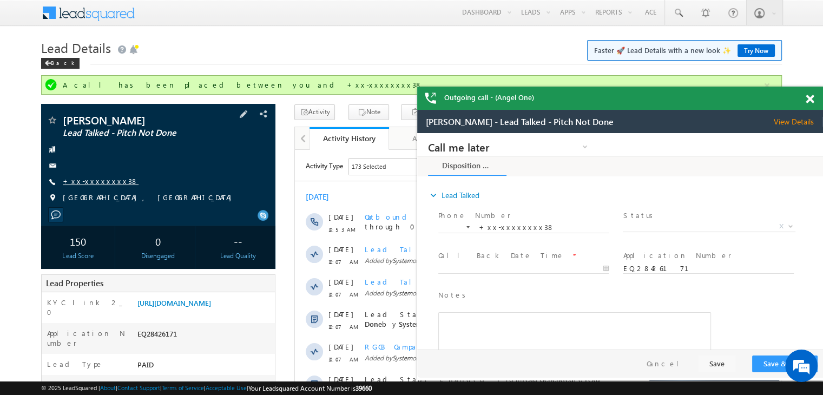
click at [85, 179] on link "+xx-xxxxxxxx38" at bounding box center [101, 180] width 76 height 9
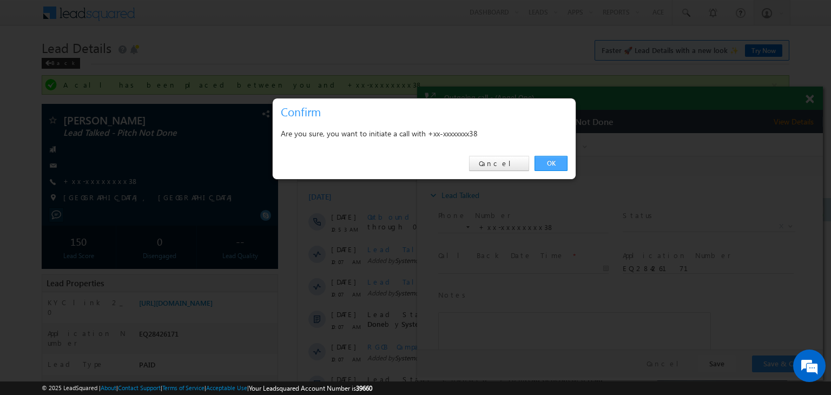
drag, startPoint x: 550, startPoint y: 159, endPoint x: 133, endPoint y: 27, distance: 437.6
click at [550, 159] on link "OK" at bounding box center [550, 163] width 33 height 15
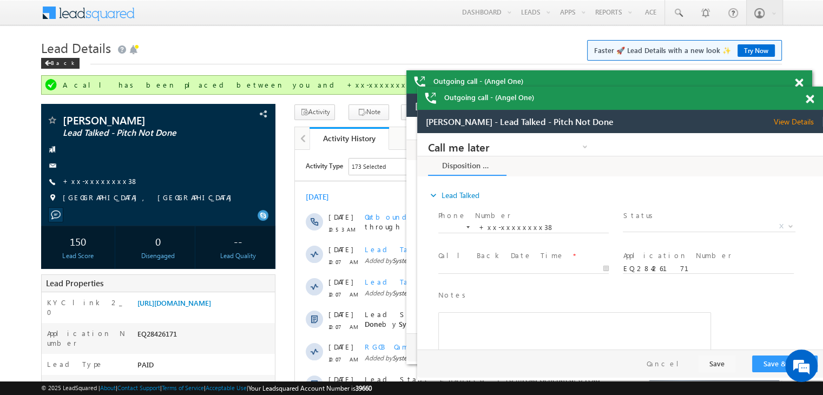
click at [808, 99] on span at bounding box center [809, 99] width 8 height 9
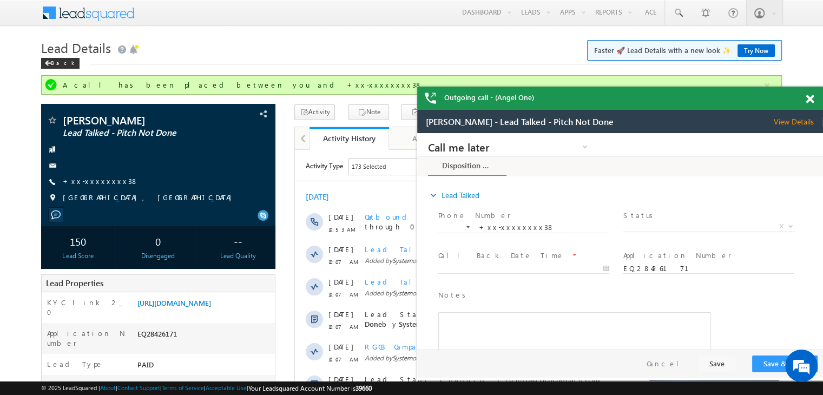
click at [808, 98] on span at bounding box center [809, 99] width 8 height 9
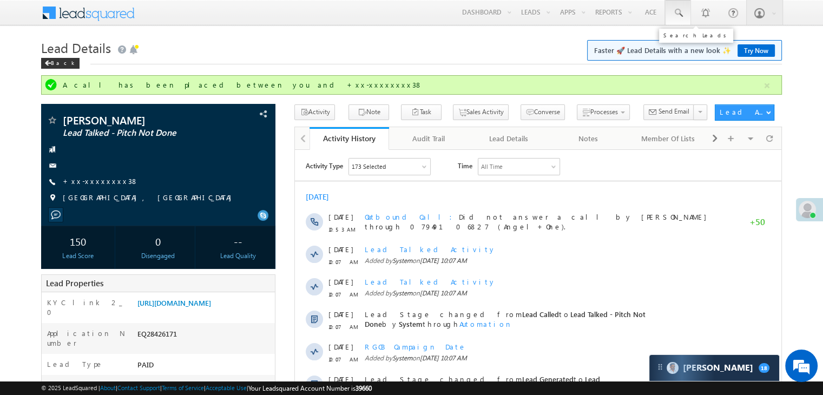
click at [673, 11] on span at bounding box center [677, 13] width 11 height 11
paste input "EQ28451633"
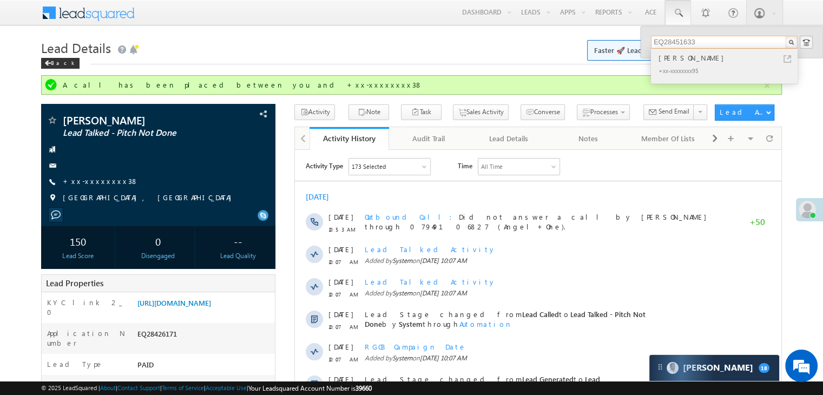
type input "EQ28451633"
click at [673, 61] on div "[PERSON_NAME]" at bounding box center [728, 58] width 145 height 12
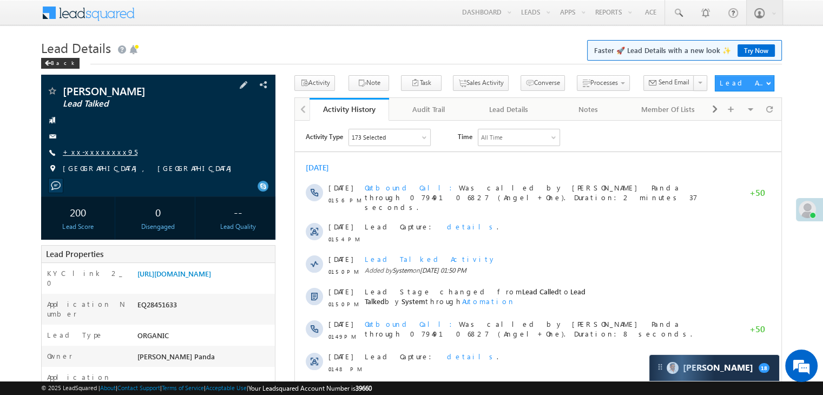
click at [89, 151] on link "+xx-xxxxxxxx95" at bounding box center [100, 151] width 75 height 9
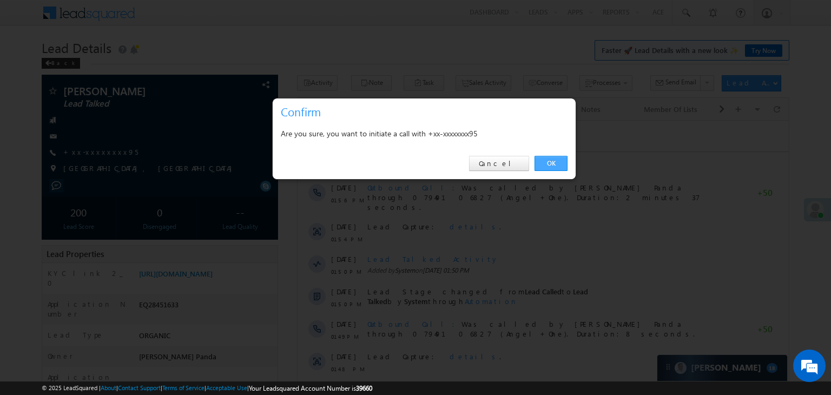
click at [552, 163] on link "OK" at bounding box center [550, 163] width 33 height 15
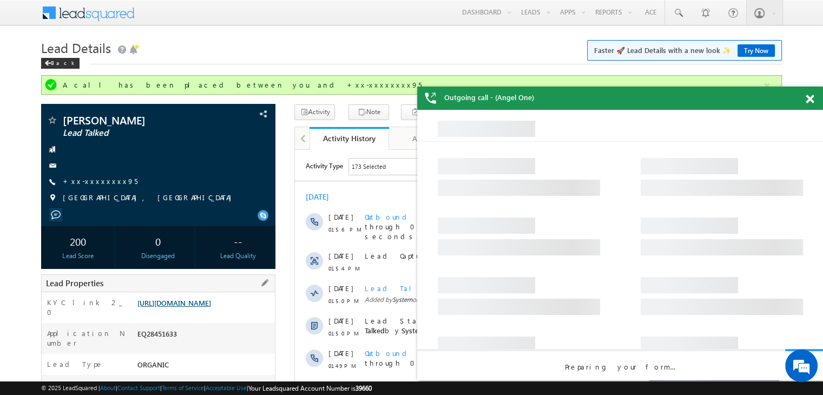
click at [198, 307] on link "https://angelbroking1-pk3em7sa.customui-test.leadsquared.com?leadId=3f55a645-a1…" at bounding box center [174, 302] width 74 height 9
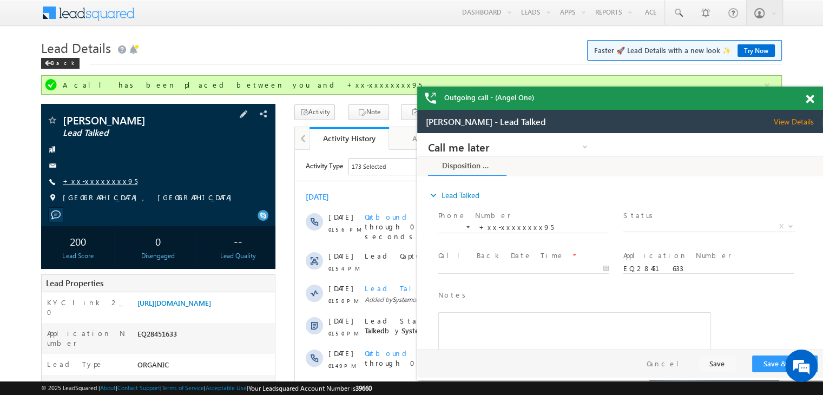
click at [0, 0] on link "+xx-xxxxxxxx95" at bounding box center [0, 0] width 0 height 0
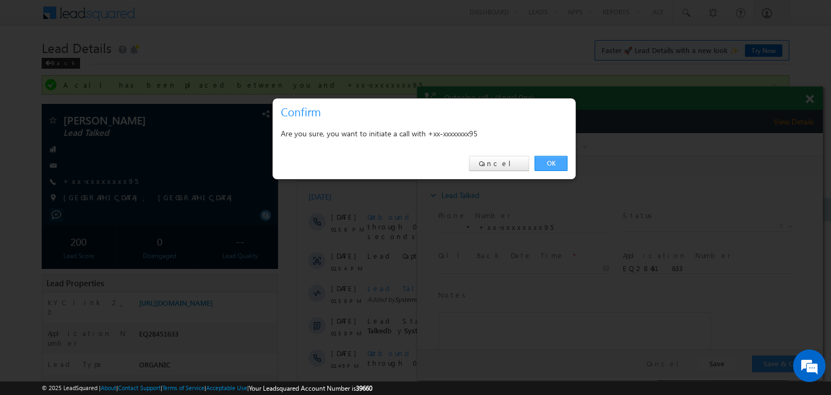
click at [550, 161] on link "OK" at bounding box center [550, 163] width 33 height 15
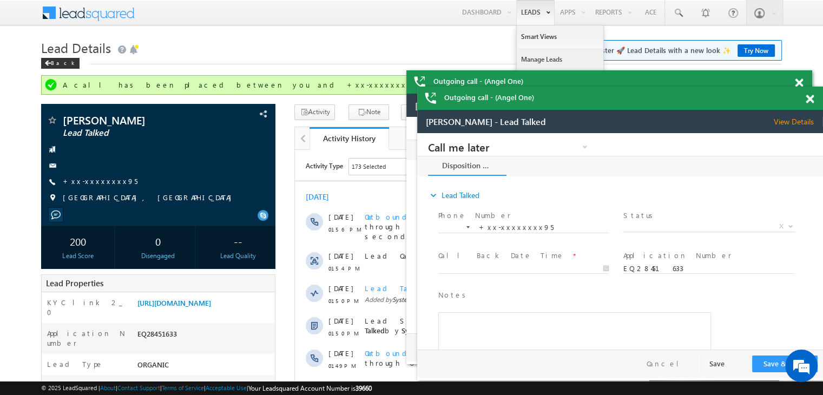
click at [280, 156] on link "Manage Leads" at bounding box center [150, 162] width 259 height 12
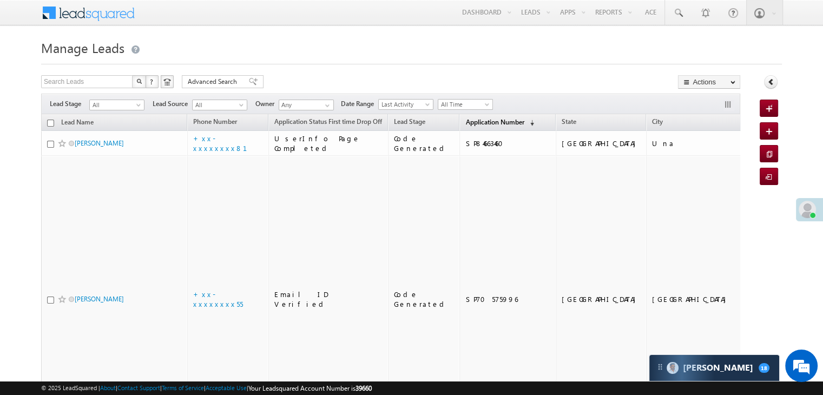
click at [469, 119] on span "Application Number" at bounding box center [494, 122] width 58 height 8
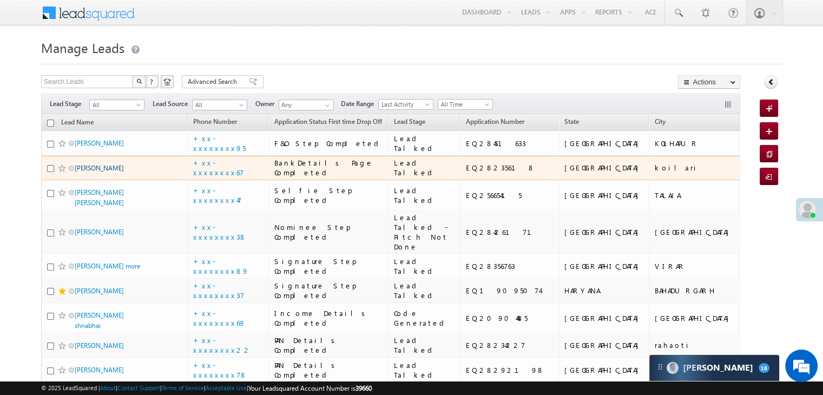
click at [86, 172] on link "[PERSON_NAME]" at bounding box center [99, 168] width 49 height 8
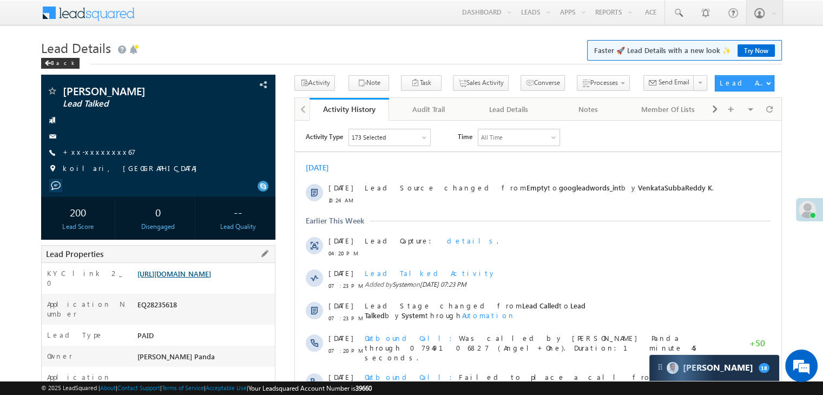
click at [204, 278] on link "[URL][DOMAIN_NAME]" at bounding box center [174, 273] width 74 height 9
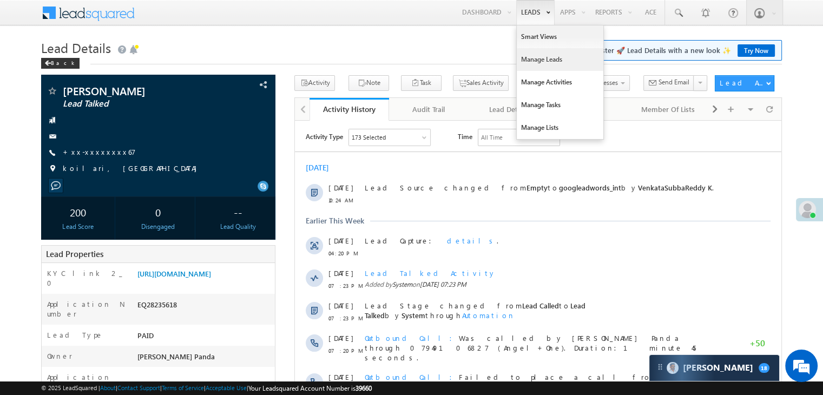
click at [537, 57] on link "Manage Leads" at bounding box center [560, 59] width 87 height 23
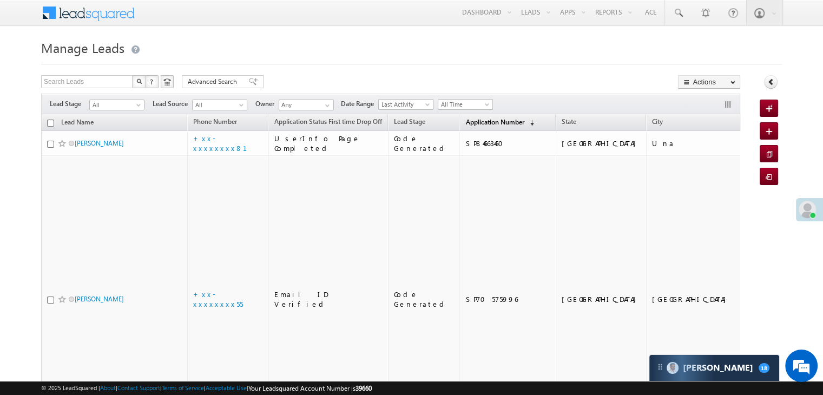
click at [469, 121] on span "Application Number" at bounding box center [494, 122] width 58 height 8
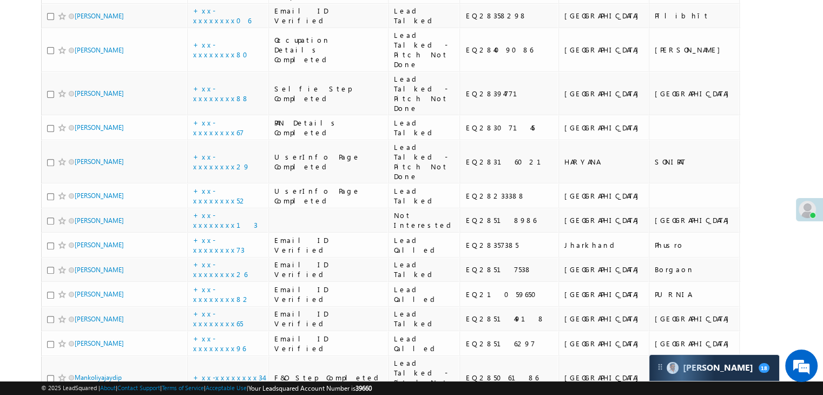
scroll to position [325, 0]
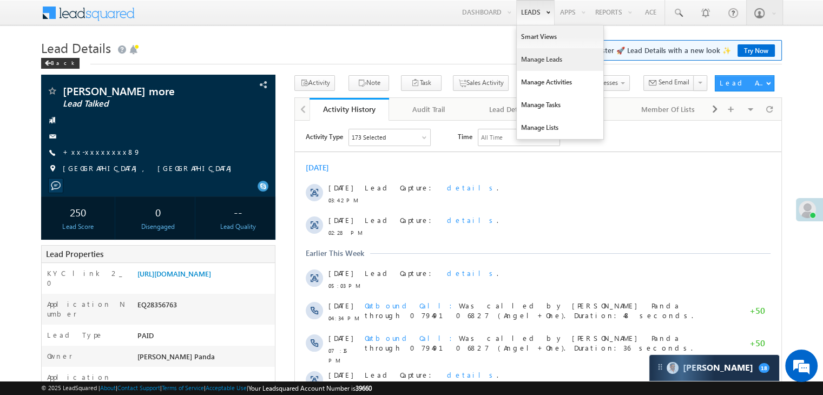
click at [533, 60] on link "Manage Leads" at bounding box center [560, 59] width 87 height 23
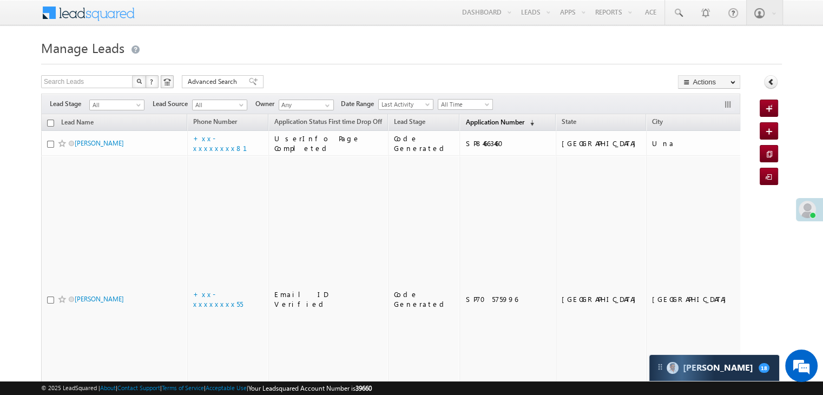
click at [481, 122] on span "Application Number" at bounding box center [494, 122] width 58 height 8
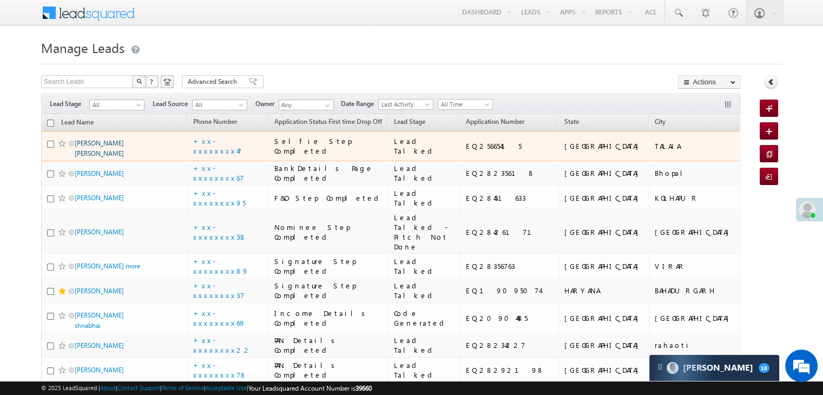
click at [107, 157] on link "[PERSON_NAME] [PERSON_NAME]" at bounding box center [99, 148] width 49 height 18
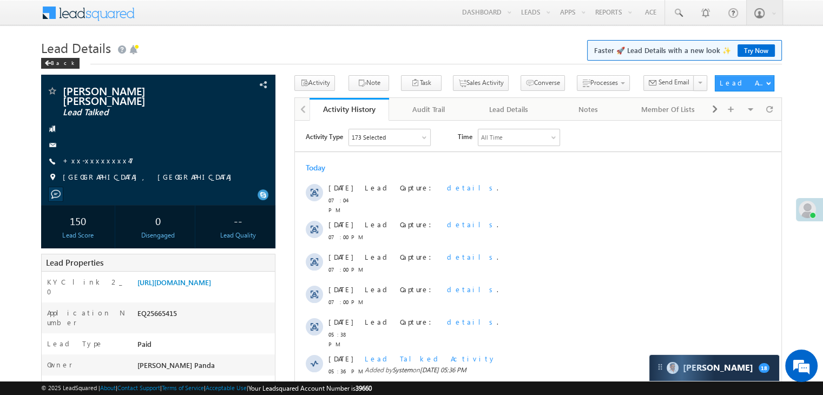
scroll to position [162, 0]
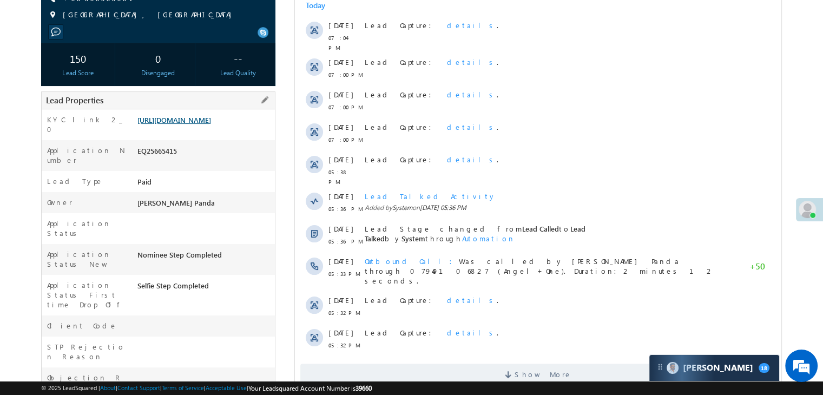
click at [205, 124] on link "[URL][DOMAIN_NAME]" at bounding box center [174, 119] width 74 height 9
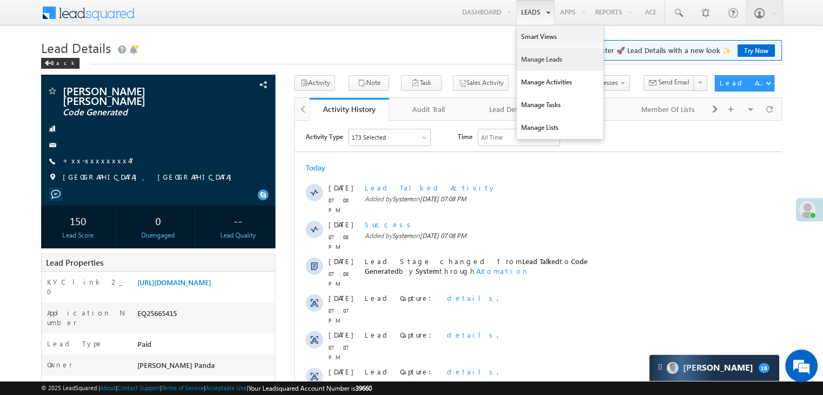
click at [536, 63] on link "Manage Leads" at bounding box center [560, 59] width 87 height 23
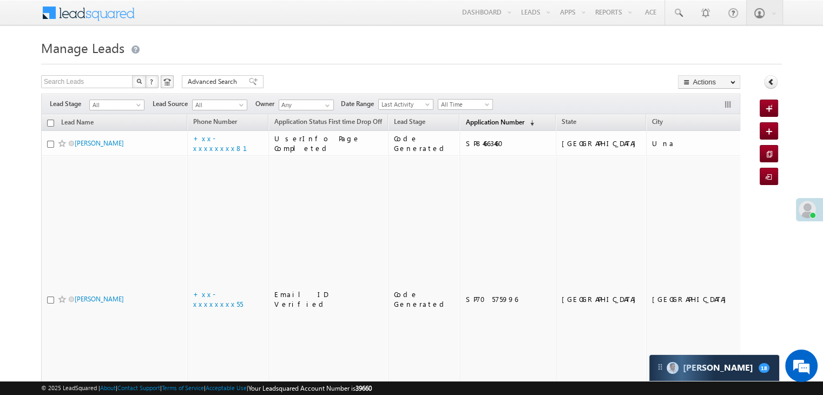
click at [477, 118] on span "Application Number" at bounding box center [494, 122] width 58 height 8
click at [465, 124] on span "Application Number" at bounding box center [494, 122] width 58 height 8
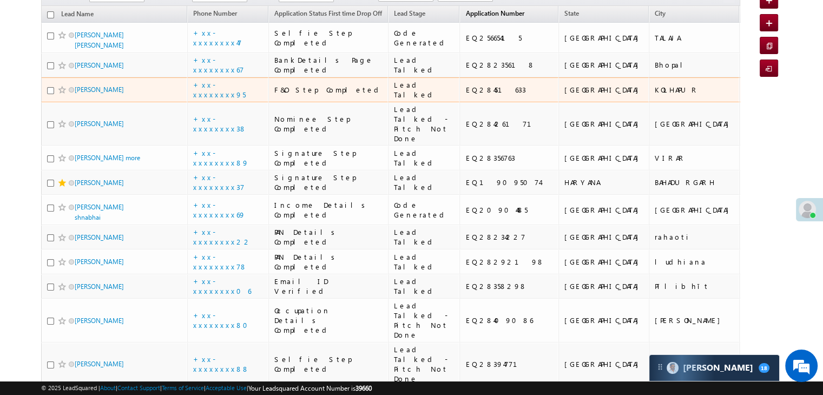
scroll to position [270, 0]
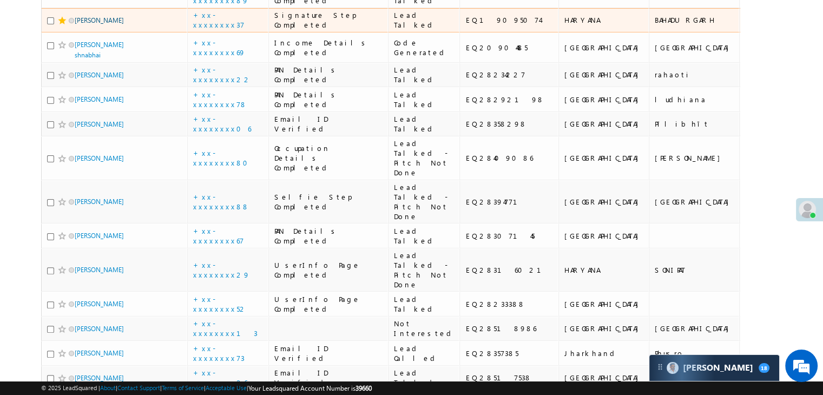
click at [84, 24] on link "Budhan das" at bounding box center [99, 20] width 49 height 8
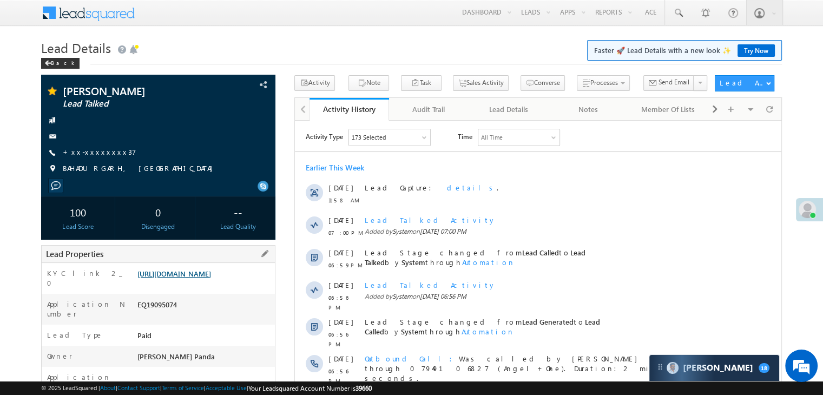
click at [193, 278] on link "[URL][DOMAIN_NAME]" at bounding box center [174, 273] width 74 height 9
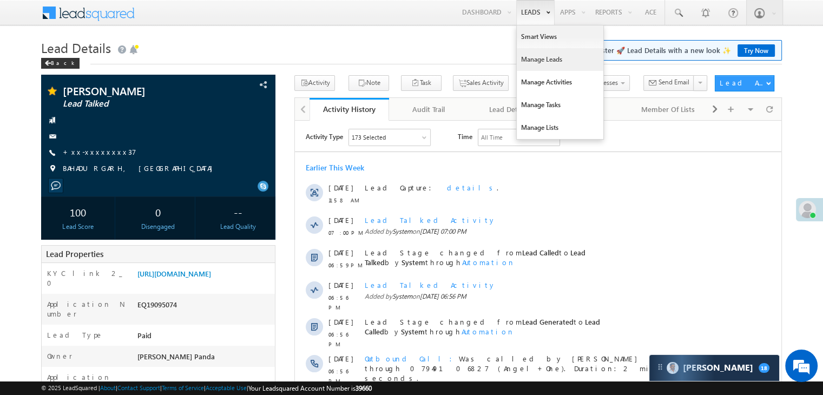
click at [532, 63] on link "Manage Leads" at bounding box center [560, 59] width 87 height 23
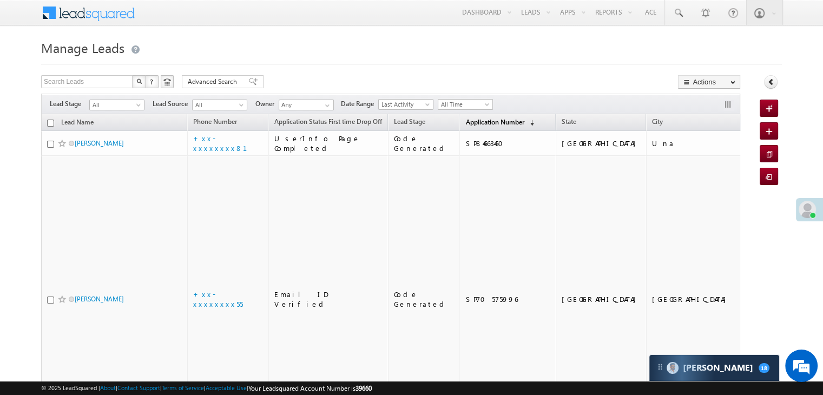
click at [468, 122] on span "Application Number" at bounding box center [494, 122] width 58 height 8
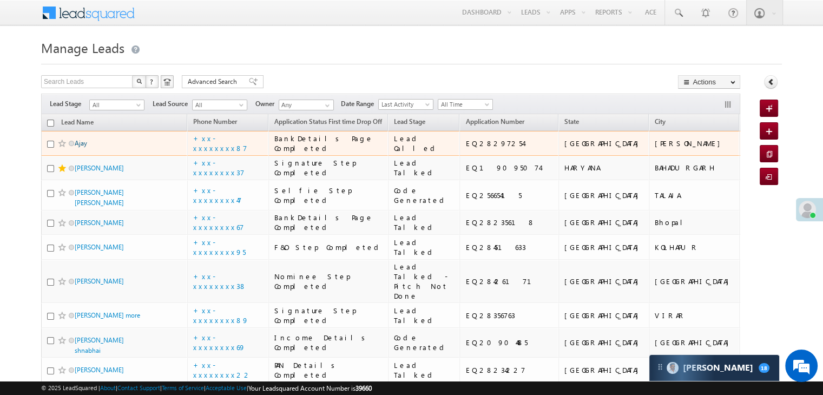
click at [82, 147] on link "Ajay" at bounding box center [81, 143] width 12 height 8
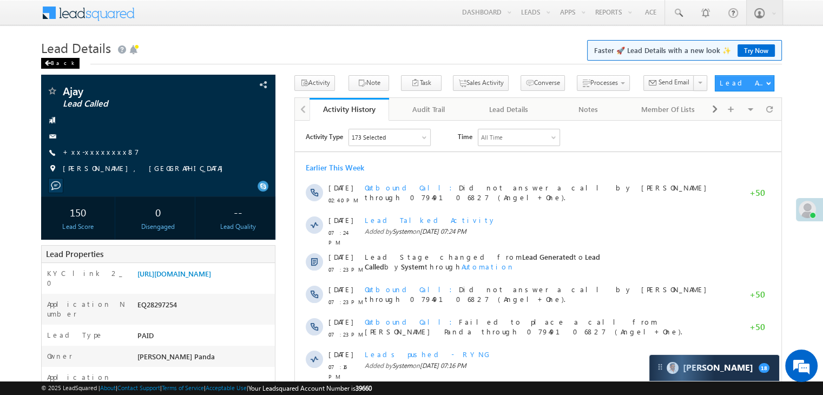
click at [58, 65] on div "Back" at bounding box center [60, 63] width 38 height 11
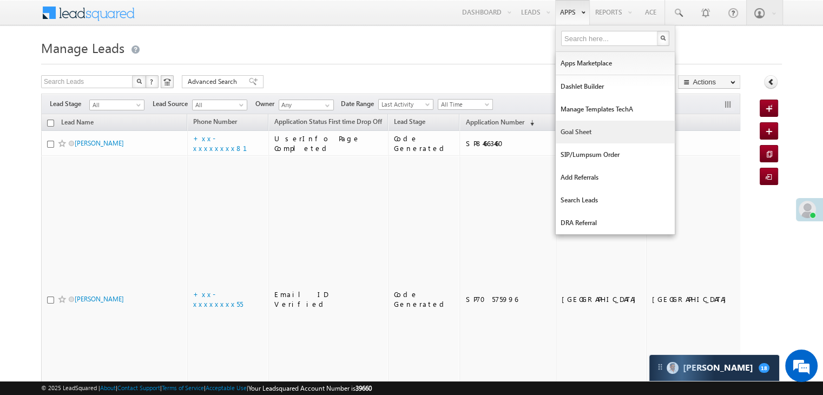
click at [583, 131] on link "Goal Sheet" at bounding box center [615, 132] width 119 height 23
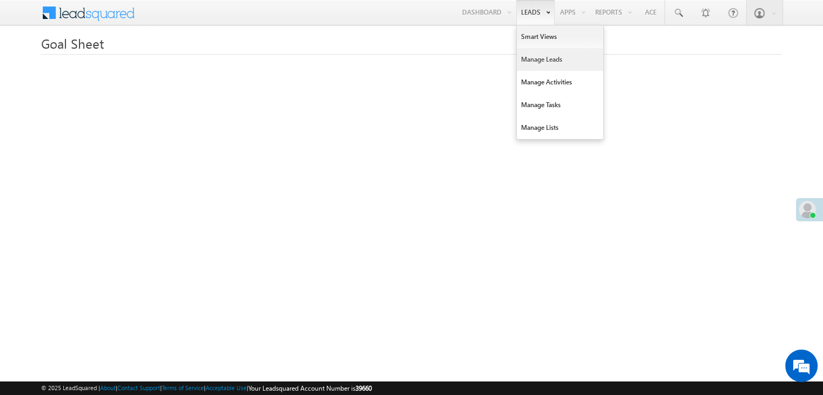
click at [539, 60] on link "Manage Leads" at bounding box center [560, 59] width 87 height 23
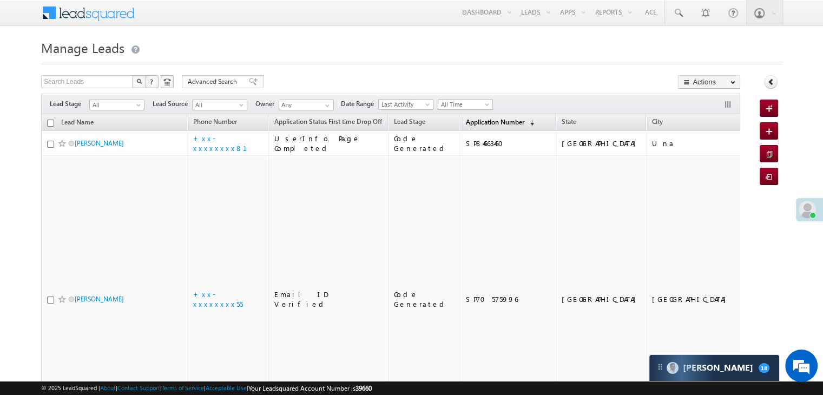
click at [481, 123] on span "Application Number" at bounding box center [494, 122] width 58 height 8
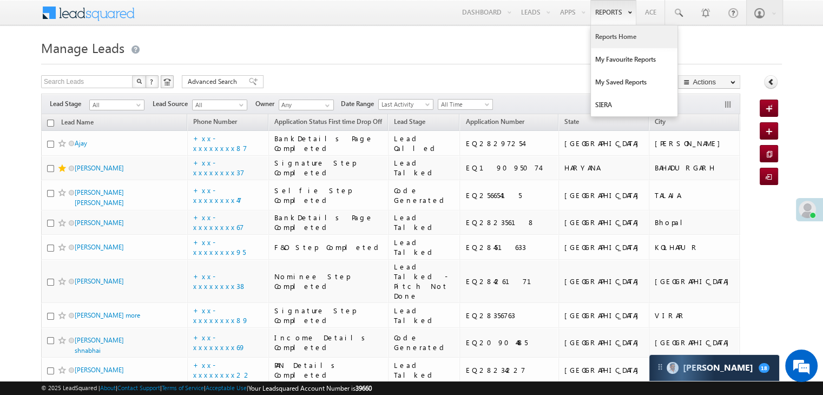
click at [614, 32] on link "Reports Home" at bounding box center [634, 36] width 87 height 23
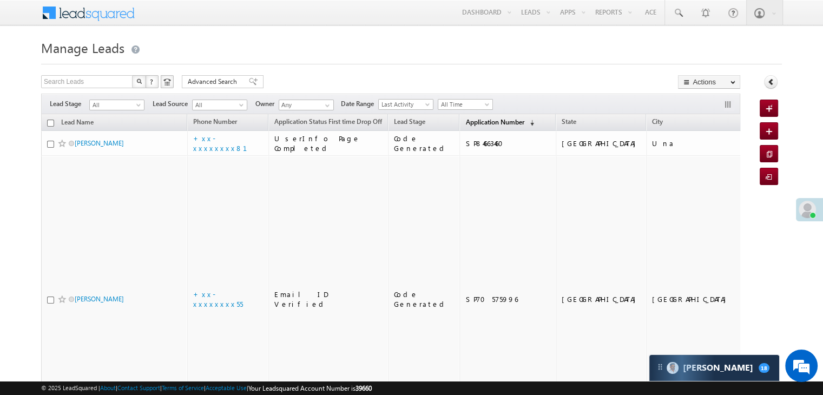
click at [465, 122] on span "Application Number" at bounding box center [494, 122] width 58 height 8
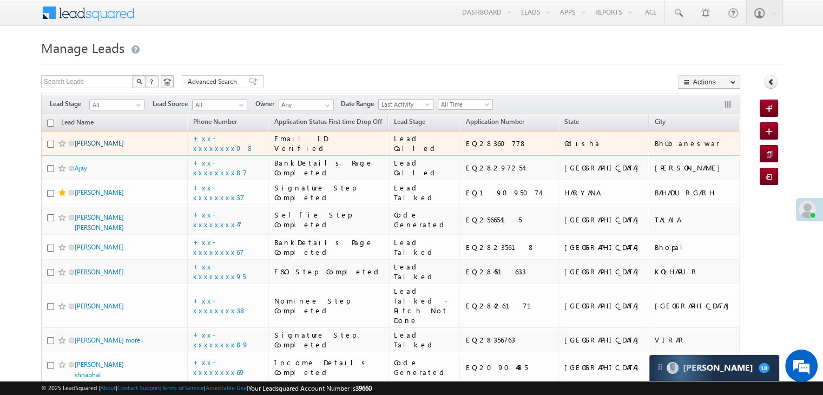
click at [87, 147] on link "[PERSON_NAME]" at bounding box center [99, 143] width 49 height 8
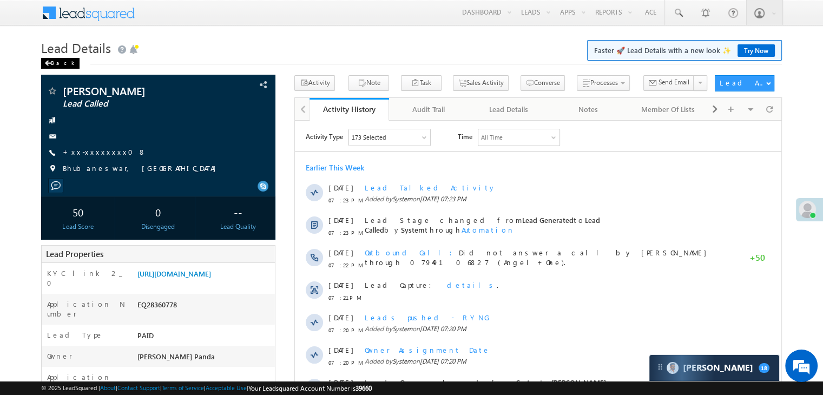
click at [51, 63] on div "Back" at bounding box center [60, 63] width 38 height 11
